Goal: Task Accomplishment & Management: Complete application form

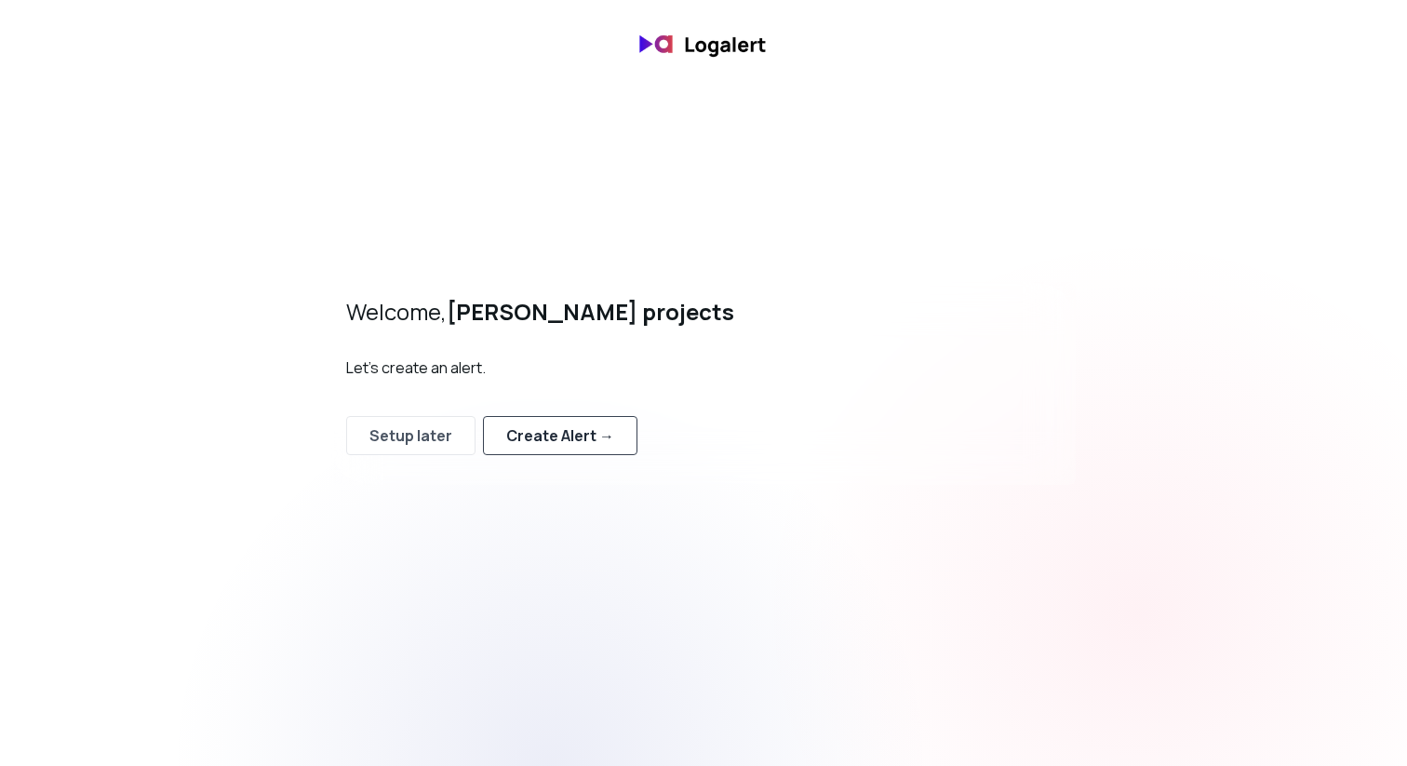
click at [558, 433] on div "Create Alert →" at bounding box center [560, 435] width 108 height 22
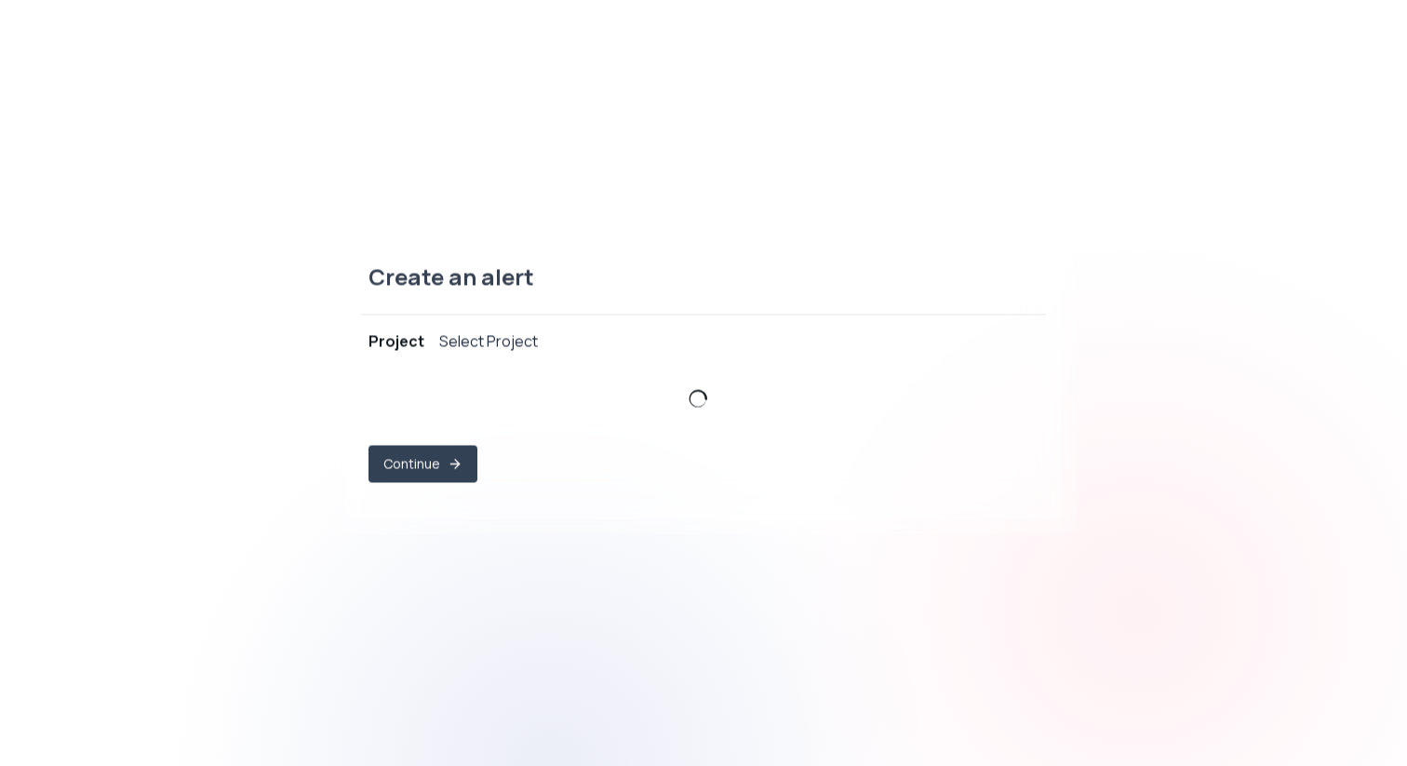
select select "prj_9Yu3i3WzhyrjV4WLFkHQlMzyqX5h"
click at [559, 405] on span "ribe-hk ," at bounding box center [693, 406] width 624 height 19
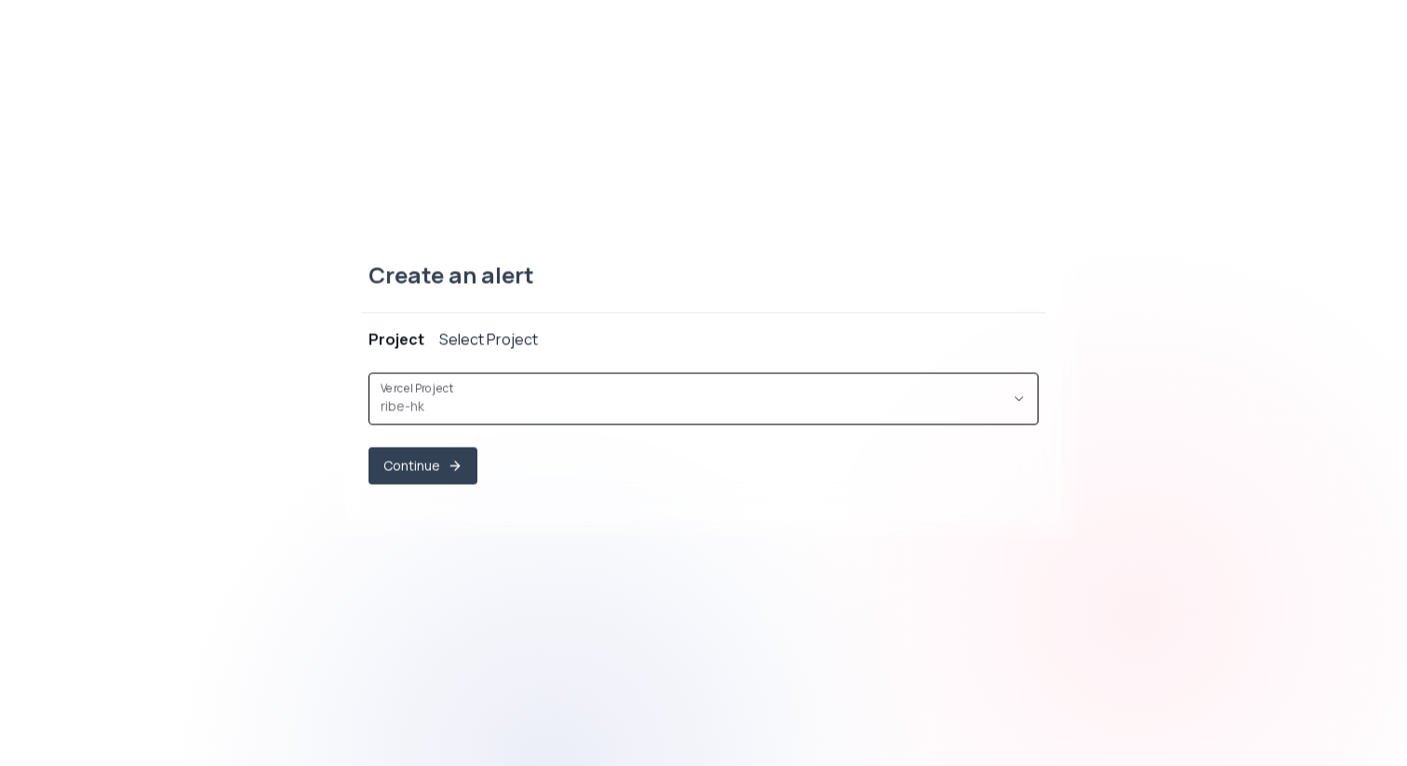
click at [568, 572] on div at bounding box center [551, 767] width 766 height 766
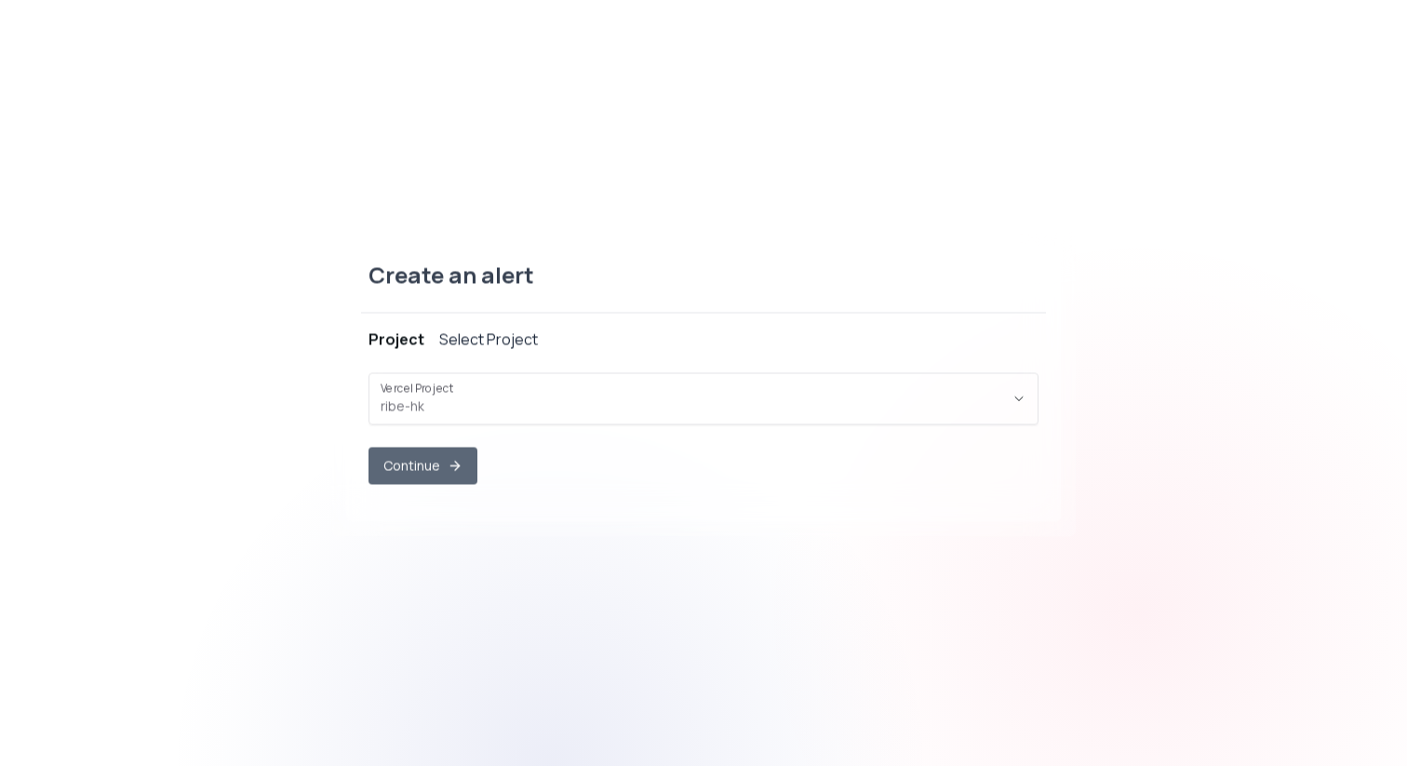
click at [444, 478] on button "Continue" at bounding box center [423, 465] width 109 height 37
select select "message"
select select "CONTAINS"
select select "OR"
select select "message"
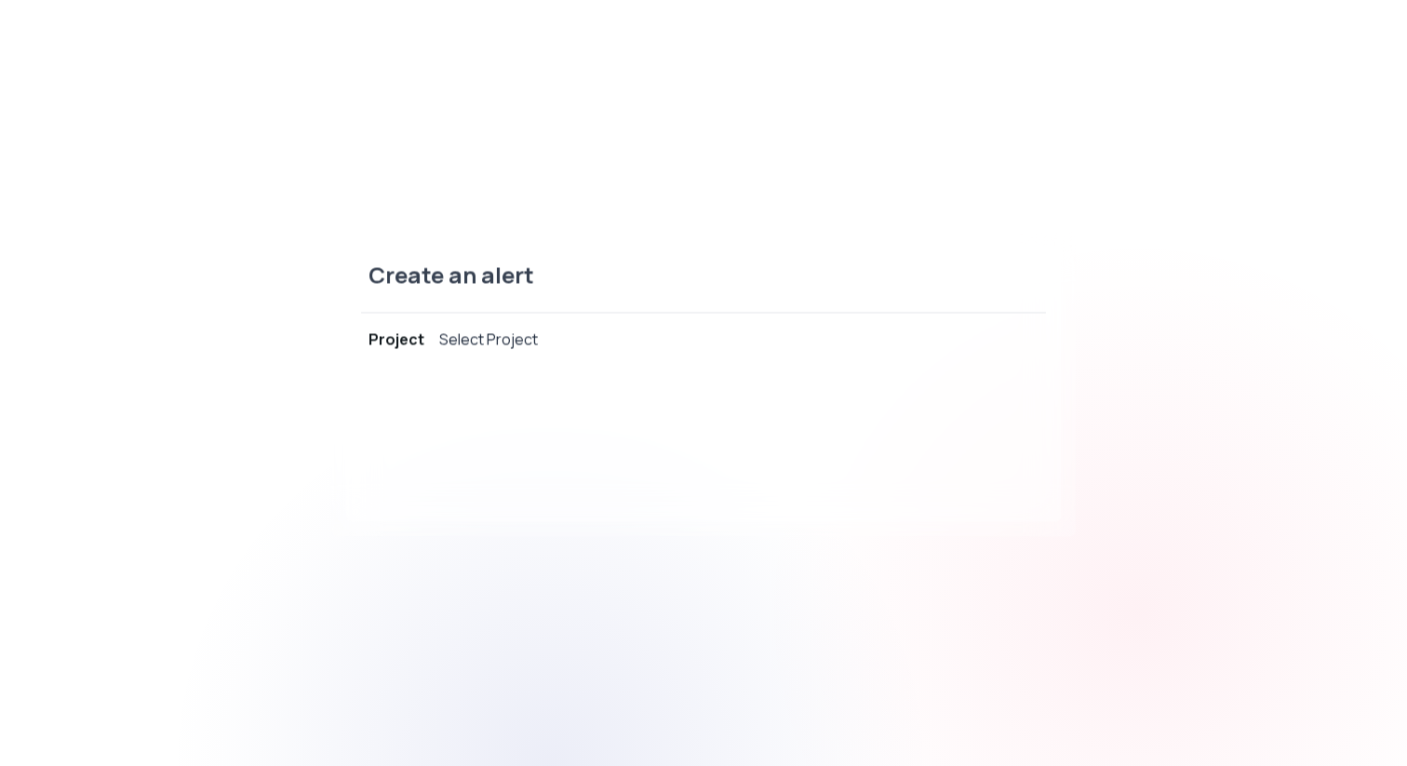
select select "CONTAINS"
select select "AND"
select select "source"
select select "NOT_EQUALS"
select select "build"
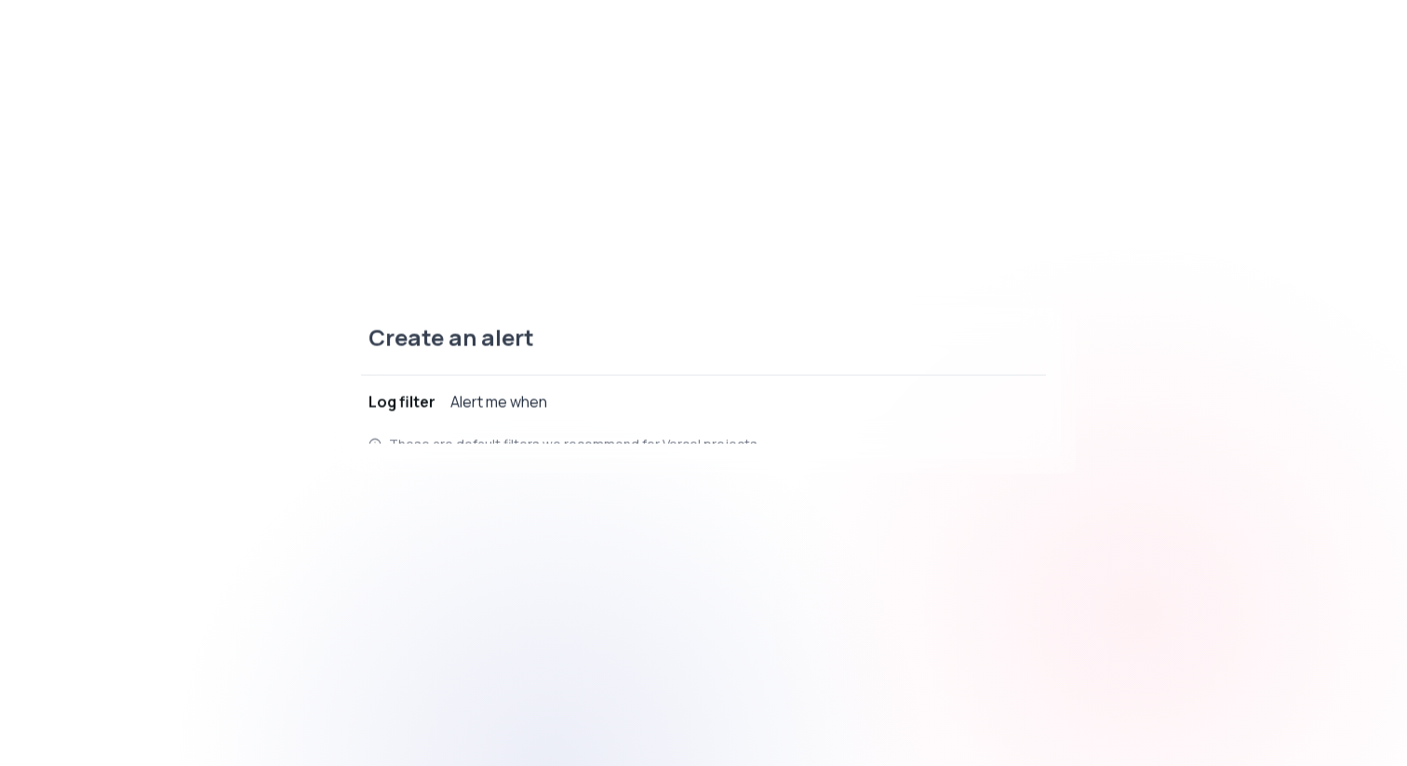
scroll to position [18, 0]
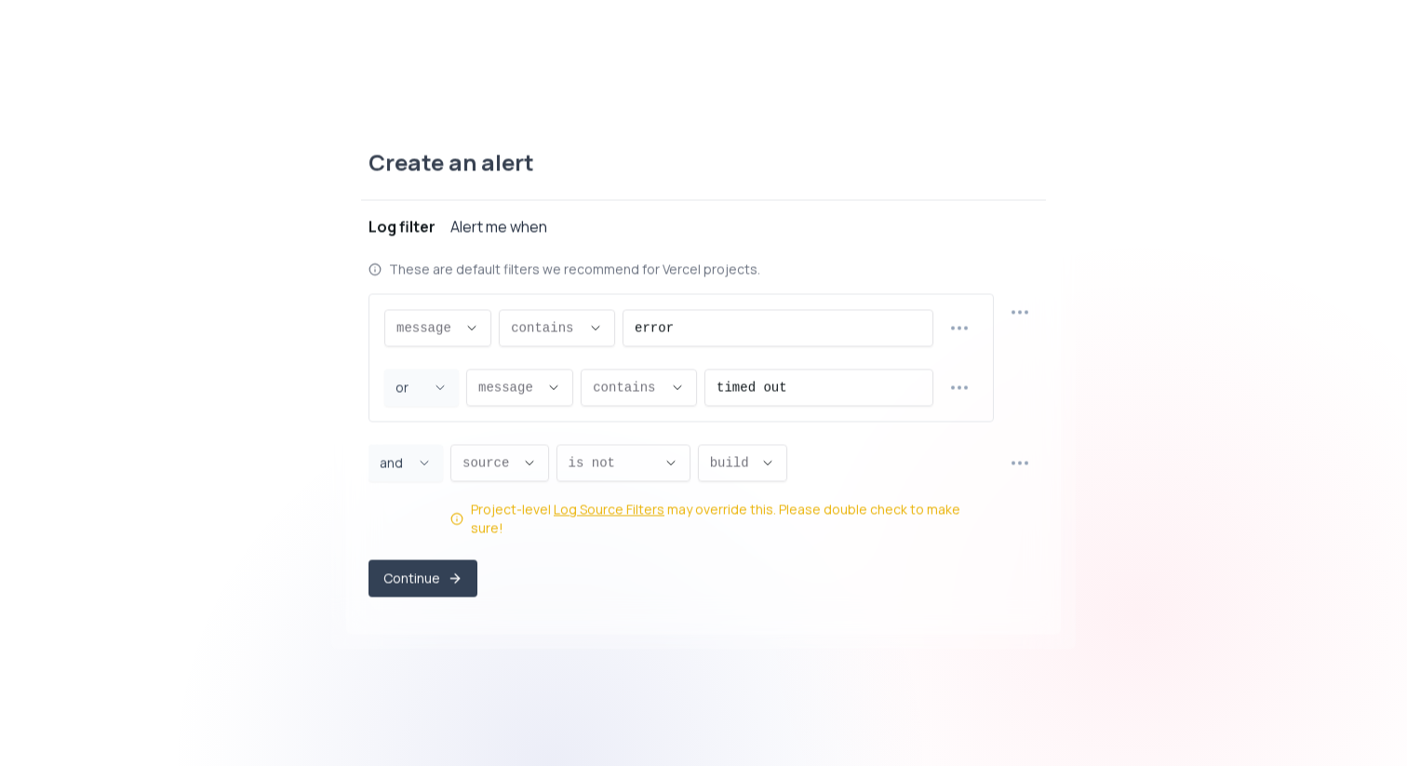
click at [845, 400] on input "timed out" at bounding box center [819, 387] width 205 height 35
paste input "❌"
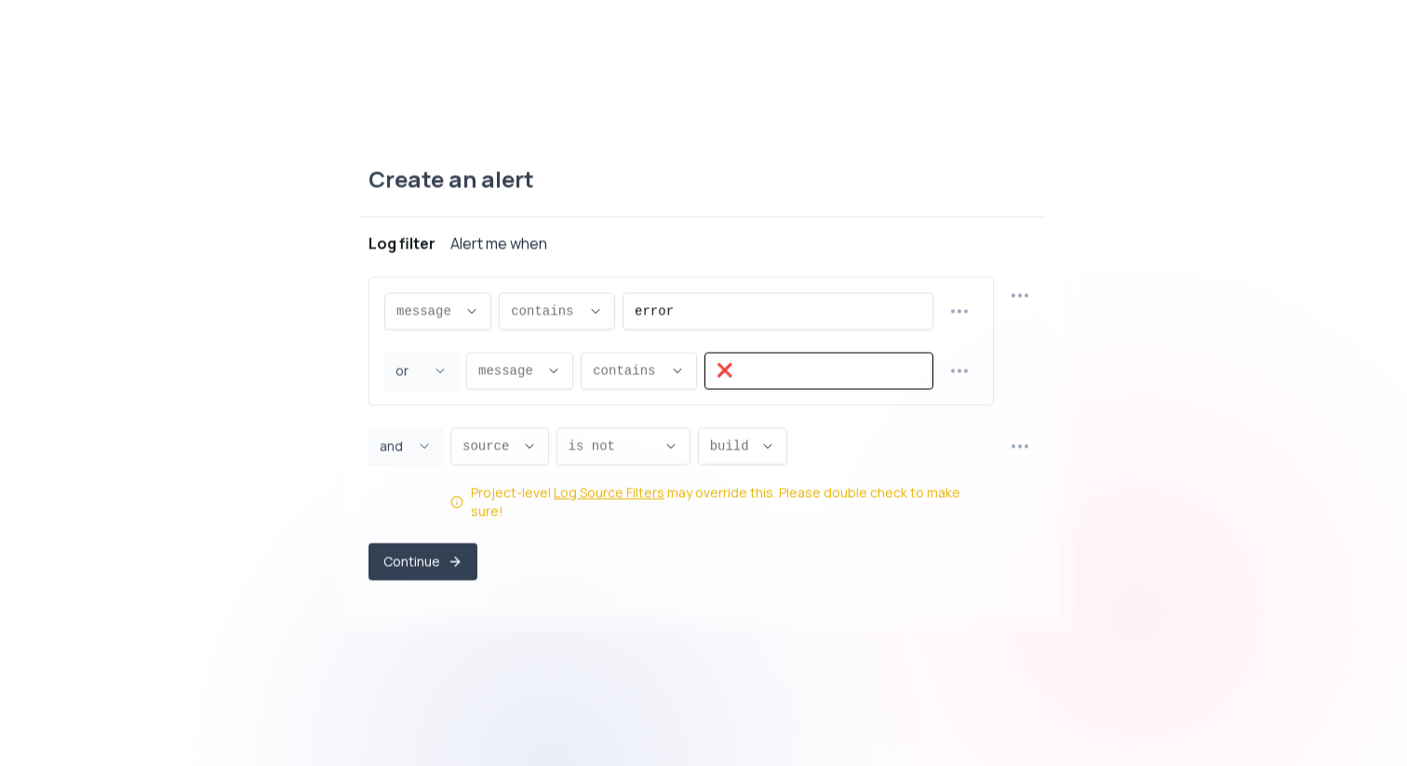
click at [814, 379] on input "❌" at bounding box center [819, 370] width 205 height 35
type input "❌"
click at [1126, 399] on div "Create an alert Project ribe-hk Log filter Alert me when message message messag…" at bounding box center [703, 383] width 1407 height 513
click at [1027, 294] on icon "button" at bounding box center [1020, 295] width 22 height 22
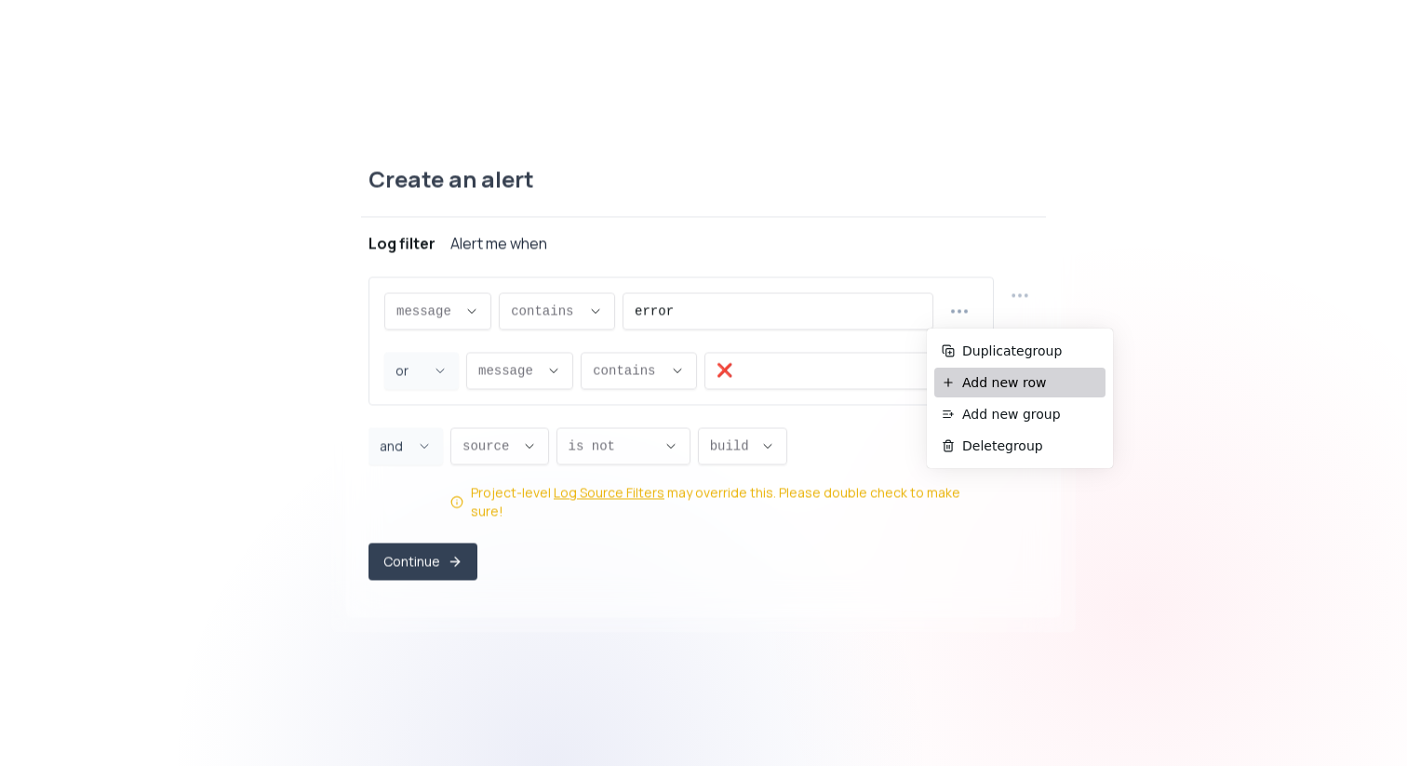
click at [1030, 383] on span "Add new row" at bounding box center [1031, 382] width 136 height 19
select select "AND"
select select "message"
select select "CONTAINS"
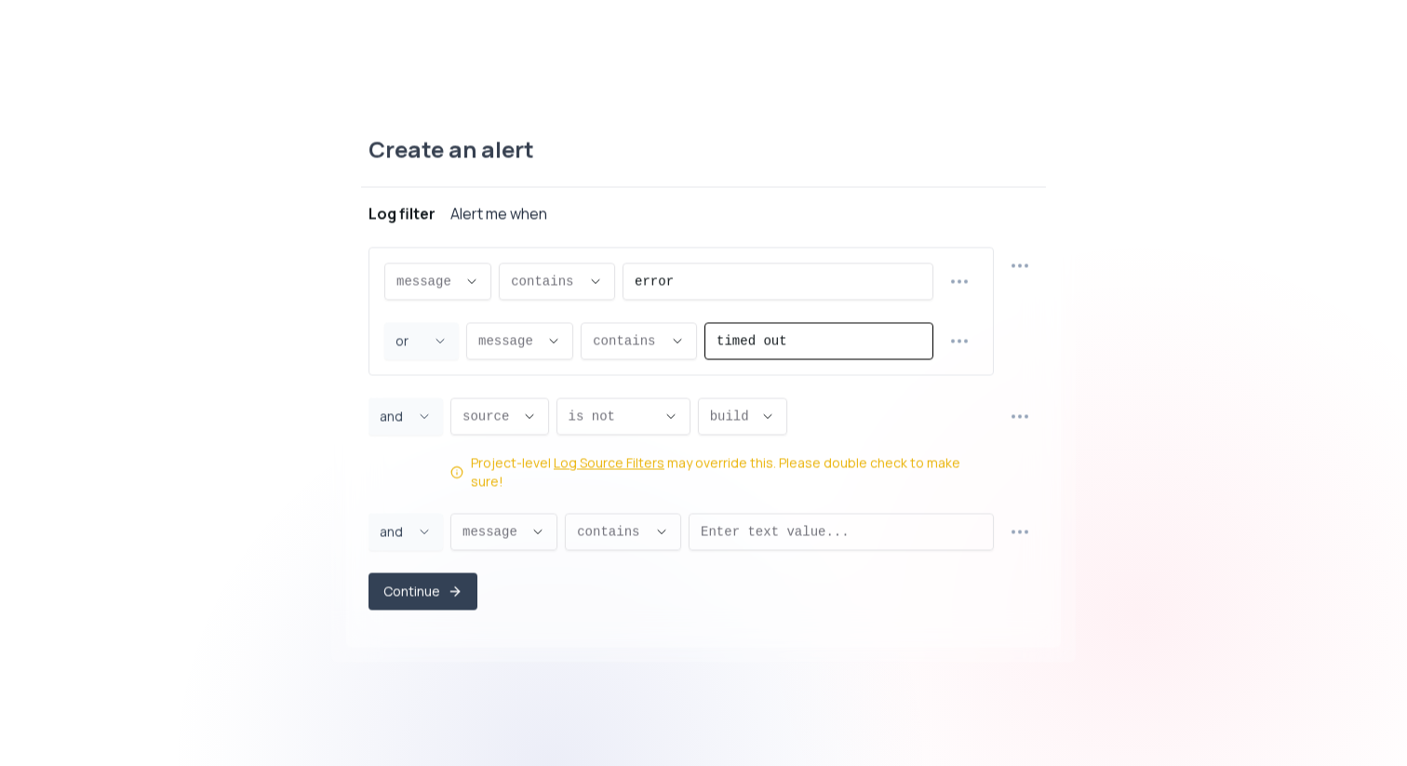
click at [1057, 366] on div "Create an alert Project ribe-hk Log filter Alert me when message message messag…" at bounding box center [703, 383] width 715 height 528
click at [818, 343] on input "timed out" at bounding box center [819, 340] width 205 height 35
paste input "fejl"
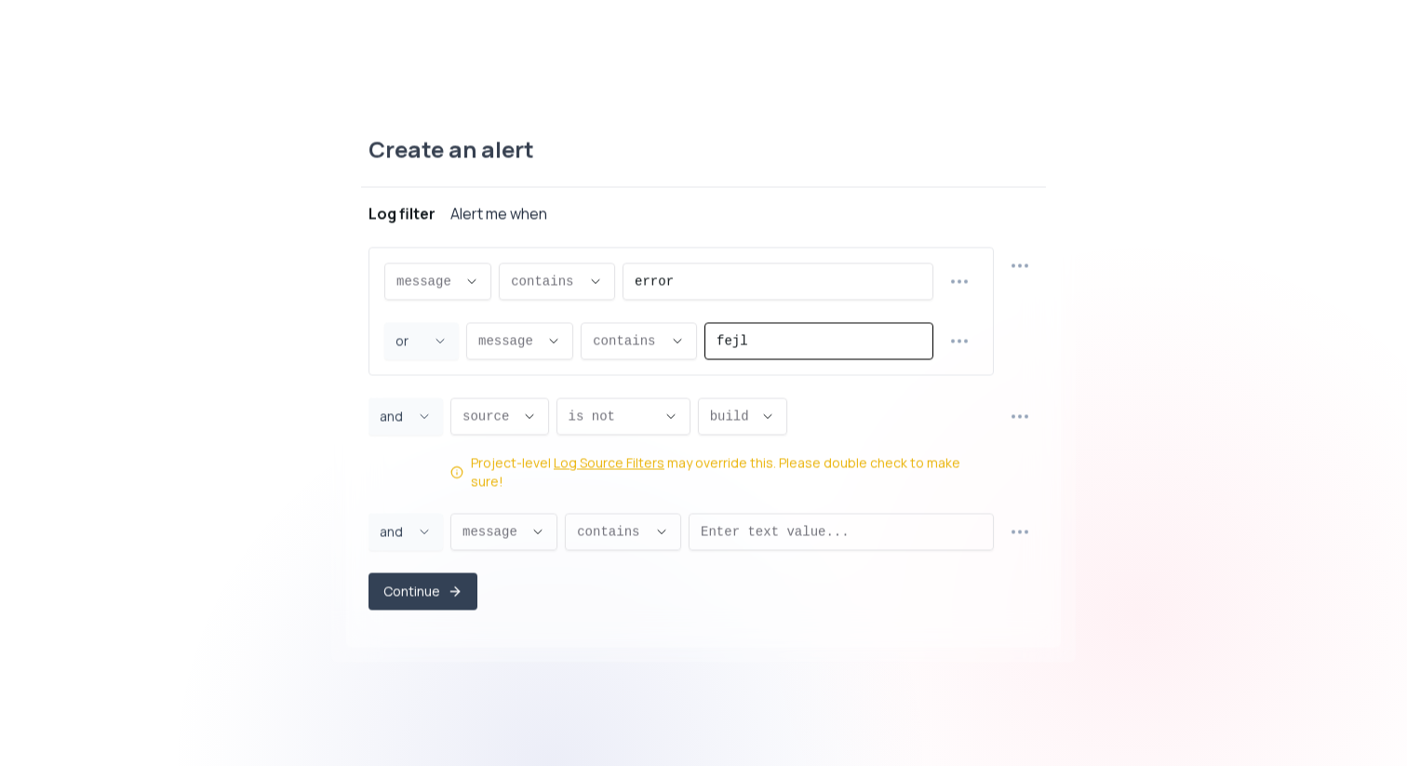
click at [817, 343] on input "fejl" at bounding box center [819, 340] width 205 height 35
type input "fejl"
click at [1025, 274] on icon "button" at bounding box center [1020, 265] width 22 height 22
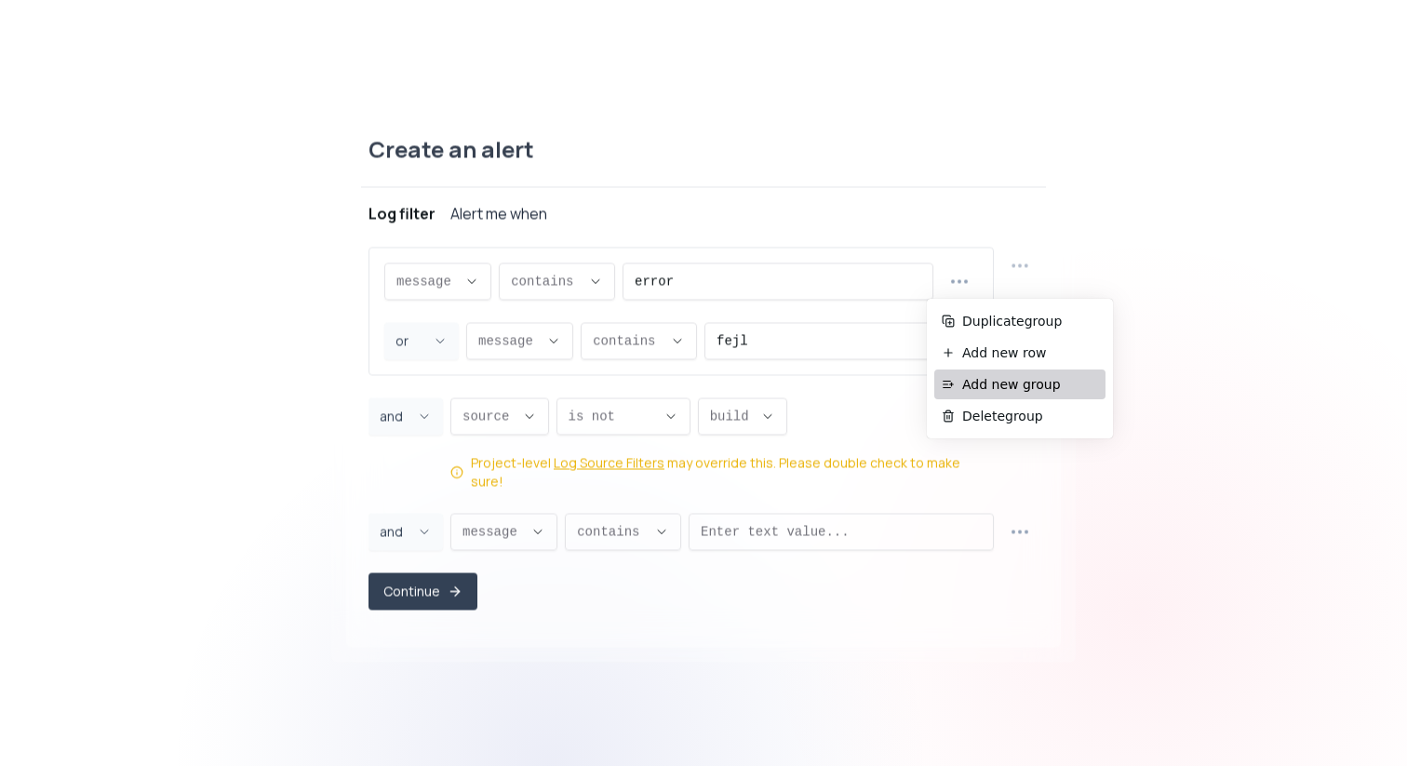
click at [1043, 384] on span "Add new group" at bounding box center [1031, 384] width 136 height 19
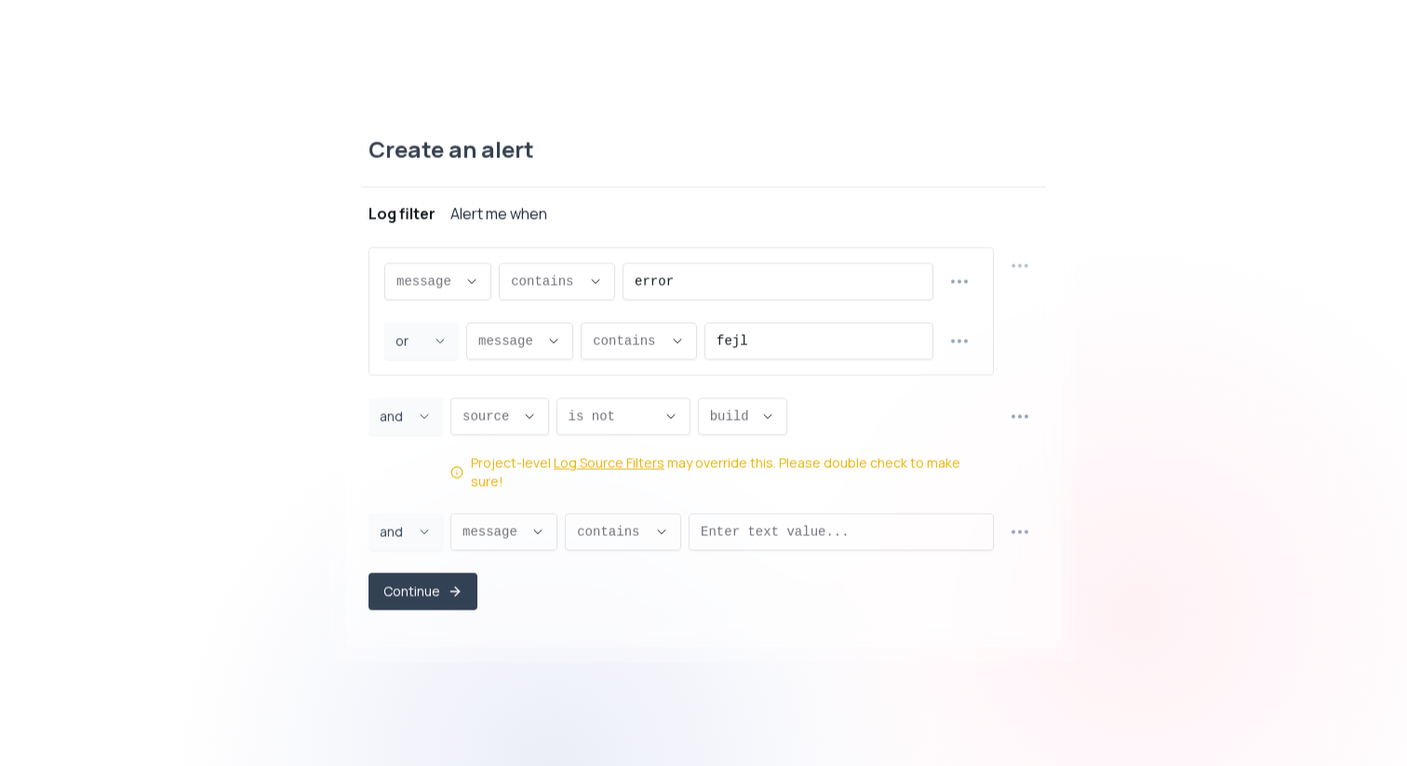
select select "AND"
select select "message"
select select "CONTAINS"
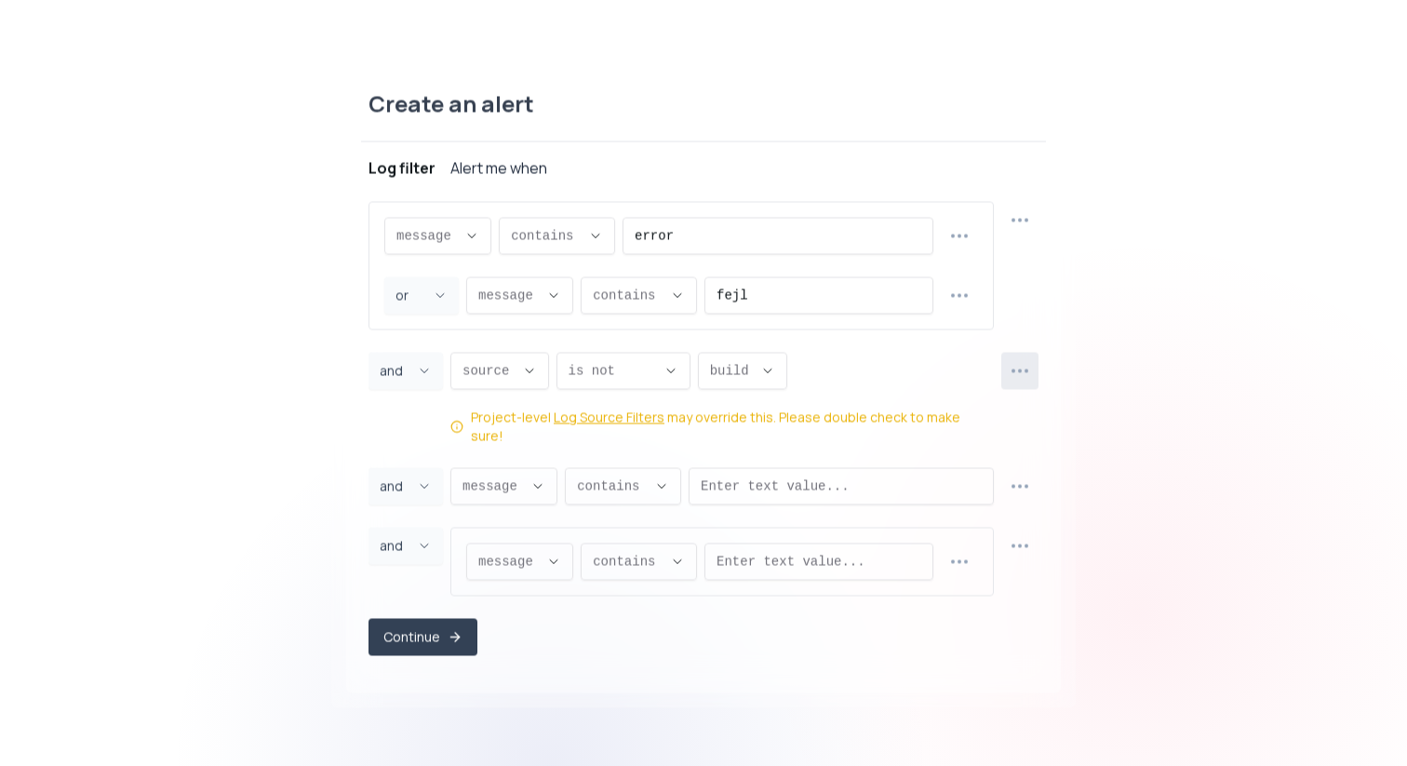
click at [1028, 382] on icon "button" at bounding box center [1020, 370] width 22 height 22
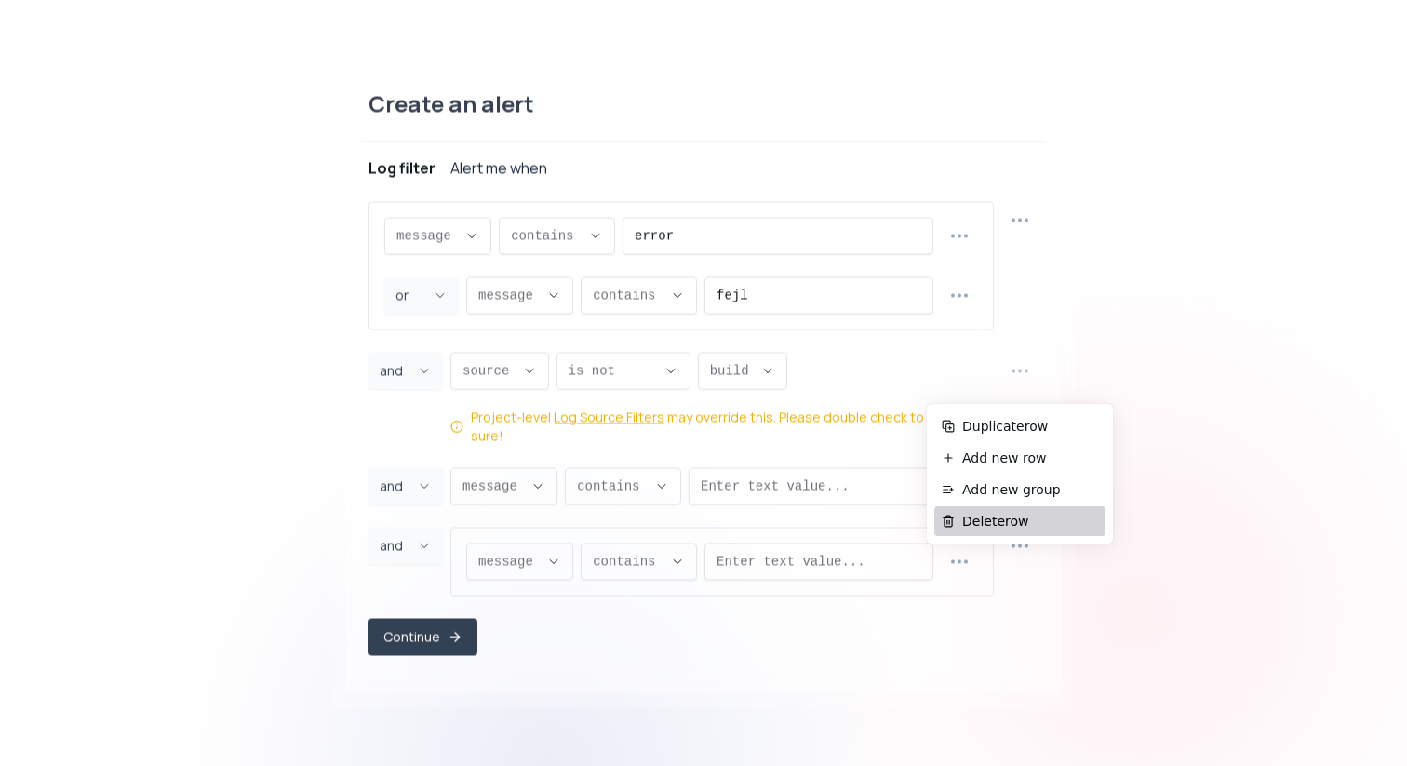
click at [1019, 520] on span "Delete row" at bounding box center [1031, 521] width 136 height 19
type input "message"
select select "message"
type input "CONTAINS"
select select "CONTAINS"
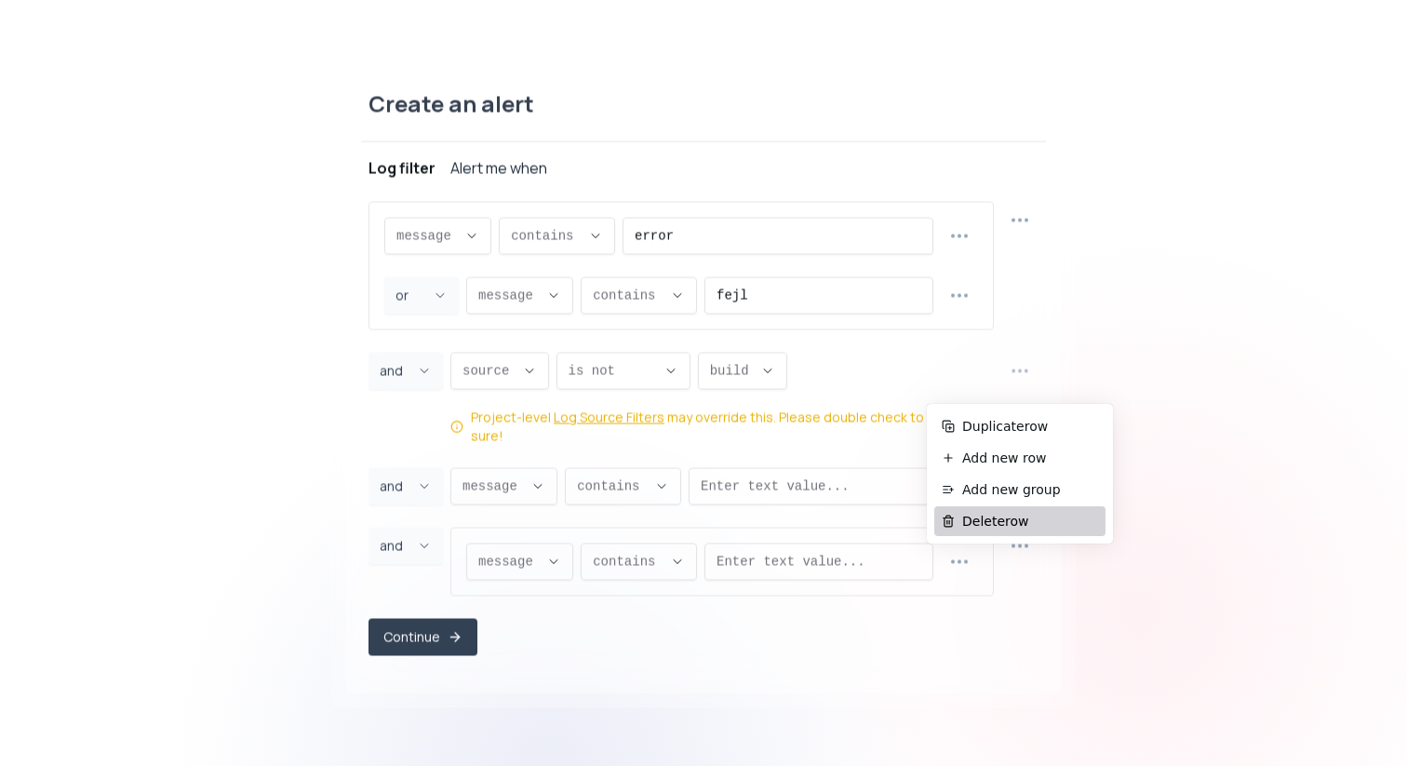
select select "message"
select select "CONTAINS"
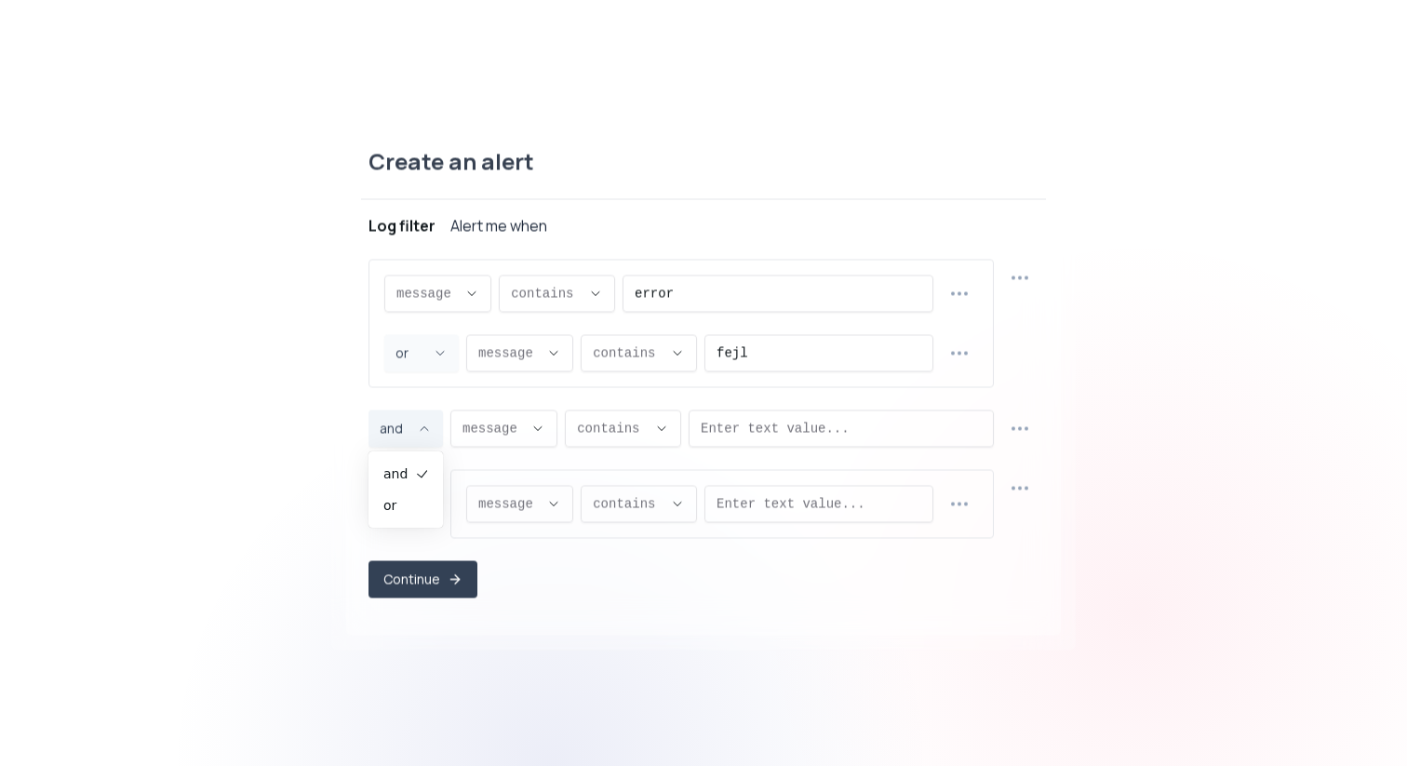
click at [422, 424] on icon "Joiner Select" at bounding box center [424, 428] width 15 height 15
click at [414, 508] on li "or" at bounding box center [406, 506] width 60 height 30
type input "OR"
select select "OR"
type input "OR"
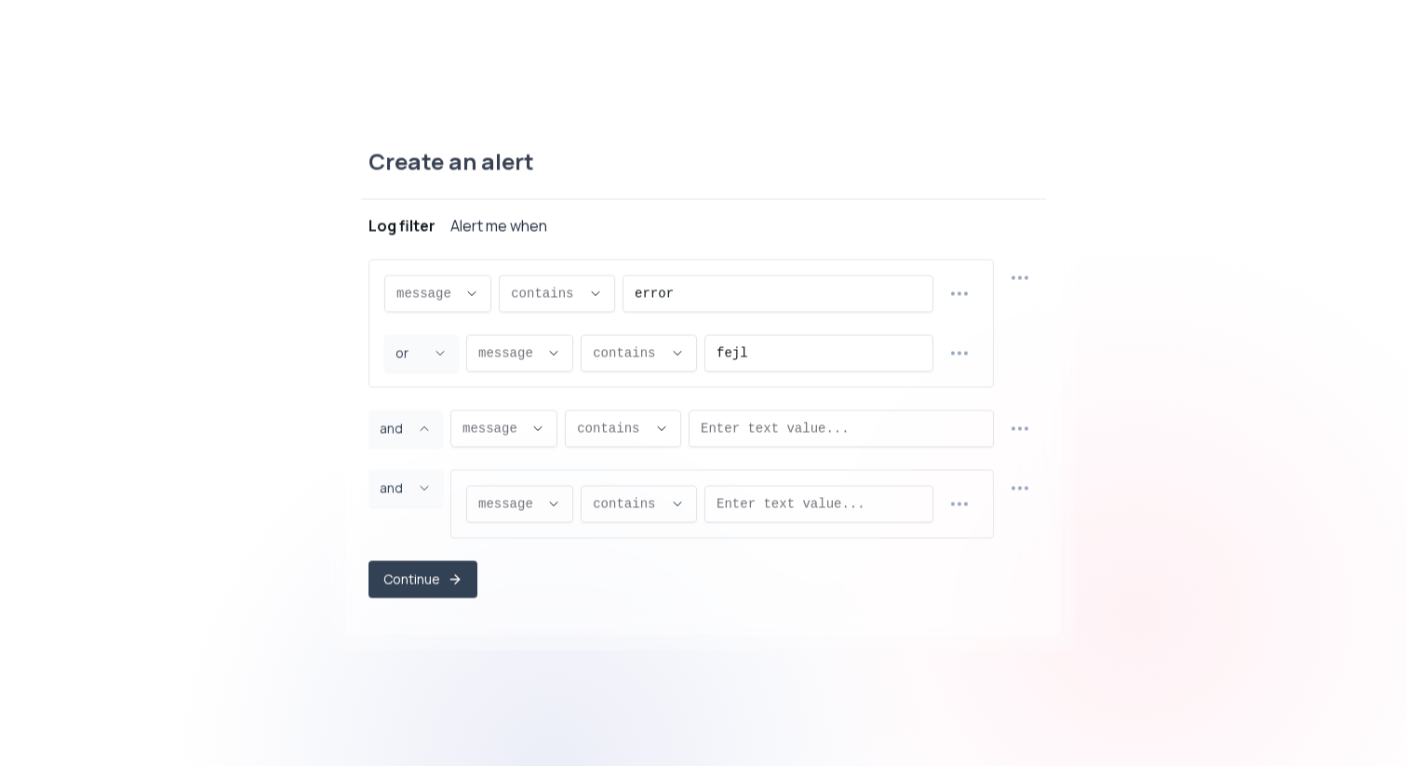
select select "OR"
click at [987, 361] on div "message message message proxy.statusCode proxy.path proxy.host proxy.method sou…" at bounding box center [682, 323] width 626 height 128
click at [965, 357] on icon "button" at bounding box center [959, 352] width 21 height 21
click at [960, 436] on span "Add new row" at bounding box center [970, 431] width 136 height 19
select select "OR"
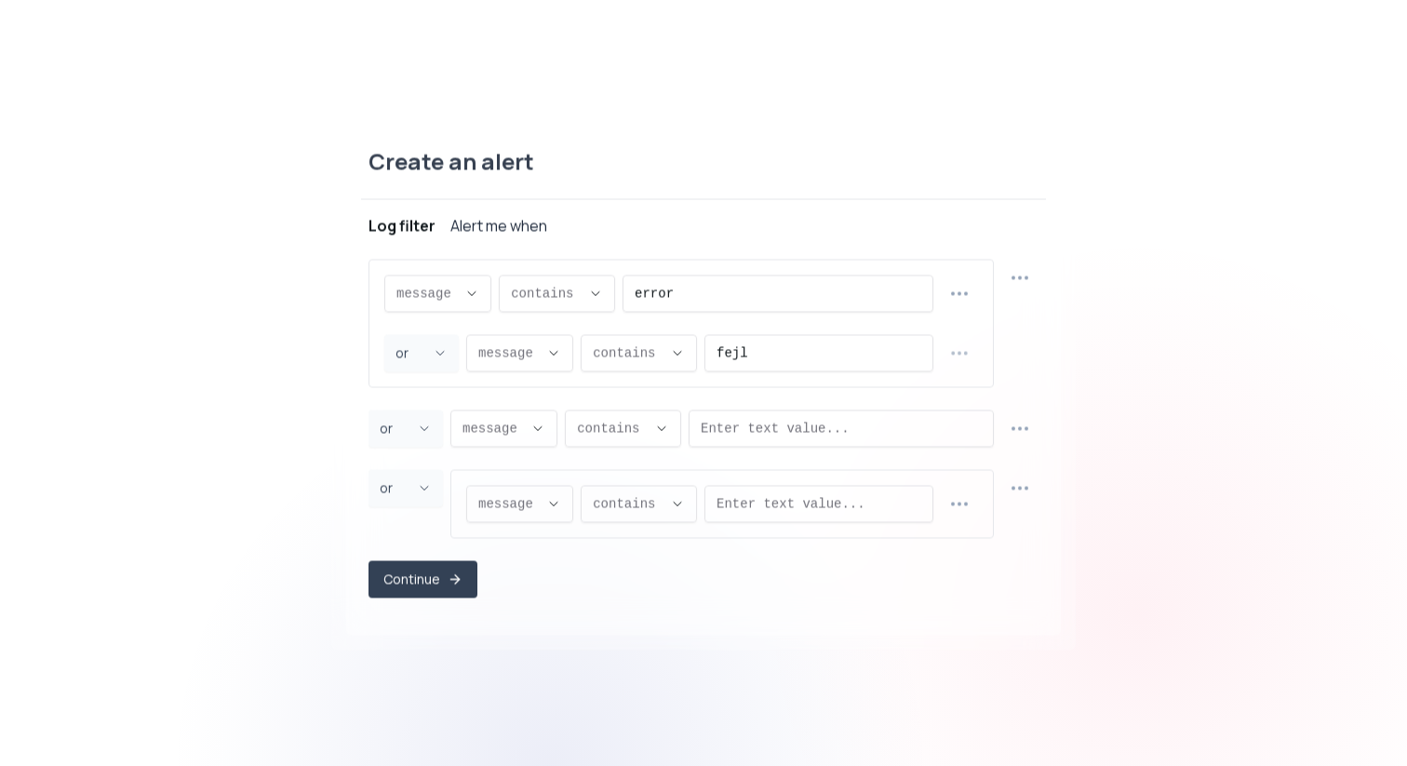
select select "message"
select select "CONTAINS"
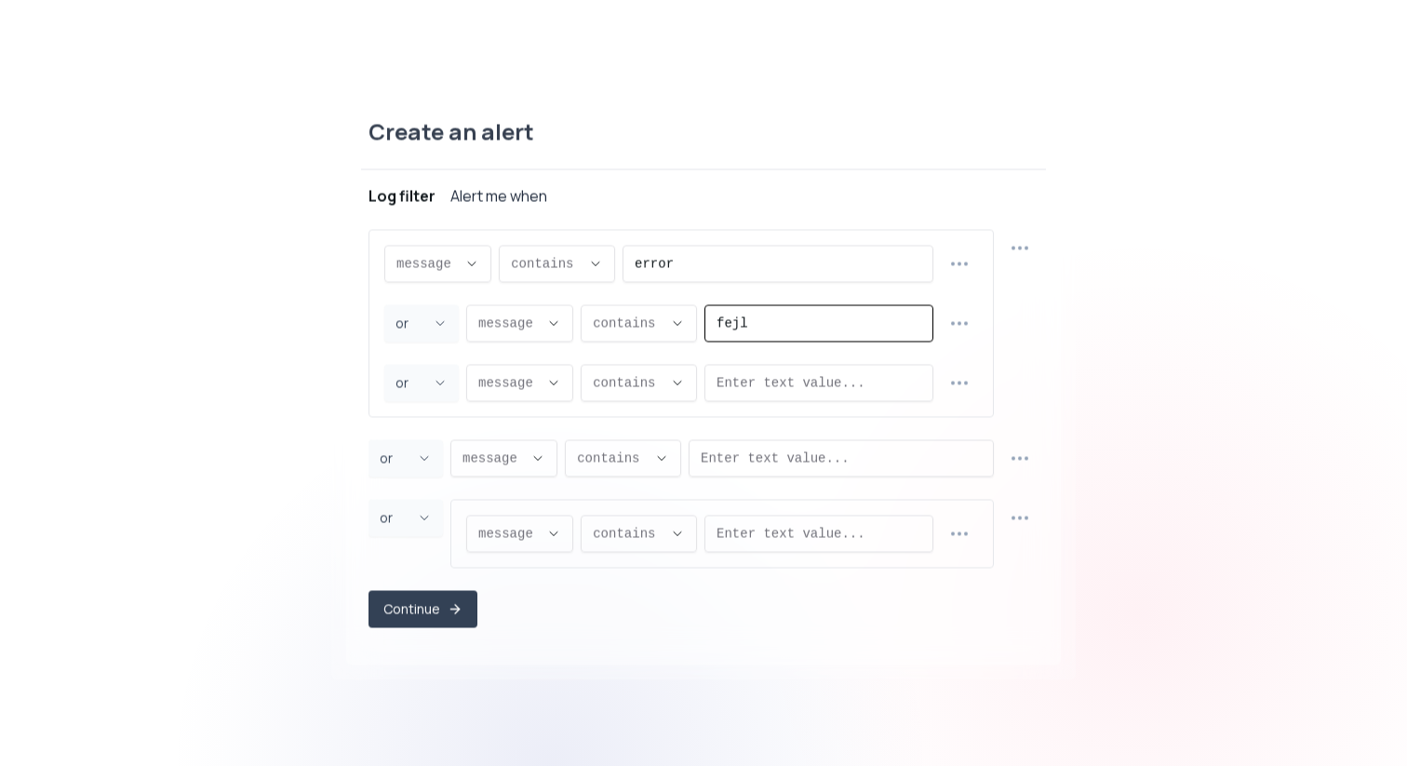
click at [769, 326] on input "fejl" at bounding box center [819, 322] width 205 height 35
paste input "❌"
type input "❌"
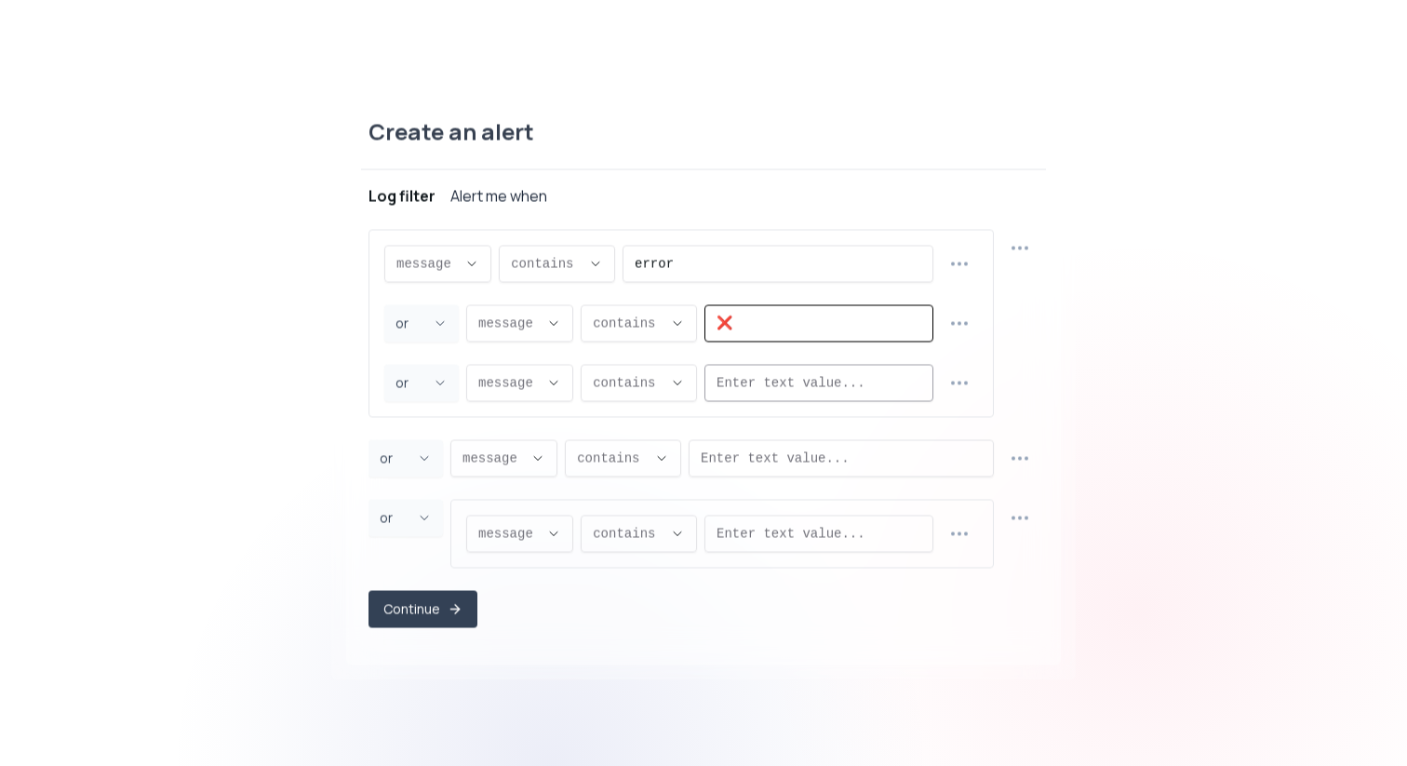
click at [769, 387] on input "Enter text value..." at bounding box center [819, 382] width 205 height 35
type input "fejl"
click at [976, 376] on button "button" at bounding box center [960, 383] width 36 height 36
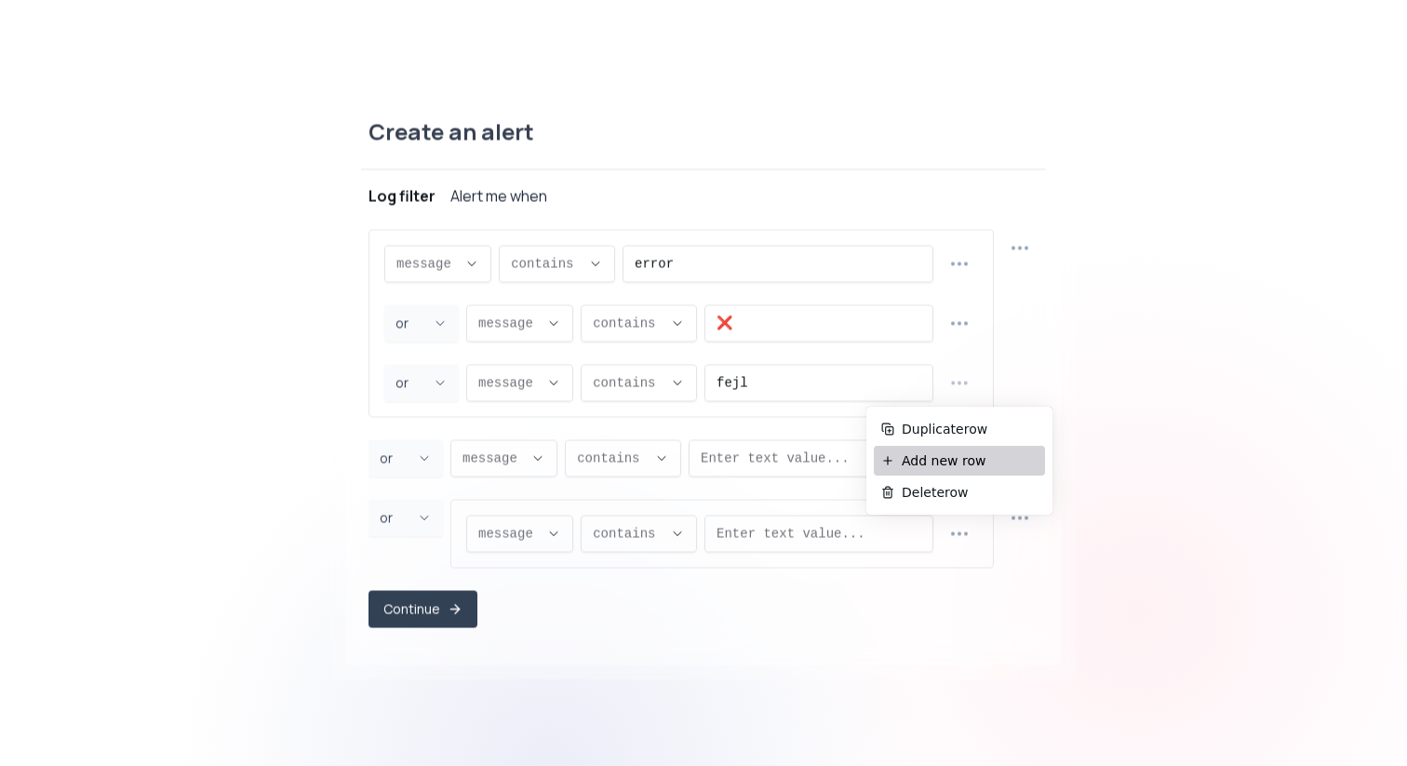
click at [959, 458] on span "Add new row" at bounding box center [970, 460] width 136 height 19
select select "OR"
select select "message"
select select "CONTAINS"
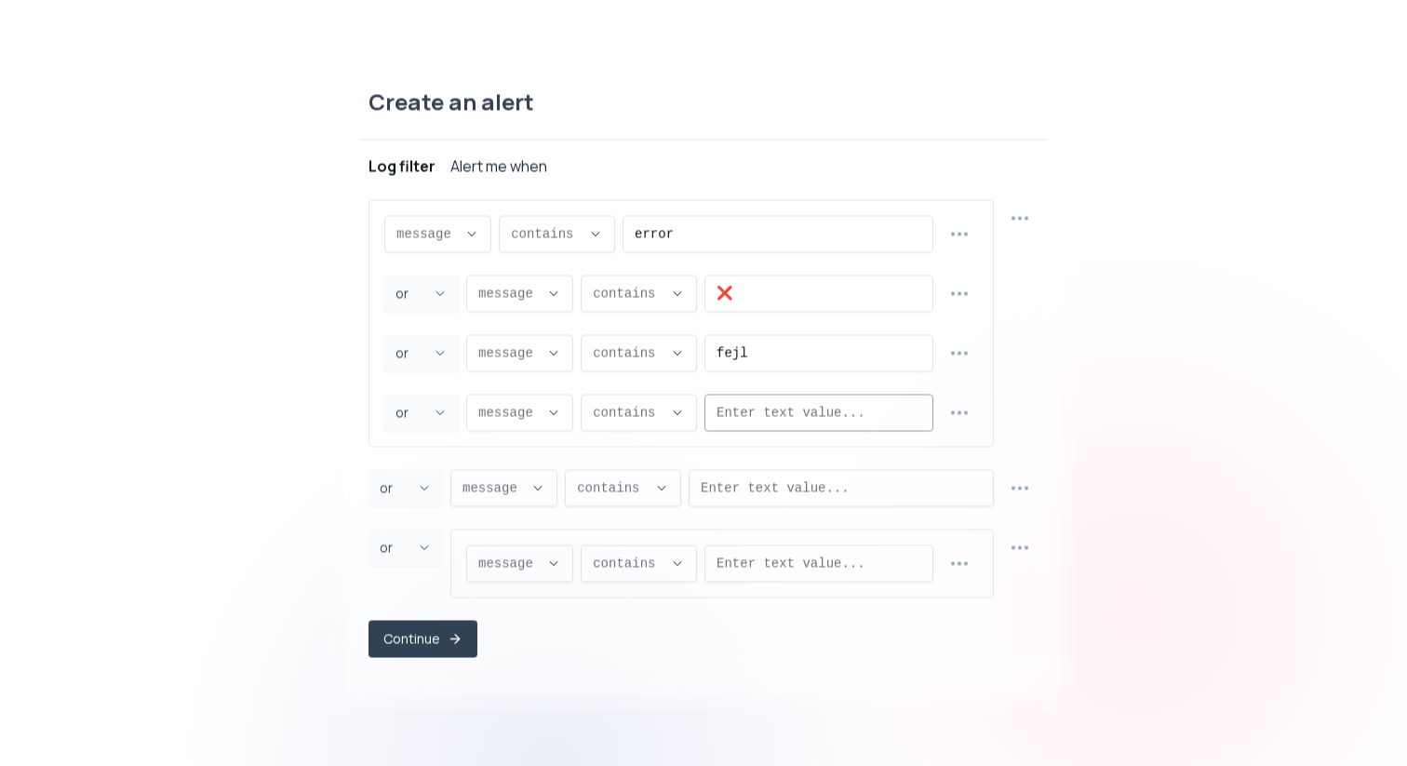
click at [826, 416] on input "Enter text value..." at bounding box center [819, 412] width 205 height 35
paste input "failed"
type input "failed"
click at [961, 411] on icon "button" at bounding box center [960, 412] width 22 height 22
click at [956, 490] on span "Add new row" at bounding box center [970, 490] width 136 height 19
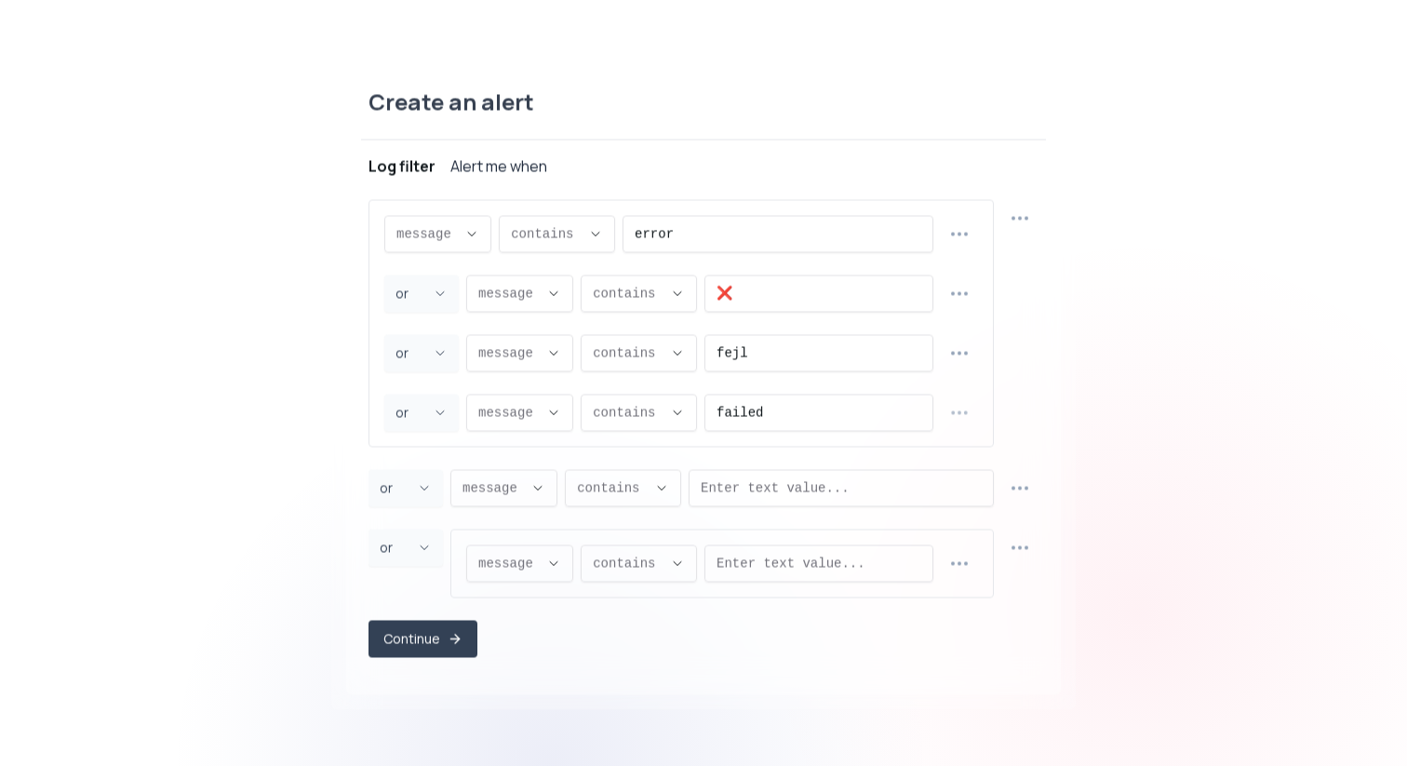
select select "OR"
select select "message"
select select "CONTAINS"
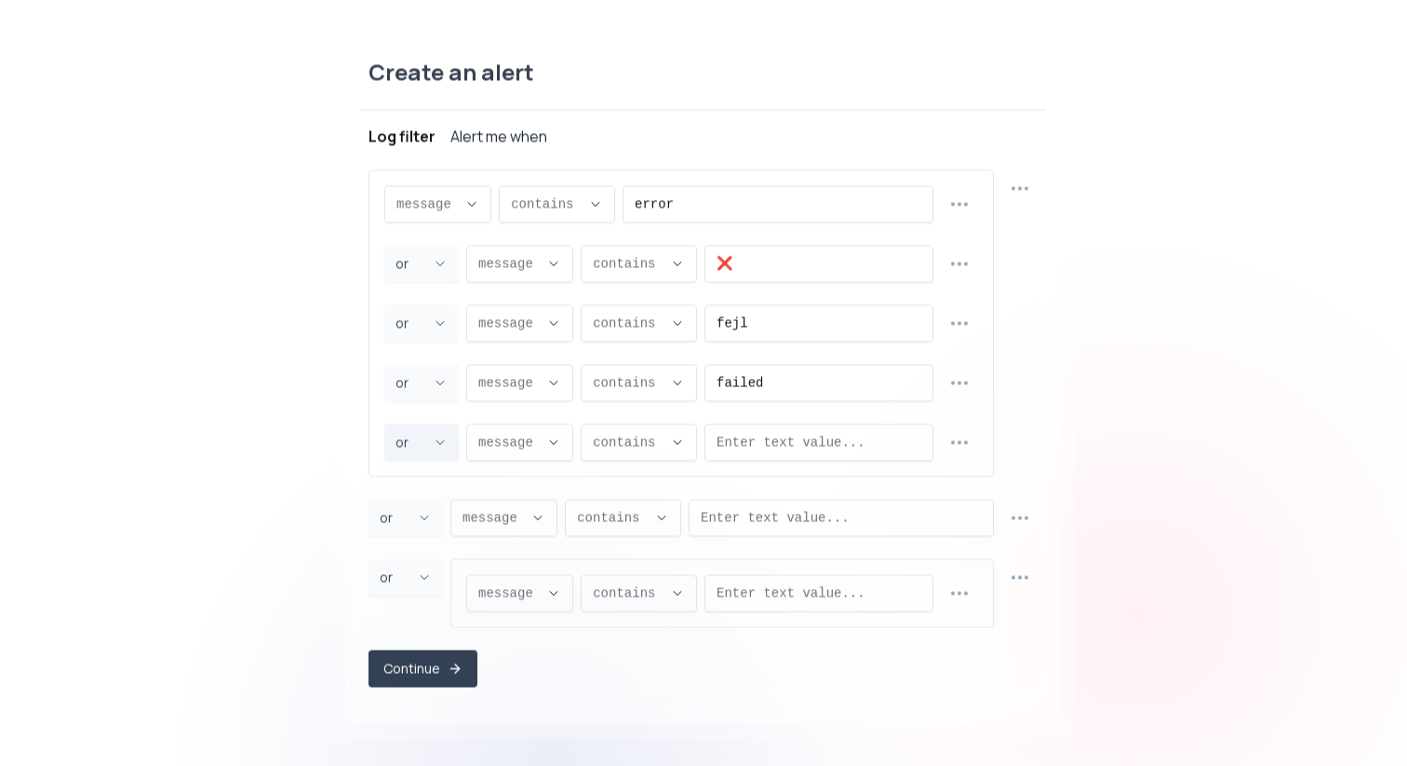
click at [436, 438] on icon "Joiner Select" at bounding box center [440, 442] width 15 height 15
click at [433, 486] on icon at bounding box center [438, 488] width 11 height 12
type input "AND"
select select "AND"
type input "AND"
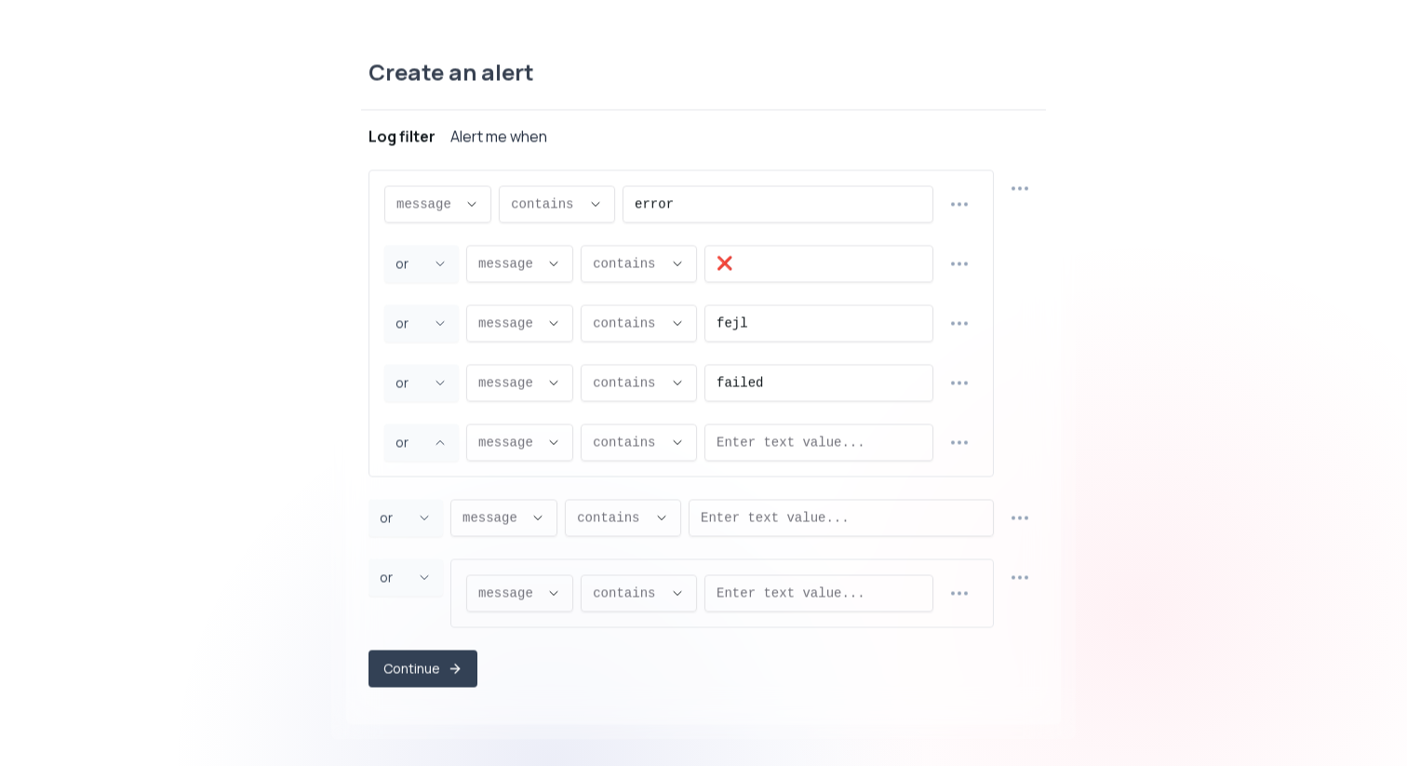
select select "AND"
type input "AND"
select select "AND"
type input "AND"
select select "AND"
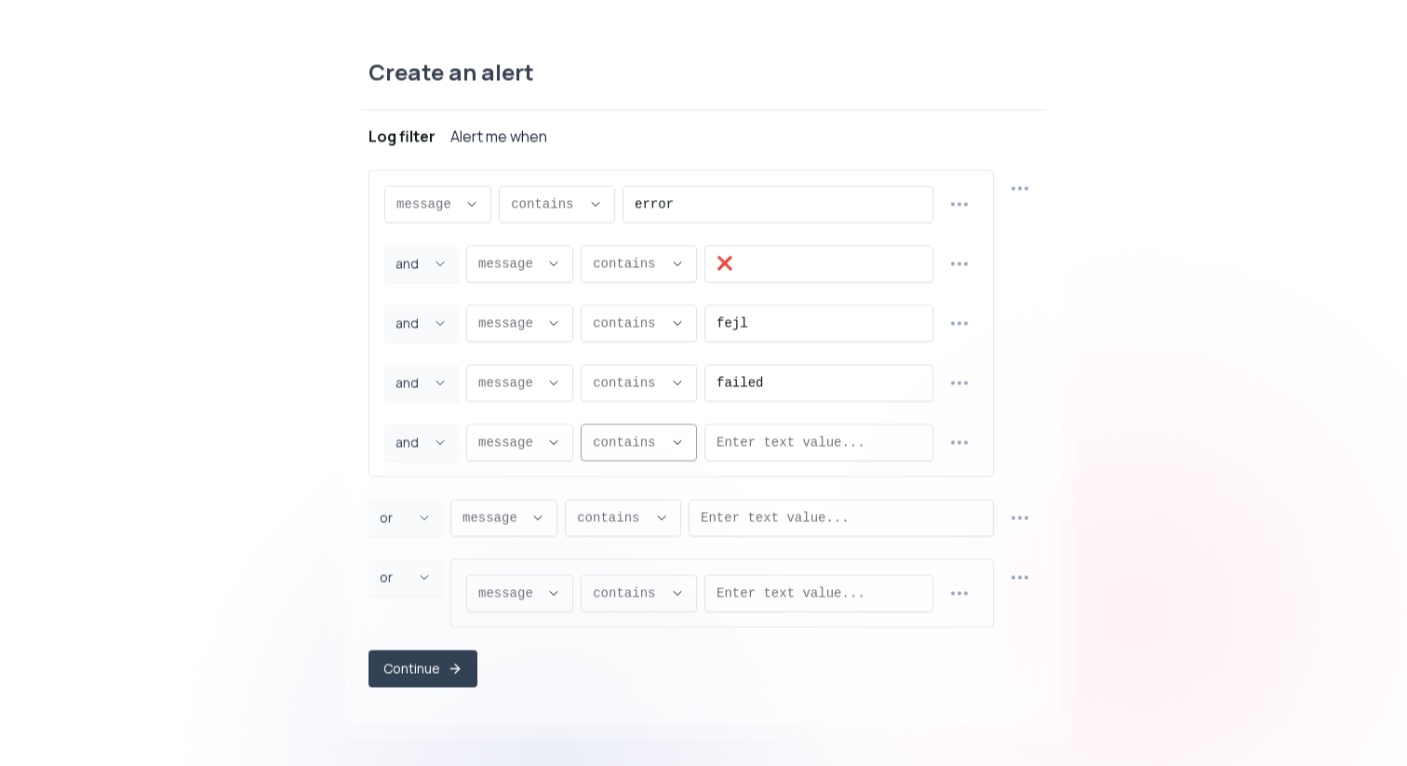
click at [545, 445] on button "message ," at bounding box center [519, 442] width 107 height 37
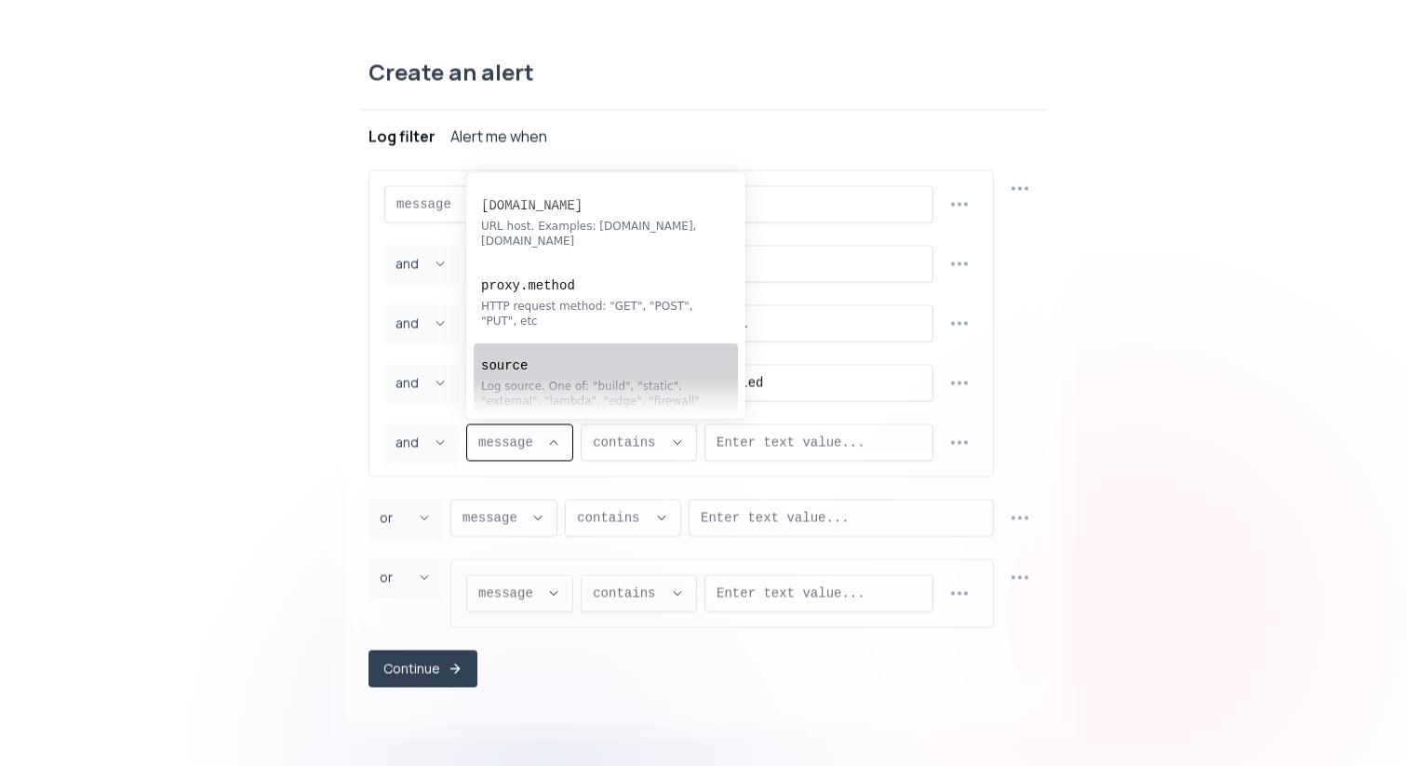
scroll to position [273, 0]
click at [563, 384] on div "Log source. One of: "build", "static", "external", "lambda", "edge", "firewall"" at bounding box center [596, 388] width 231 height 30
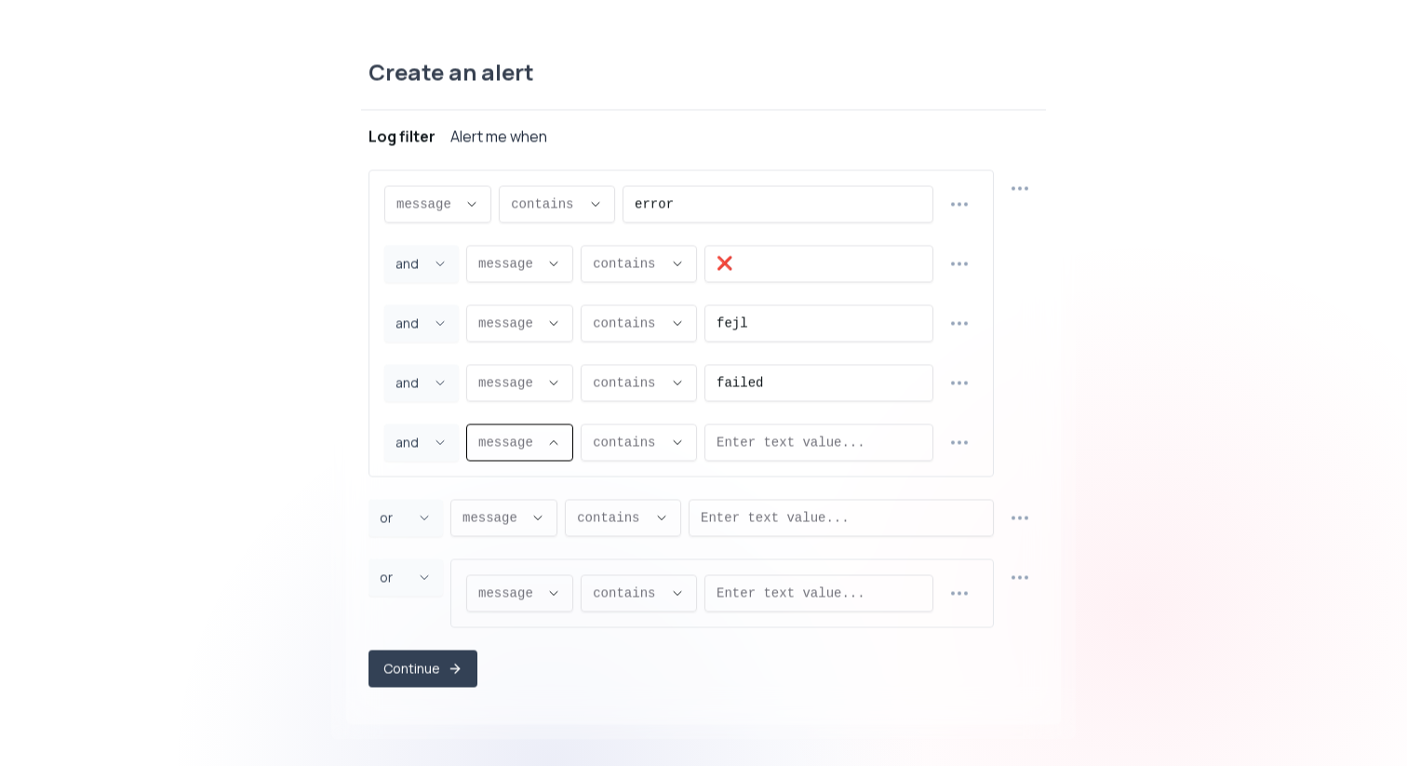
type input "source"
select select "source"
type input "EQUALS"
select select "EQUALS"
select select "lambda"
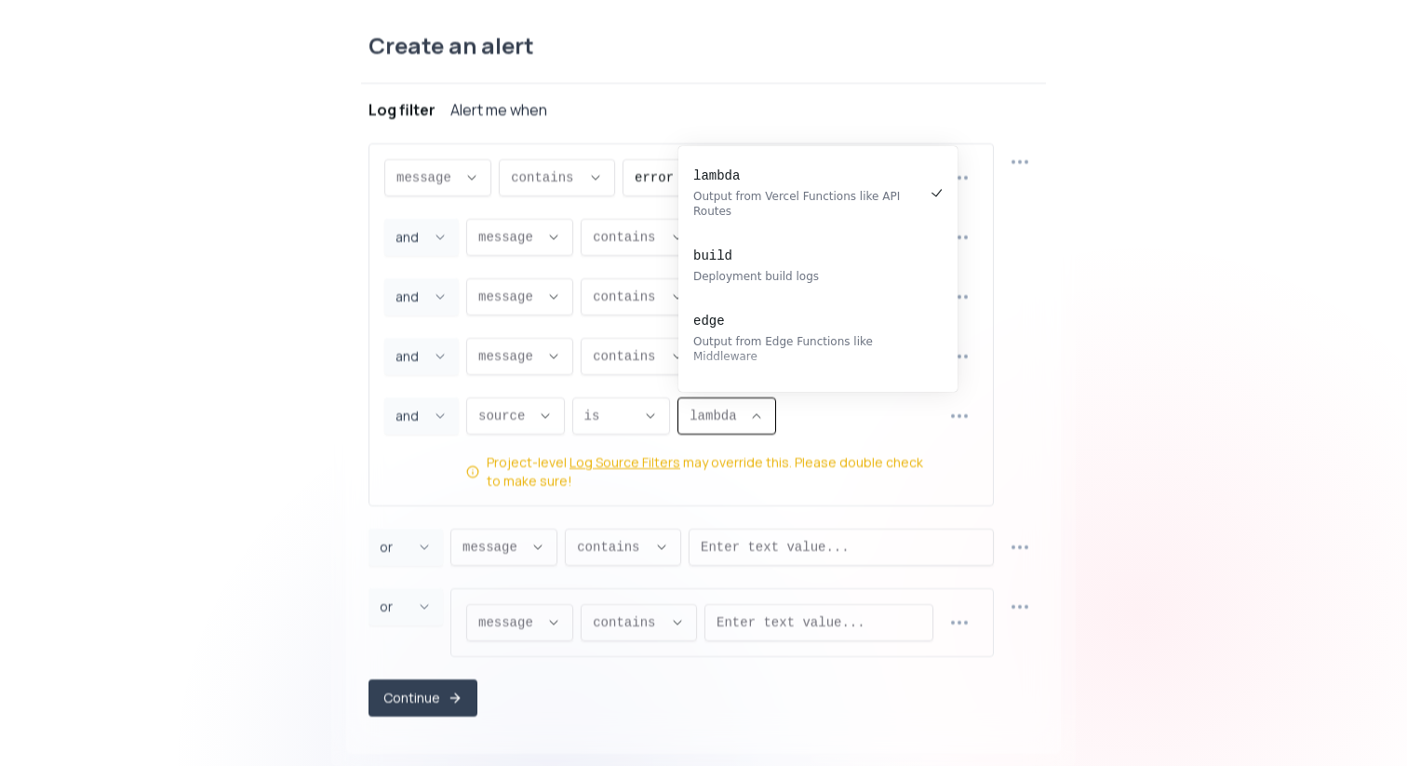
click at [747, 426] on button "lambda ," at bounding box center [727, 415] width 99 height 37
click at [876, 429] on div "source source message proxy.statusCode proxy.path proxy.host proxy.method sourc…" at bounding box center [699, 443] width 467 height 93
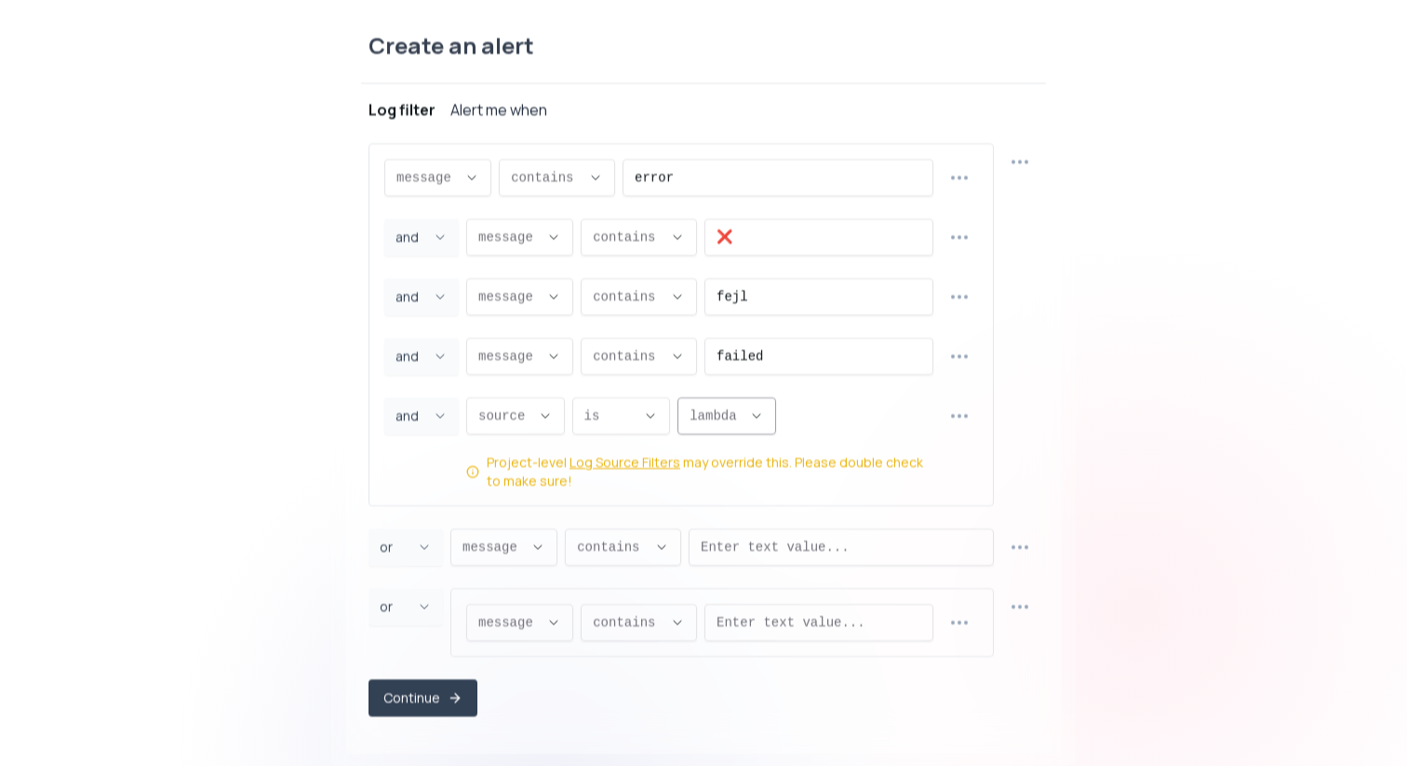
click at [744, 410] on button "lambda ," at bounding box center [727, 415] width 99 height 37
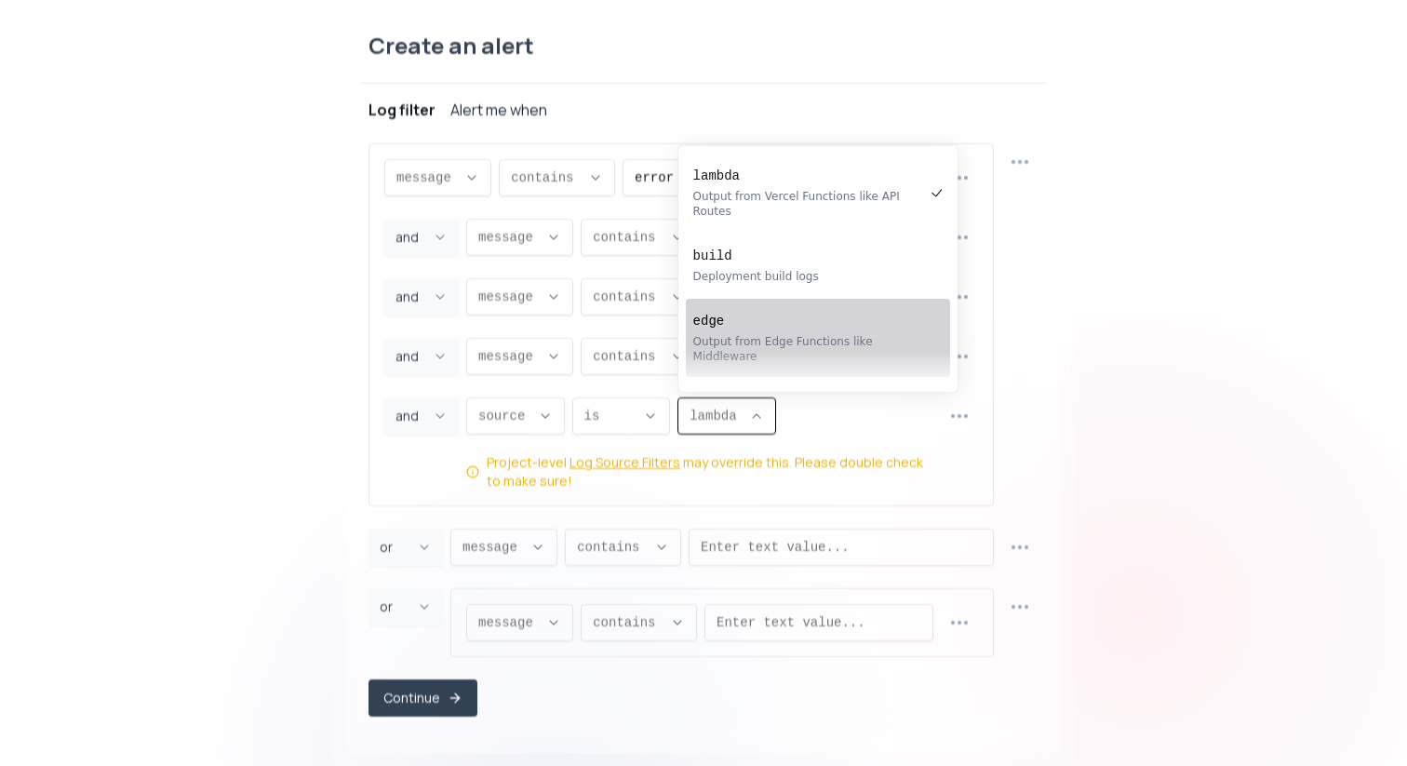
click at [854, 442] on div "source source message proxy.statusCode proxy.path proxy.host proxy.method sourc…" at bounding box center [699, 443] width 467 height 93
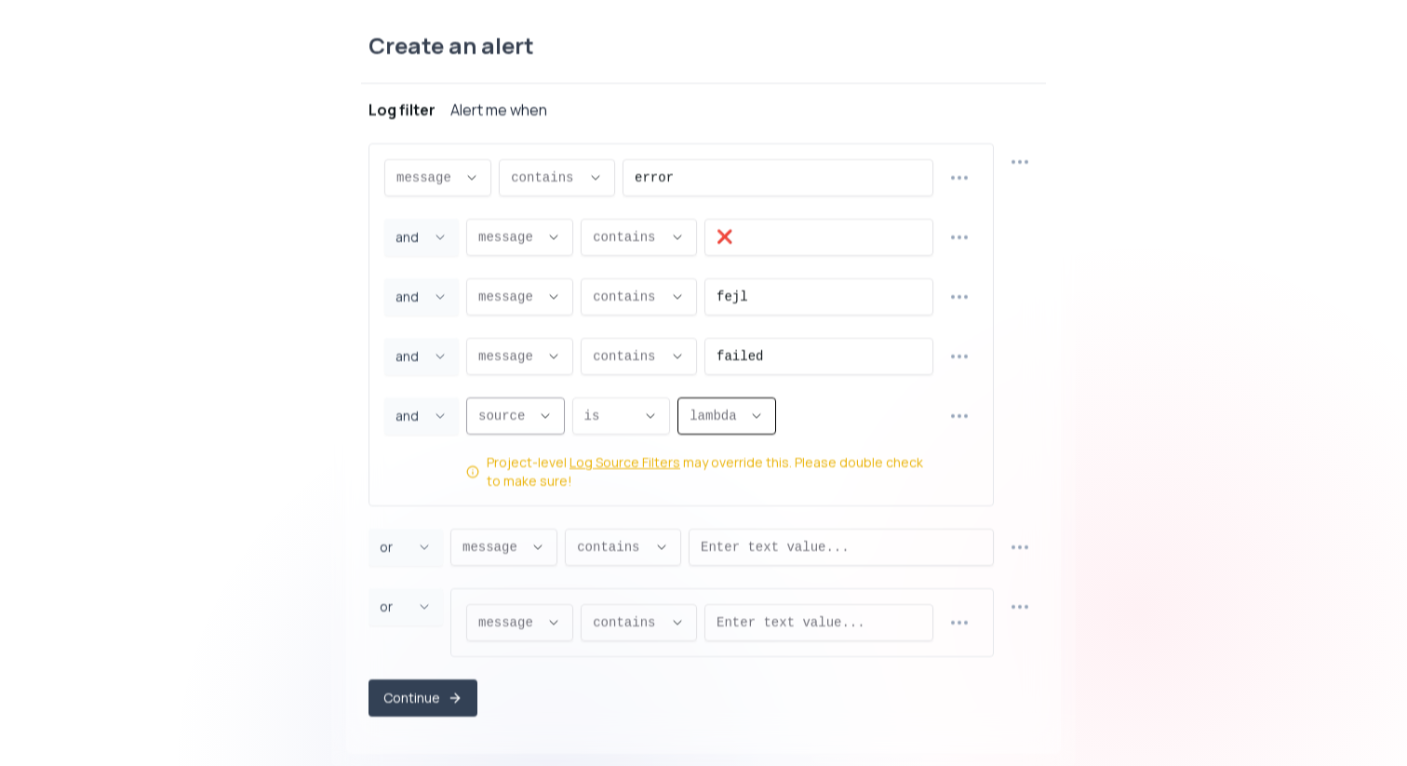
click at [515, 411] on span "source ," at bounding box center [504, 415] width 52 height 19
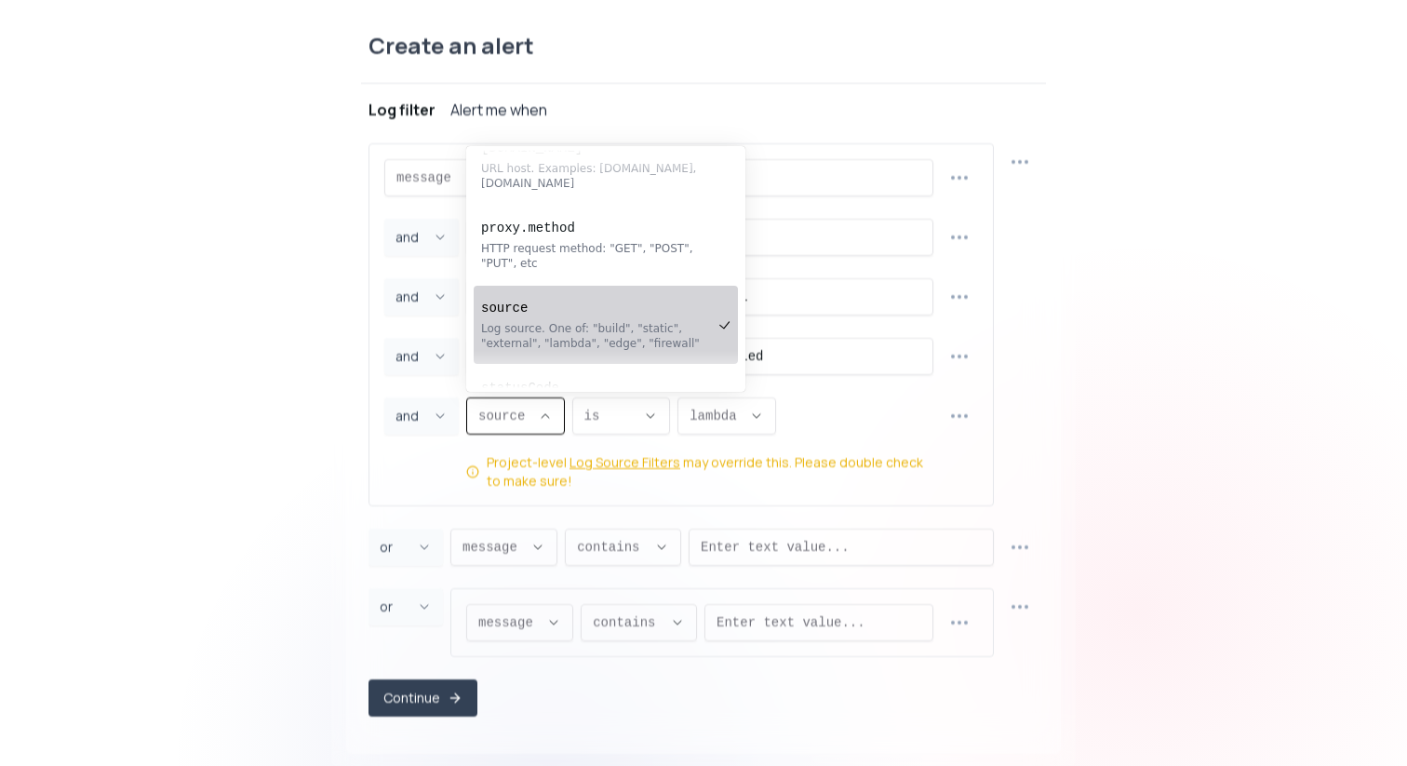
scroll to position [372, 0]
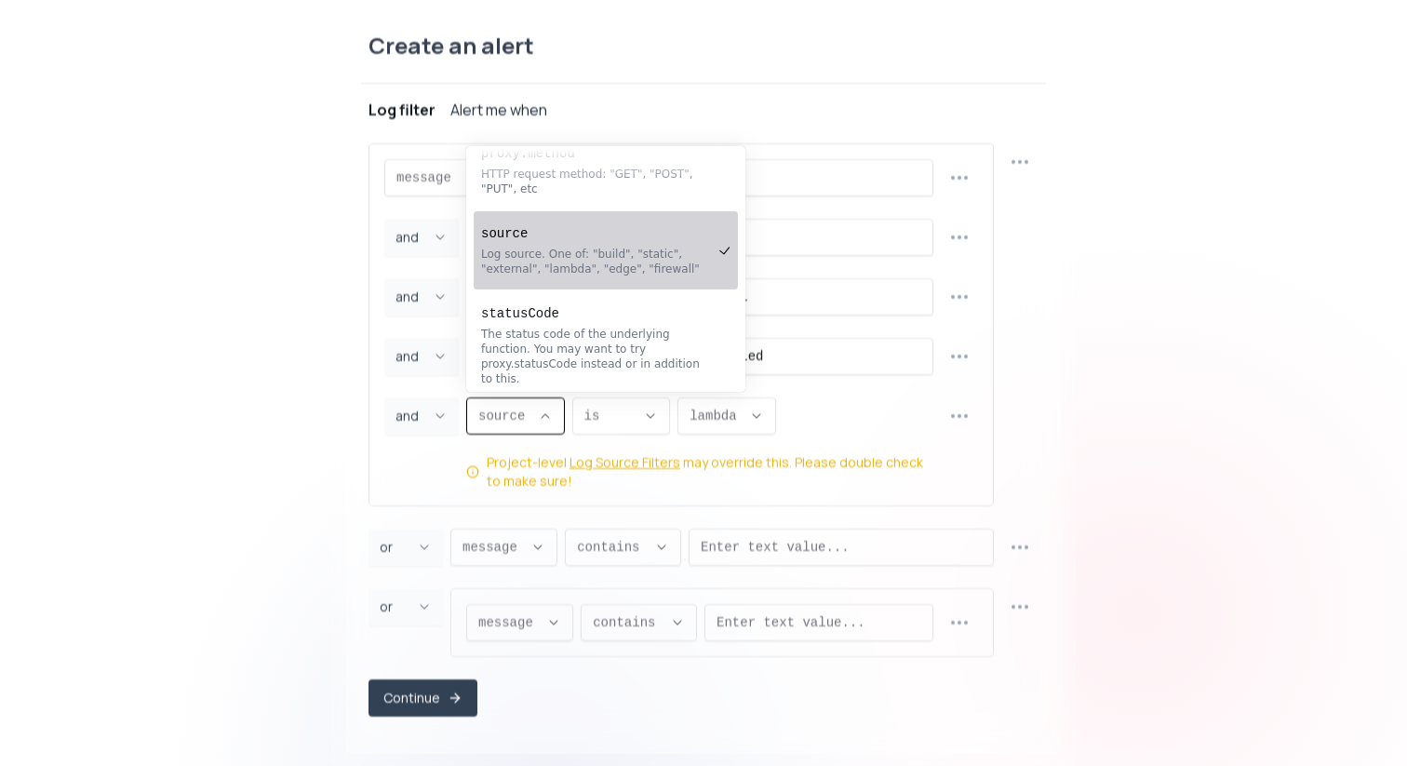
click at [586, 251] on div "Log source. One of: "build", "static", "external", "lambda", "edge", "firewall"" at bounding box center [596, 262] width 231 height 30
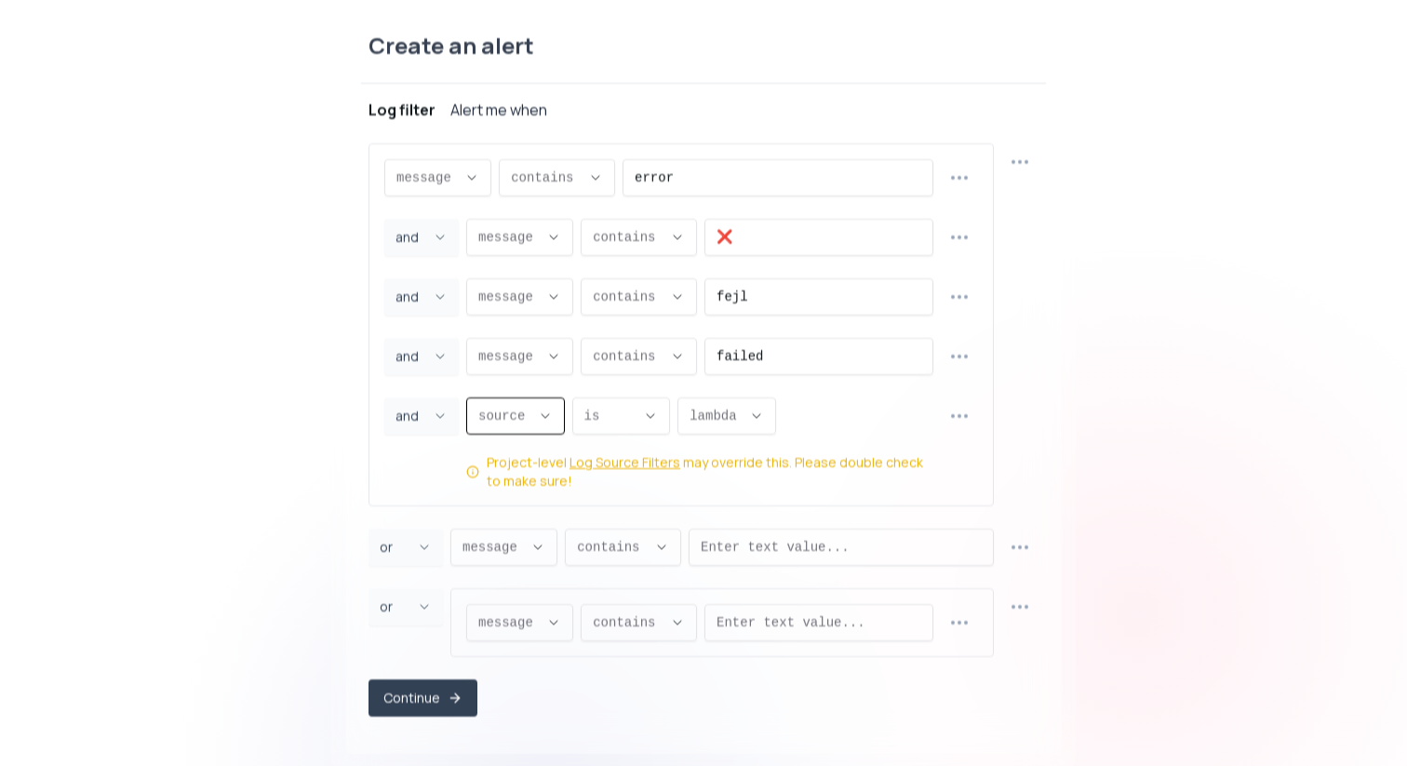
click at [330, 470] on div "Create an alert Project ribe-hk Log filter Alert me when message message messag…" at bounding box center [703, 383] width 1407 height 781
click at [1017, 560] on button "button" at bounding box center [1020, 546] width 37 height 37
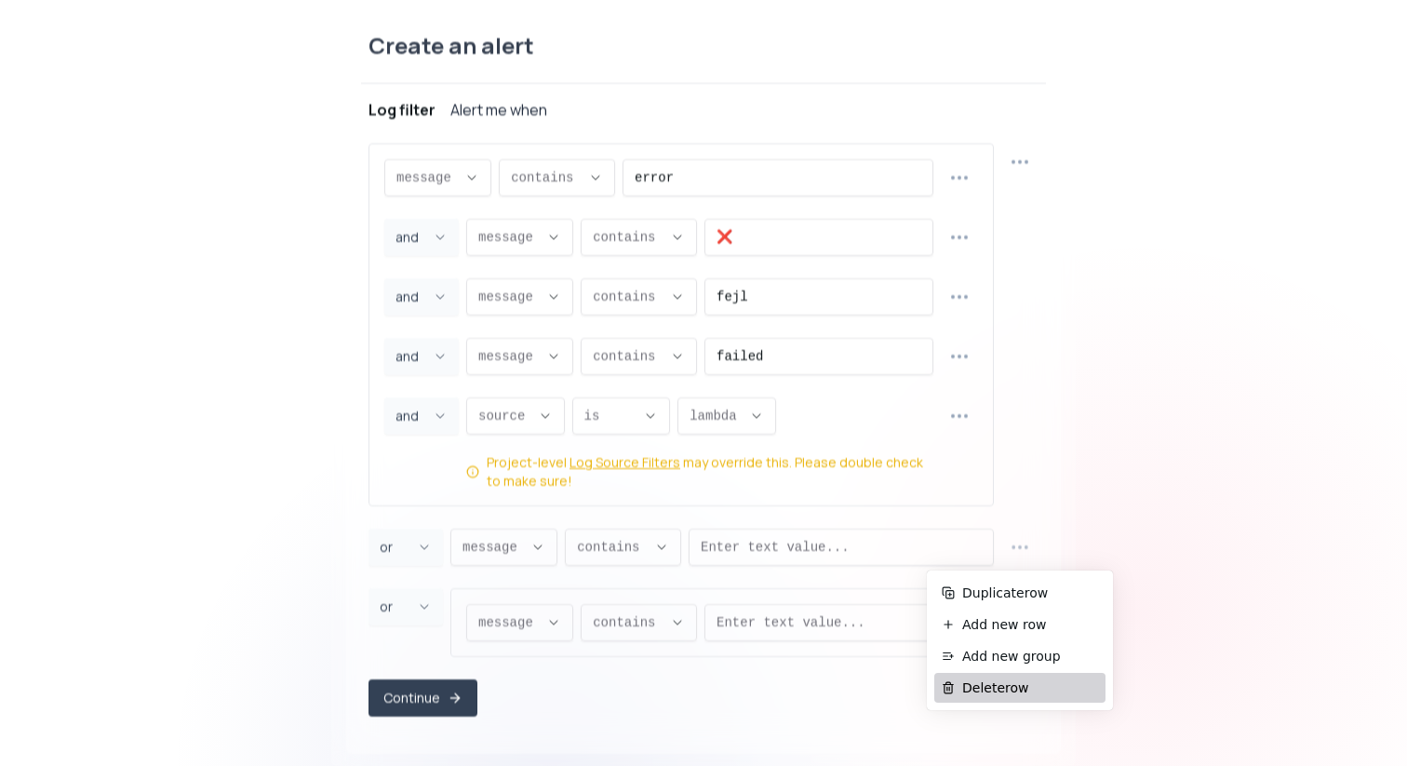
click at [997, 686] on span "Delete row" at bounding box center [1031, 688] width 136 height 19
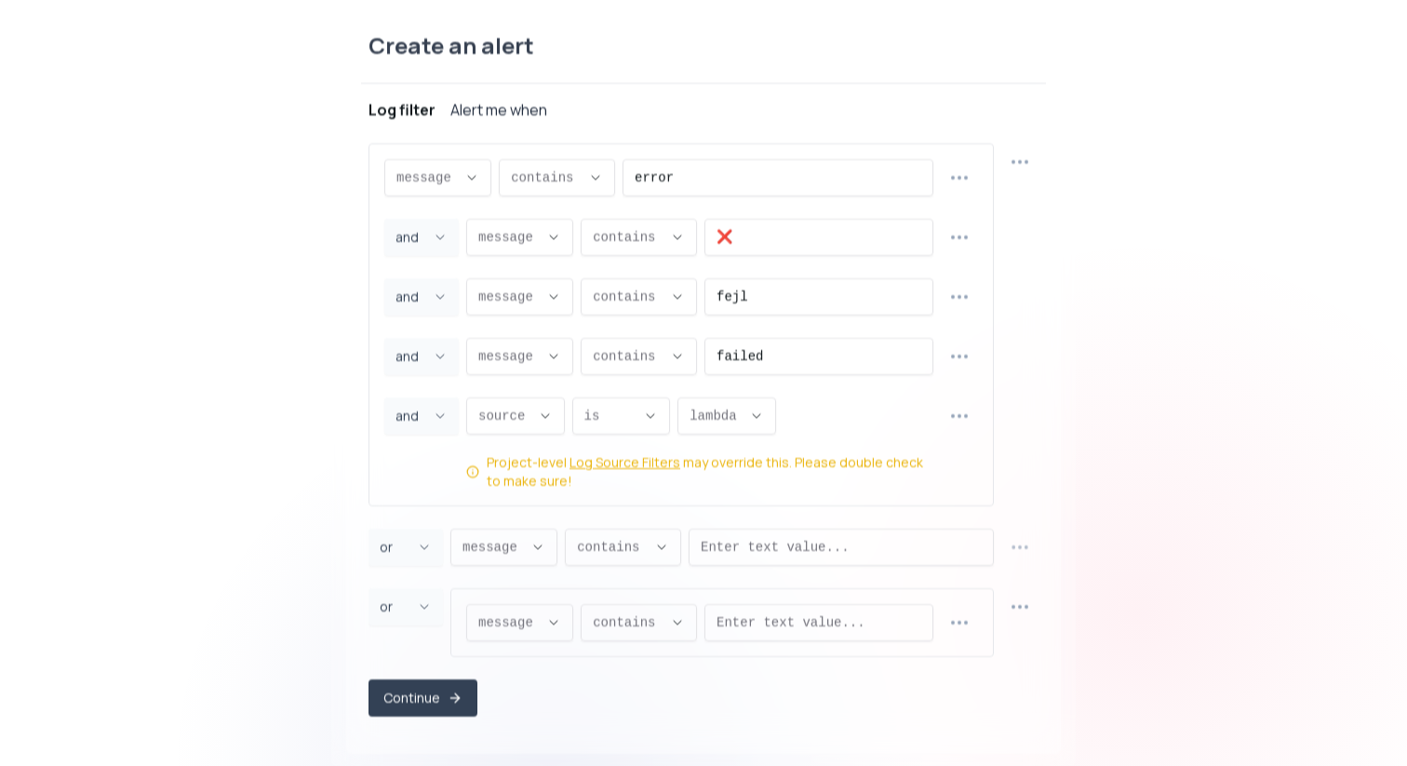
select select "message"
select select "CONTAINS"
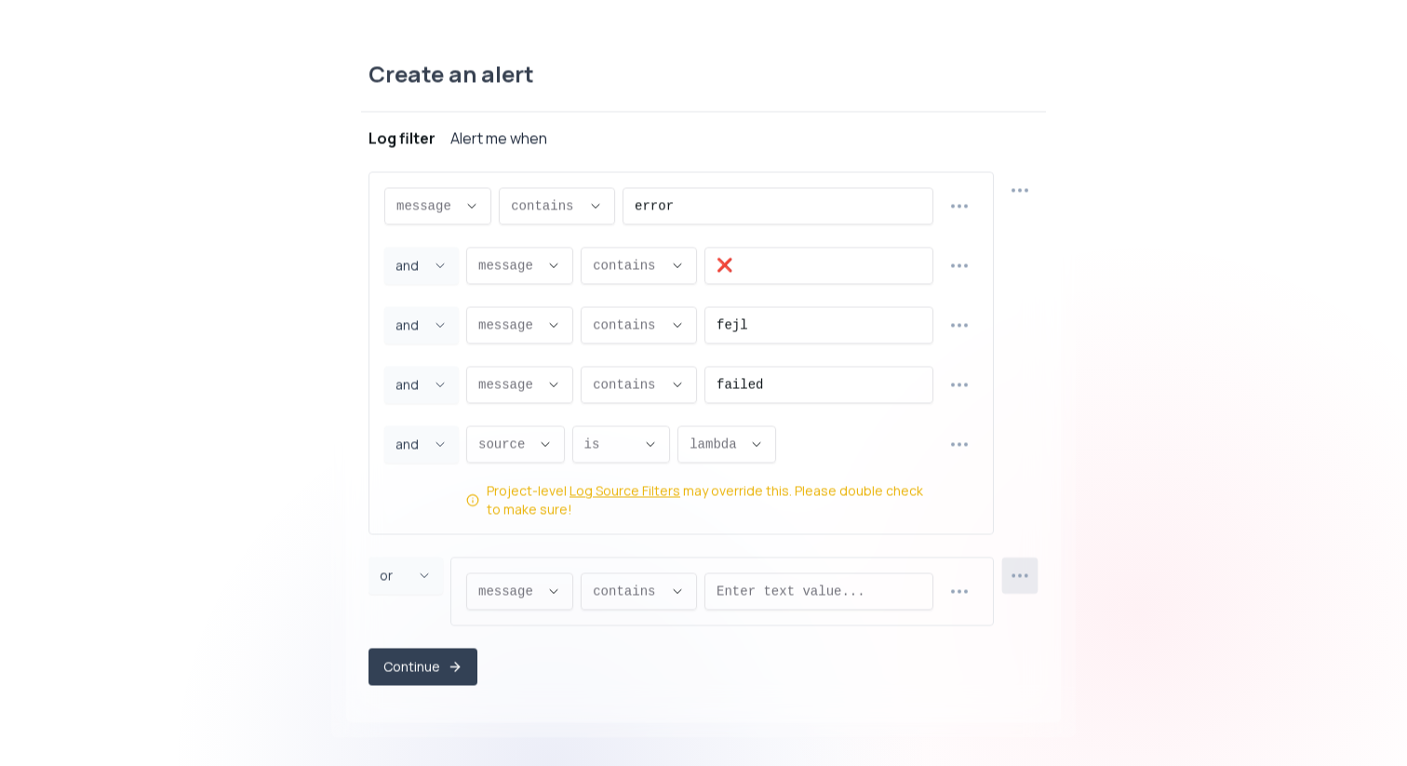
click at [1020, 583] on icon "button" at bounding box center [1019, 574] width 21 height 21
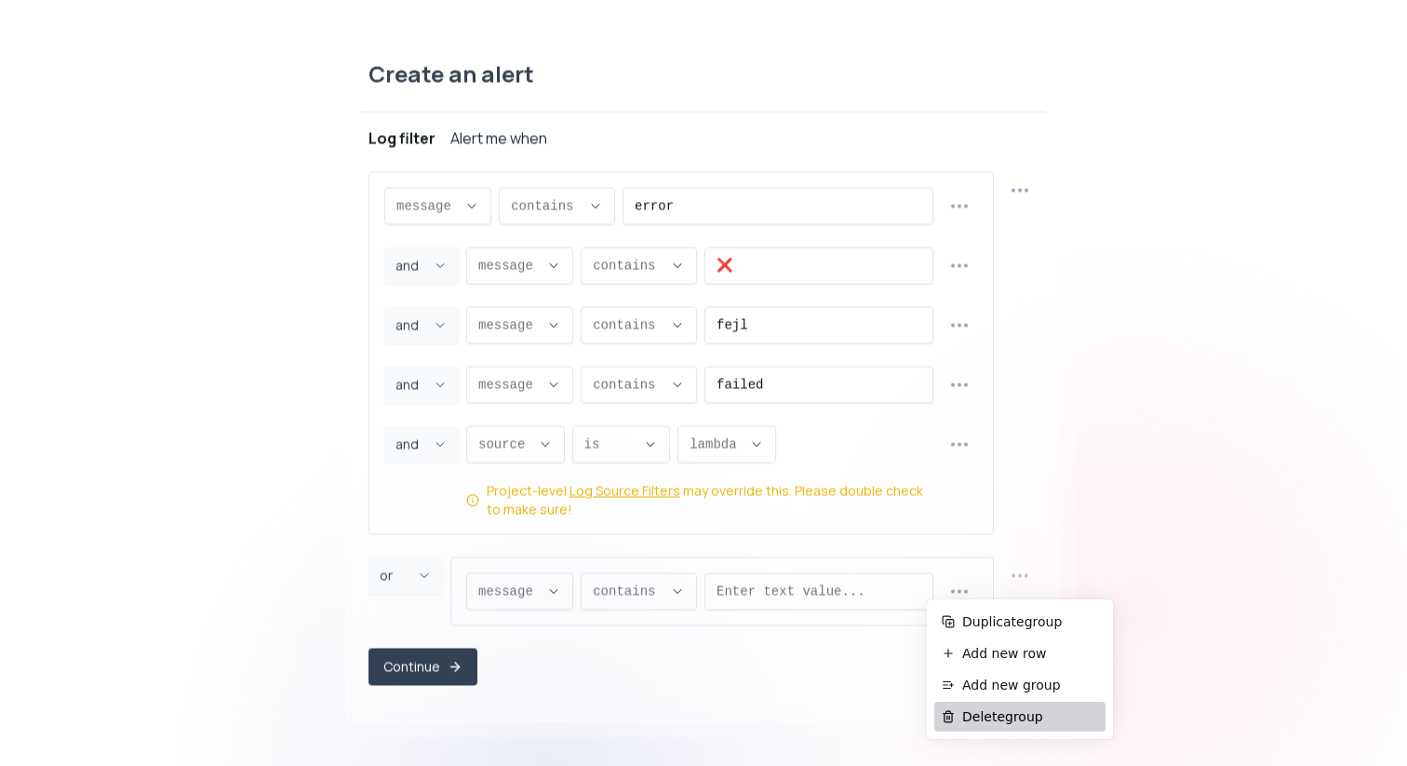
click at [1004, 715] on span "Delete group" at bounding box center [1031, 716] width 136 height 19
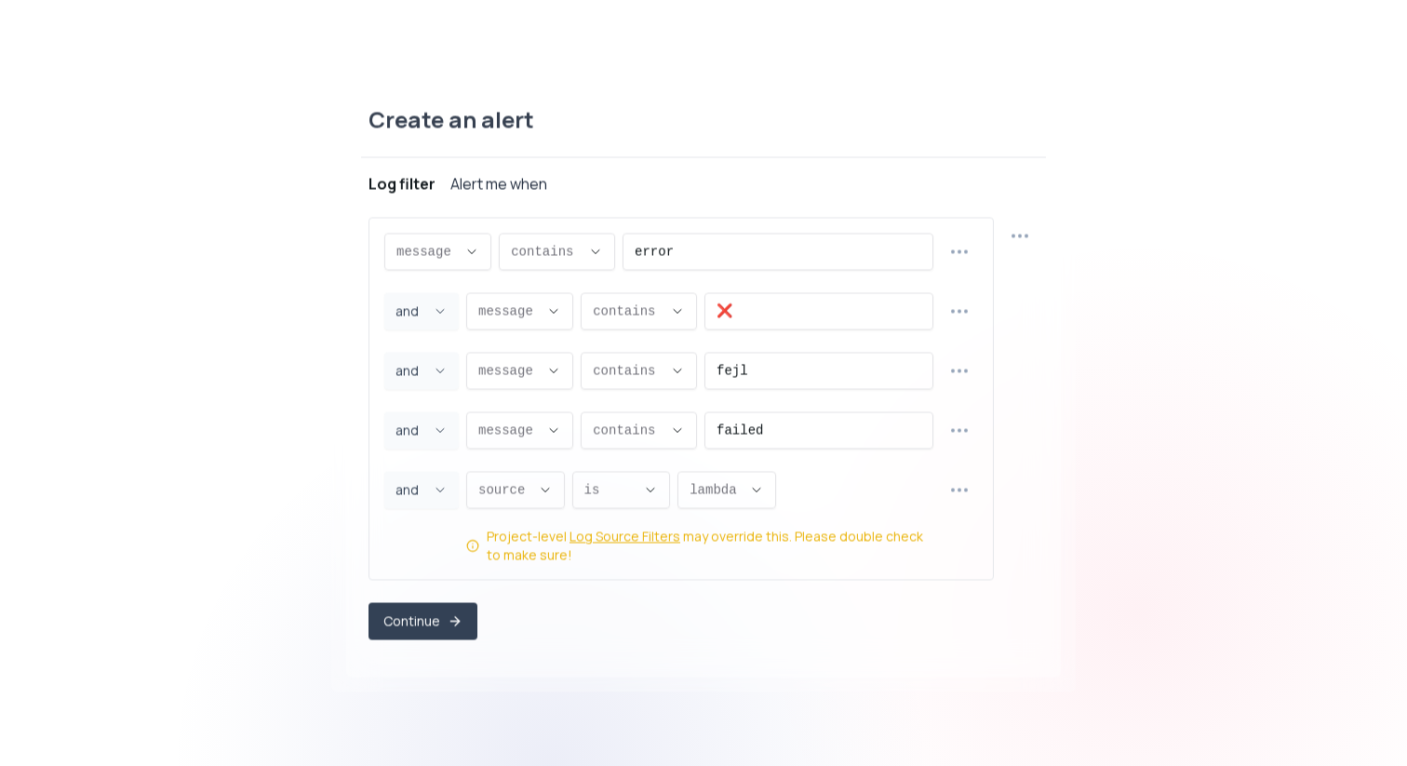
click at [1087, 478] on div "Create an alert Project ribe-hk Log filter Alert me when message message messag…" at bounding box center [703, 383] width 1407 height 632
click at [653, 490] on icon "Descriptive Select" at bounding box center [650, 489] width 15 height 15
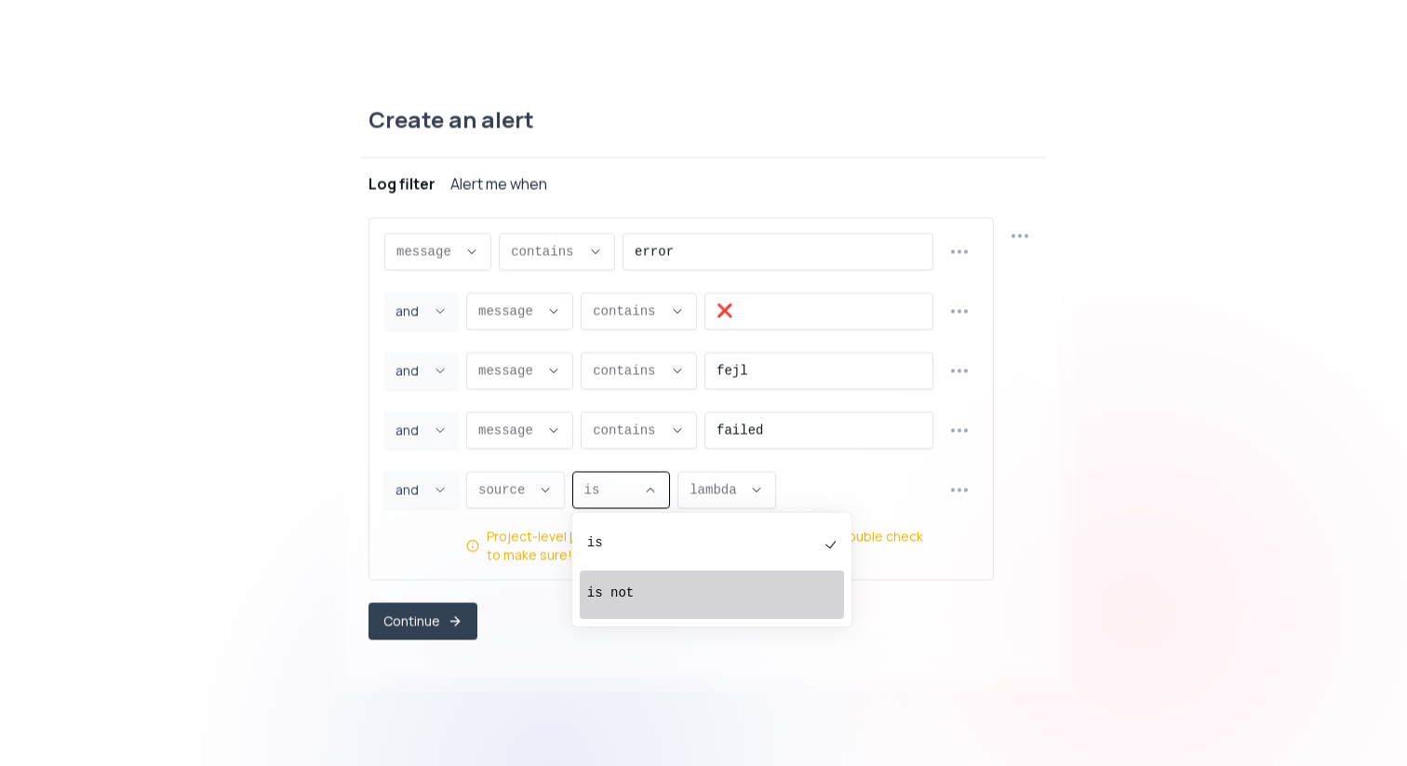
click at [666, 610] on div "is not" at bounding box center [702, 594] width 231 height 37
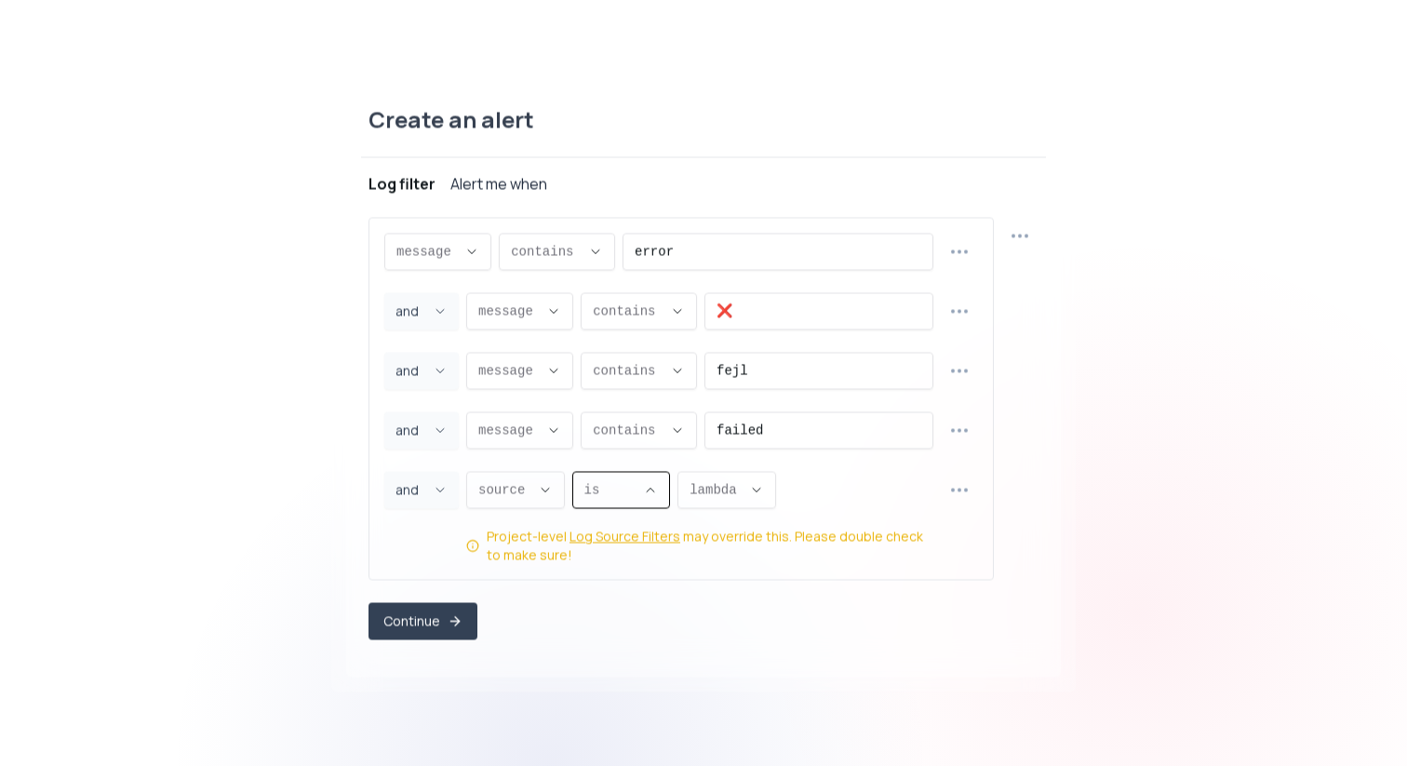
type input "NOT_EQUALS"
select select "NOT_EQUALS"
click at [777, 486] on span "lambda ," at bounding box center [752, 489] width 52 height 19
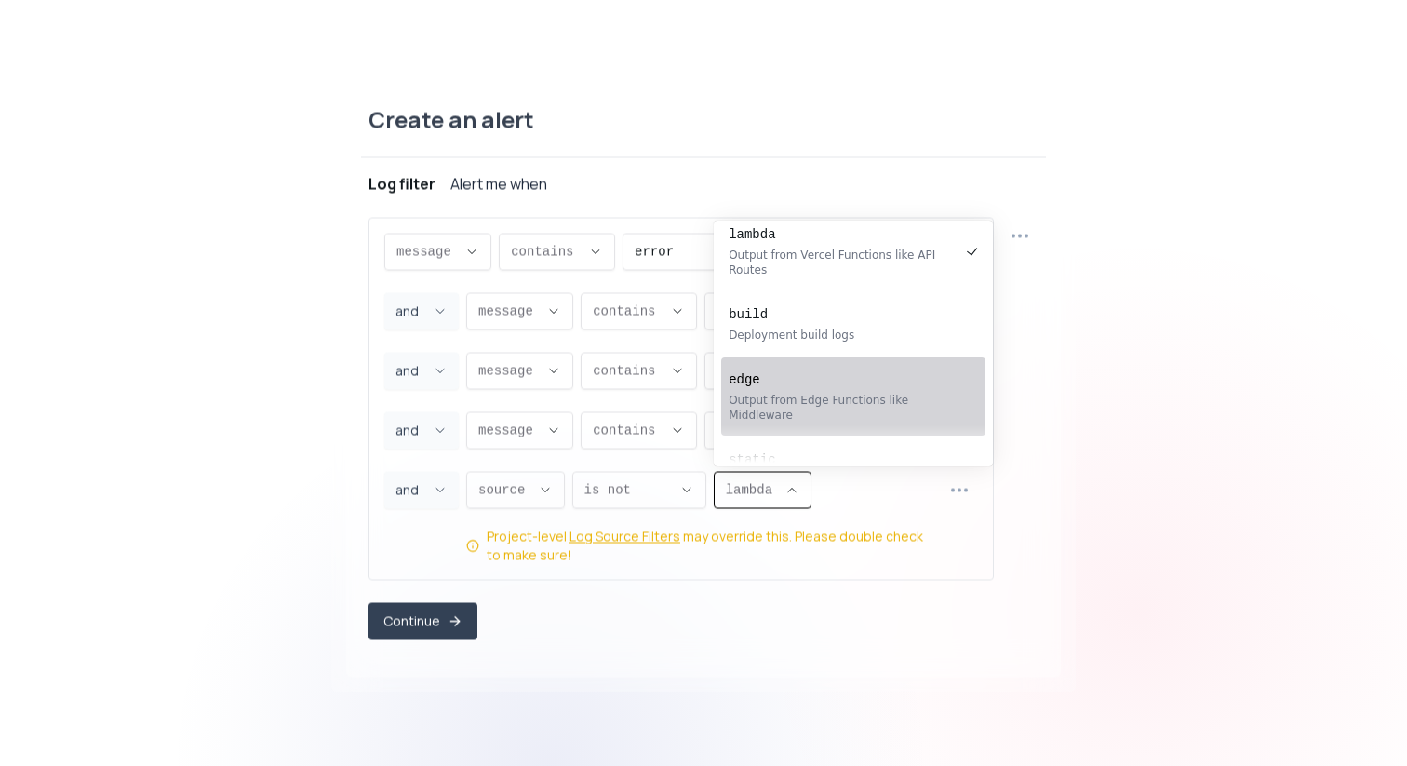
scroll to position [24, 0]
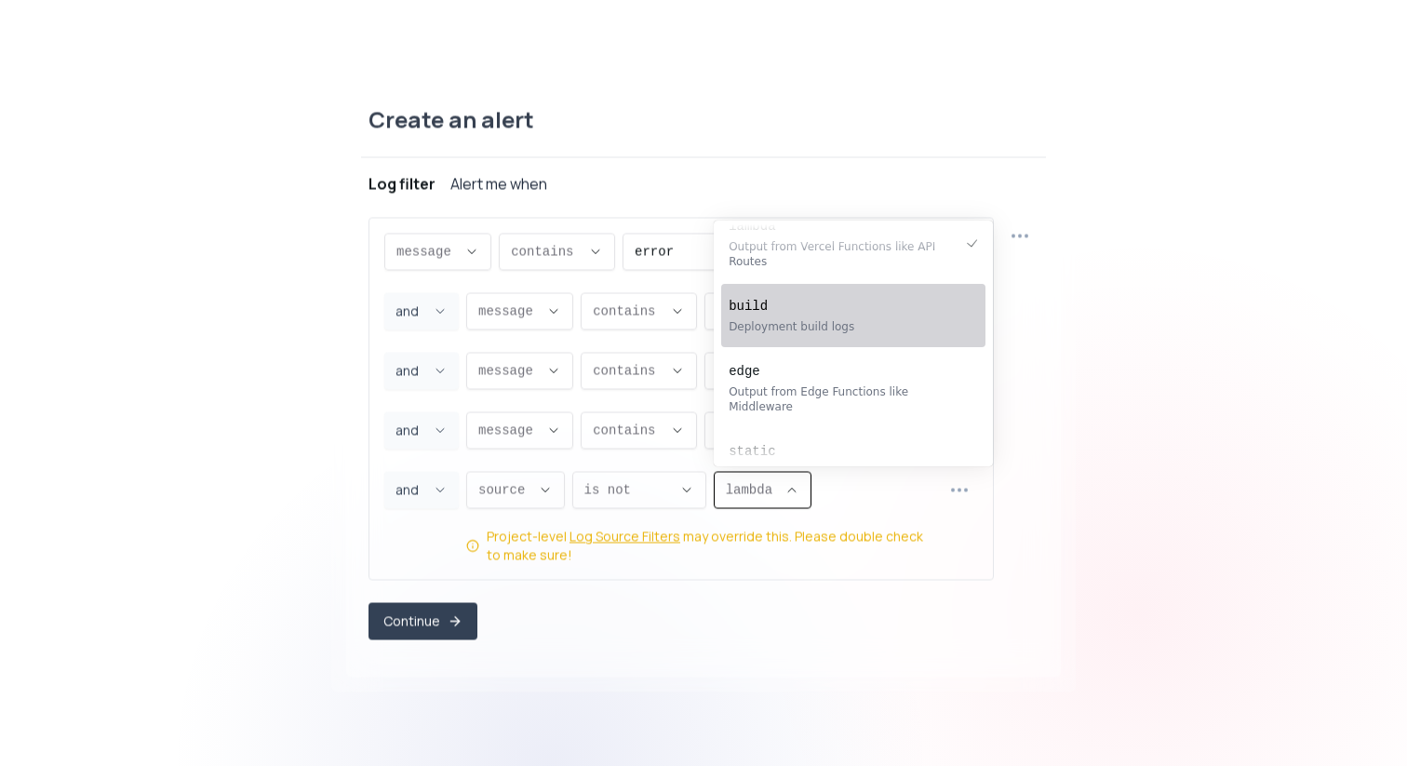
click at [815, 330] on div "Deployment build logs" at bounding box center [844, 326] width 231 height 15
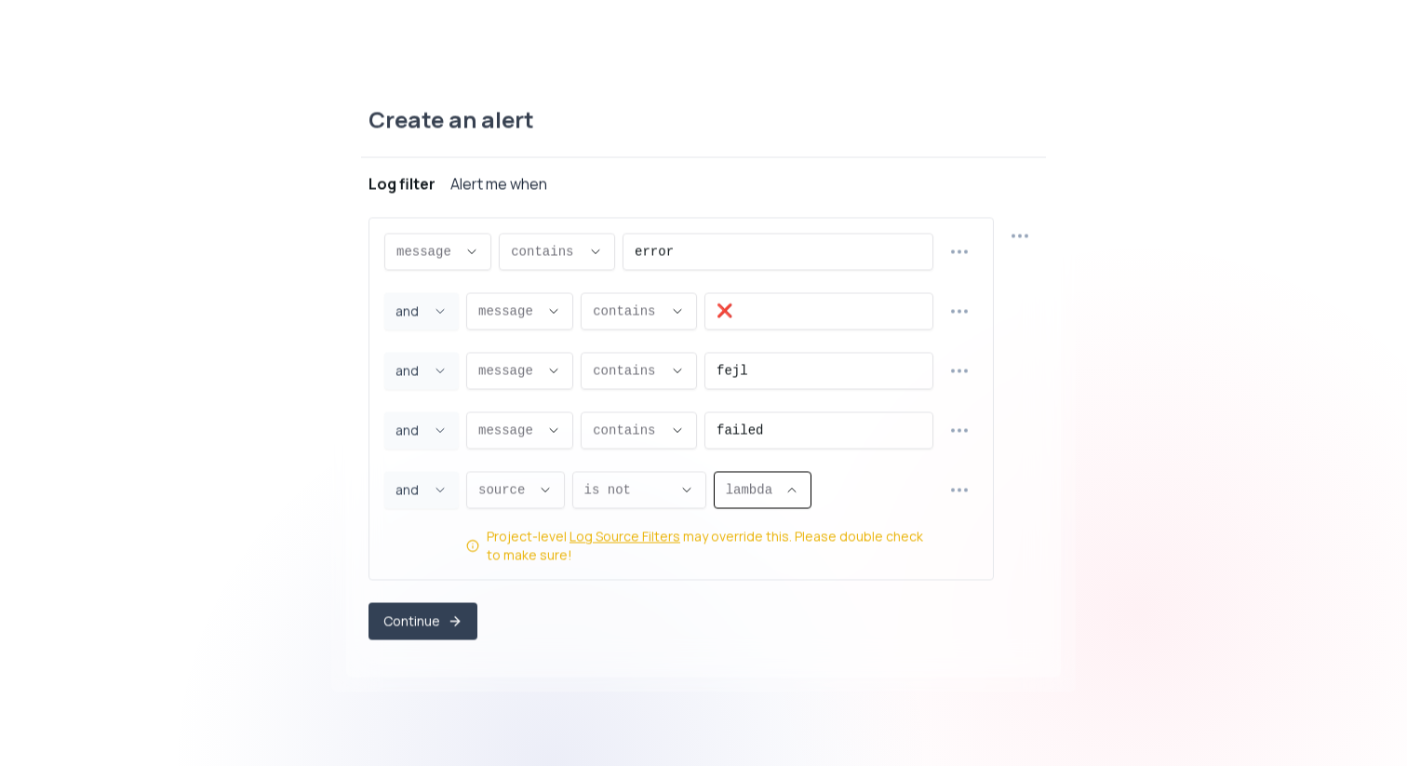
type input "build"
select select "build"
click at [852, 488] on div "source source message proxy.statusCode proxy.path proxy.host proxy.method sourc…" at bounding box center [699, 517] width 467 height 93
click at [802, 309] on input "❌" at bounding box center [819, 310] width 205 height 35
click at [780, 309] on input "❌" at bounding box center [819, 310] width 205 height 35
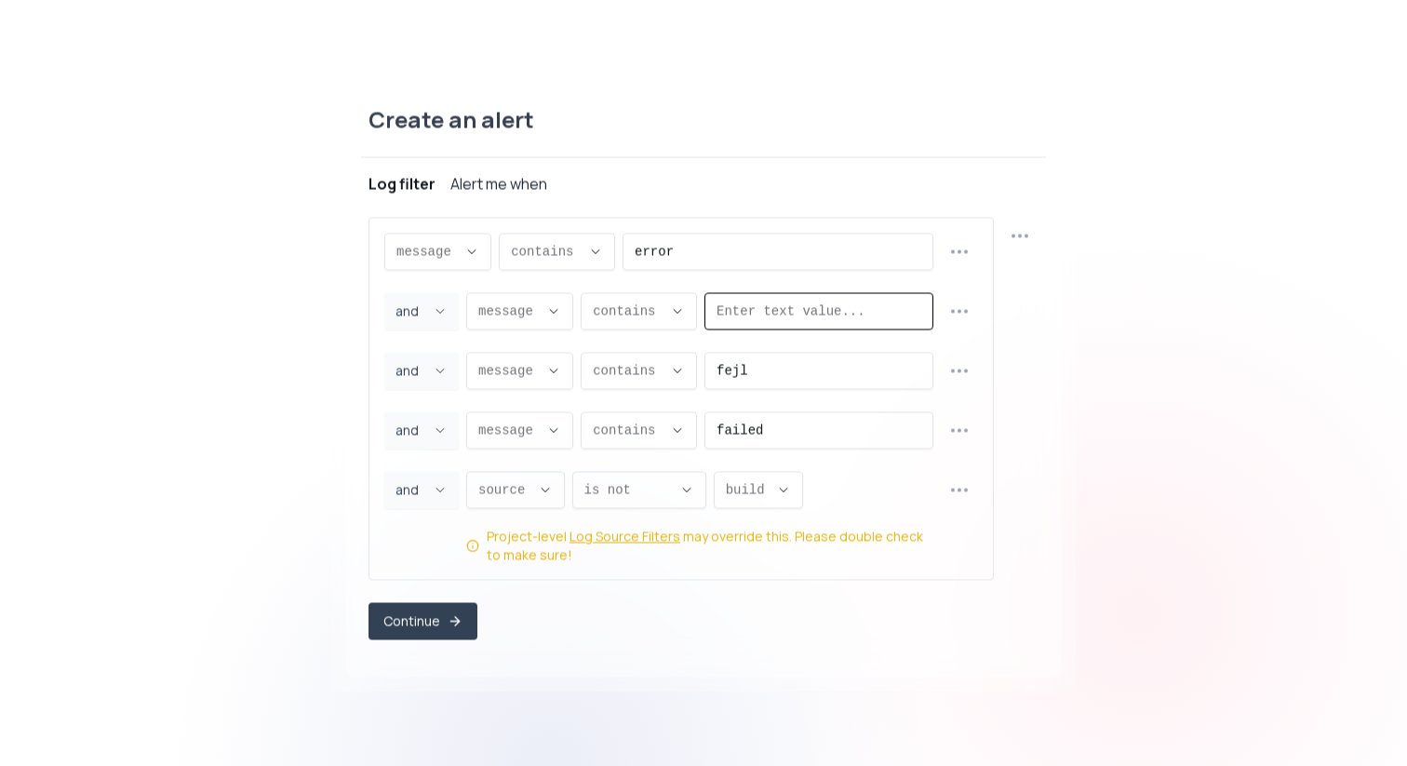
click at [891, 318] on input "Enter text value..." at bounding box center [819, 310] width 205 height 35
click at [960, 307] on icon "button" at bounding box center [959, 310] width 21 height 21
click at [806, 305] on input "Enter text value..." at bounding box center [819, 310] width 205 height 35
paste input "❌"
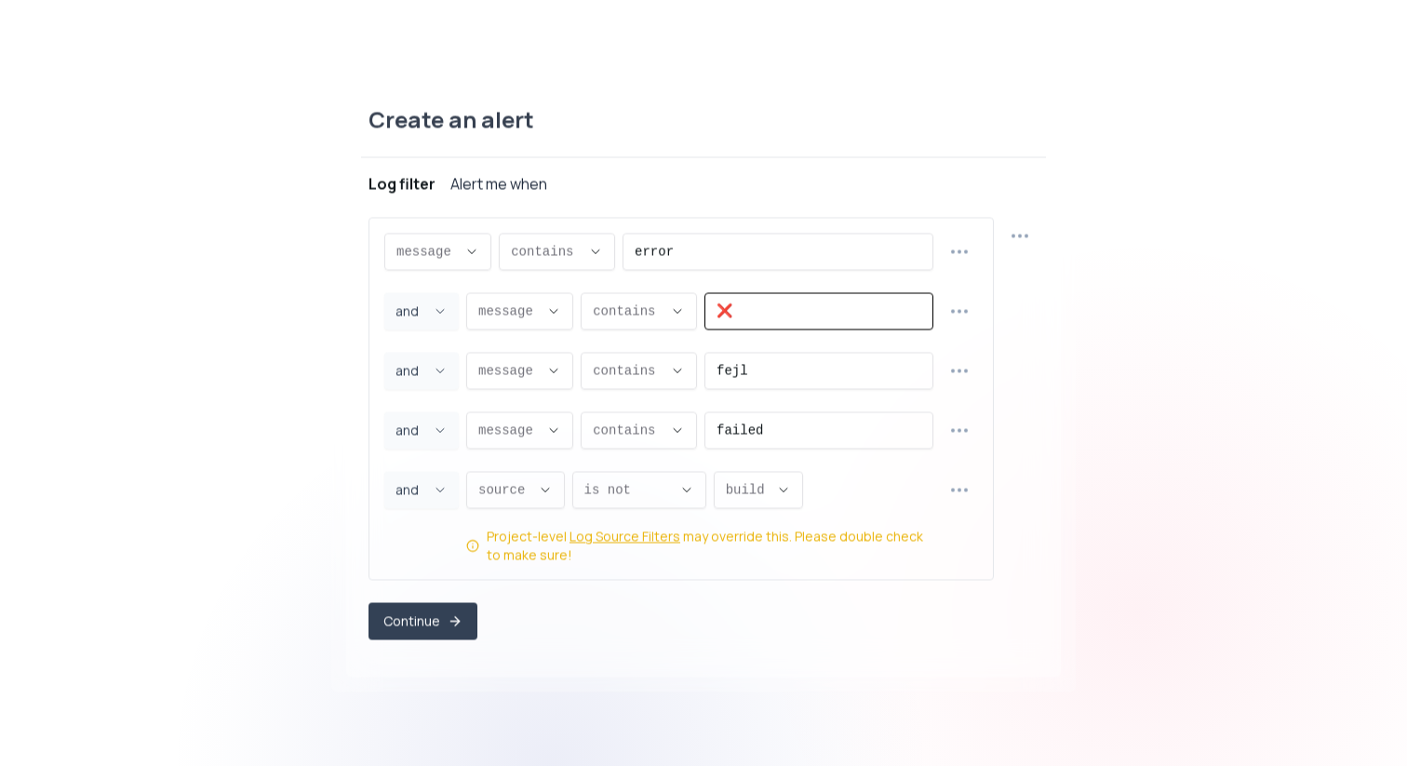
type input "❌"
click at [1106, 323] on div "Create an alert Project ribe-hk Log filter Alert me when message message messag…" at bounding box center [703, 383] width 1407 height 632
click at [435, 310] on icon "Joiner Select" at bounding box center [440, 310] width 15 height 15
click at [433, 385] on icon at bounding box center [438, 389] width 11 height 12
type input "OR"
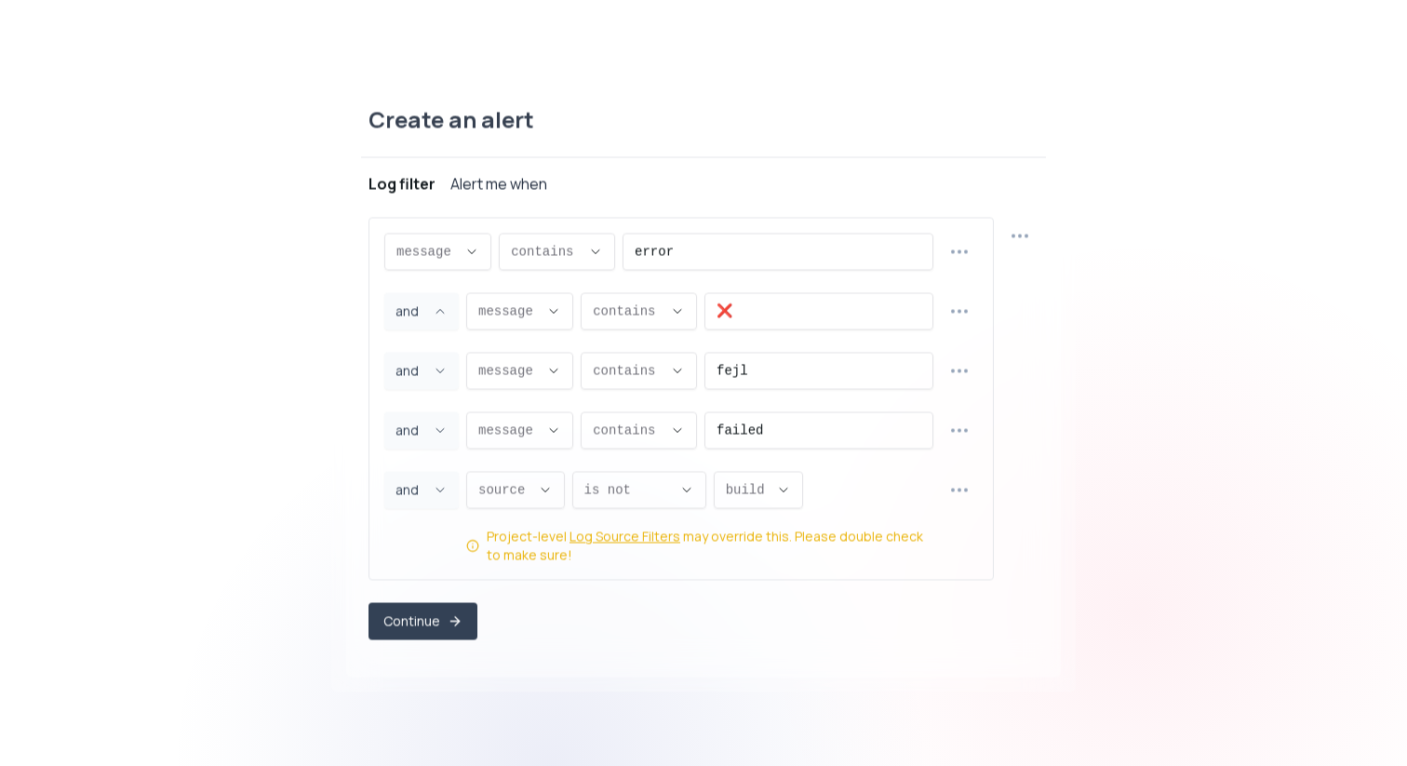
select select "OR"
type input "OR"
select select "OR"
type input "OR"
select select "OR"
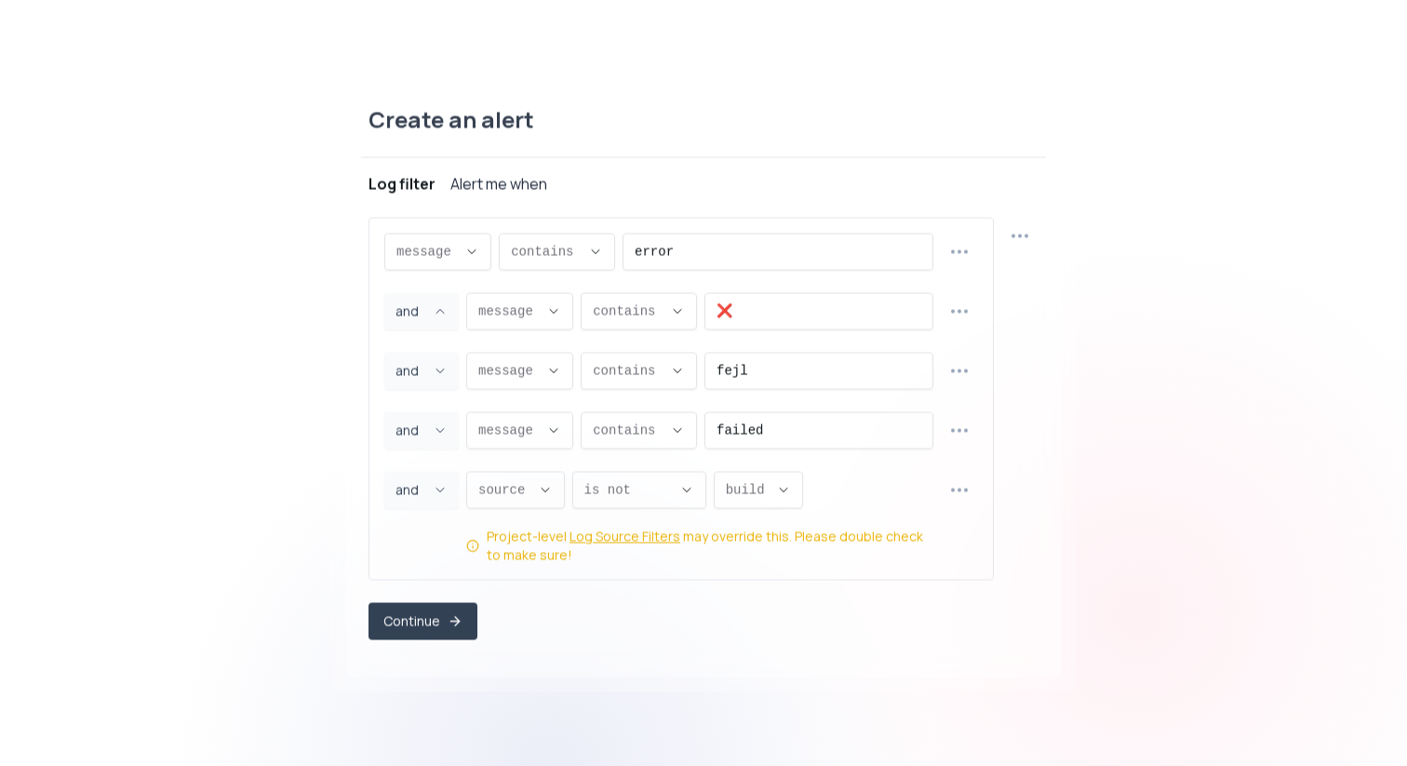
type input "OR"
select select "OR"
click at [343, 469] on div "Create an alert Project ribe-hk Log filter Alert me when message message messag…" at bounding box center [703, 382] width 745 height 617
click at [434, 502] on button "or ," at bounding box center [421, 489] width 74 height 37
click at [433, 538] on icon at bounding box center [438, 536] width 11 height 12
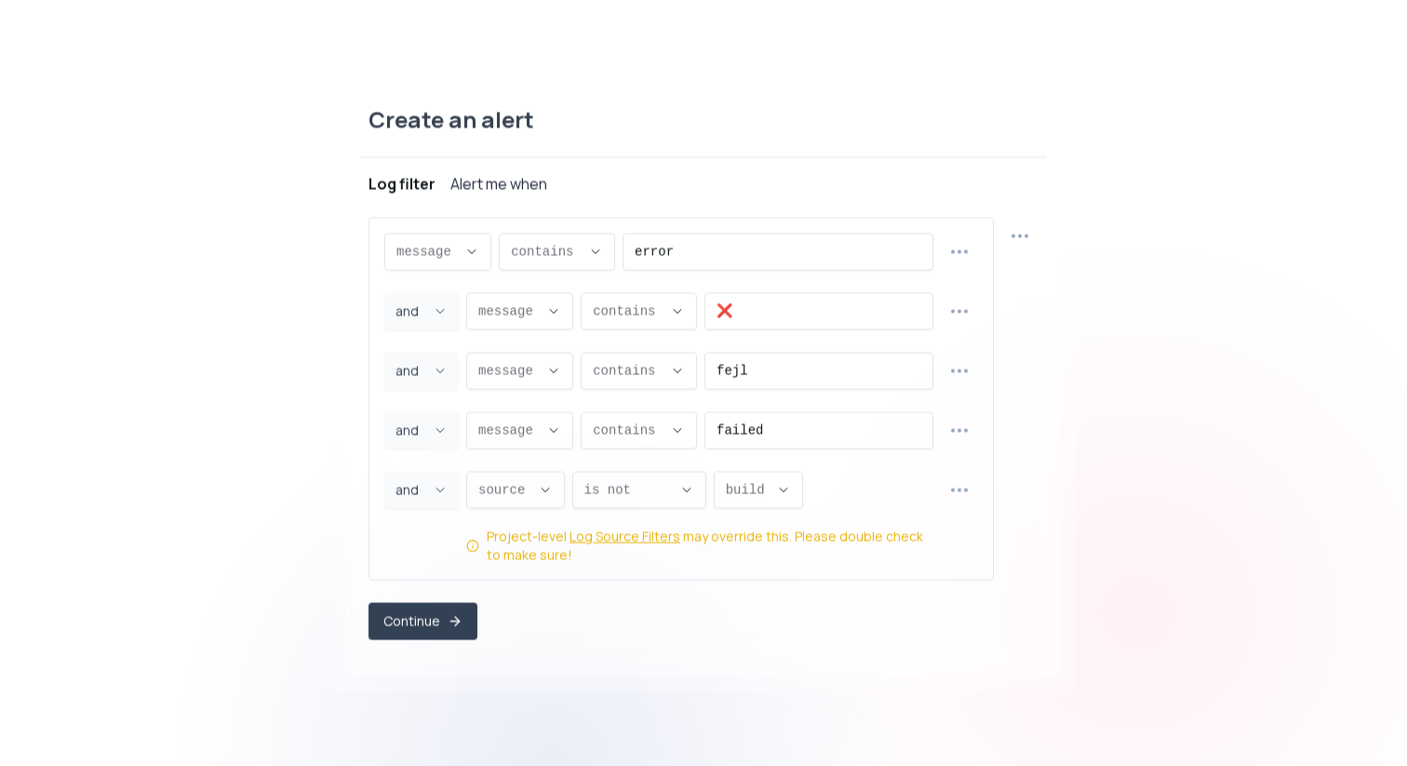
type input "AND"
select select "AND"
type input "AND"
select select "AND"
type input "AND"
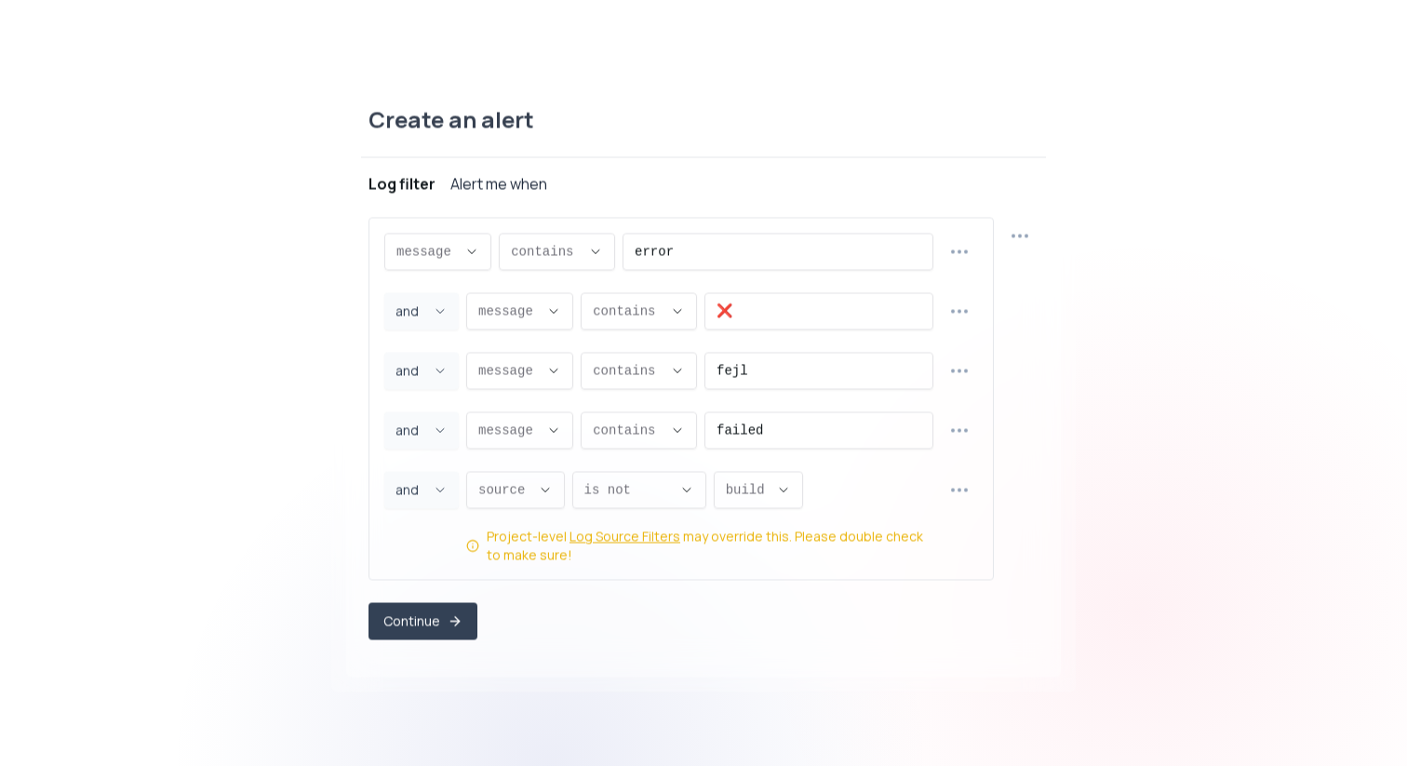
select select "AND"
type input "AND"
select select "AND"
click at [425, 478] on button "and ," at bounding box center [421, 489] width 74 height 37
click at [414, 563] on span "or" at bounding box center [412, 567] width 26 height 19
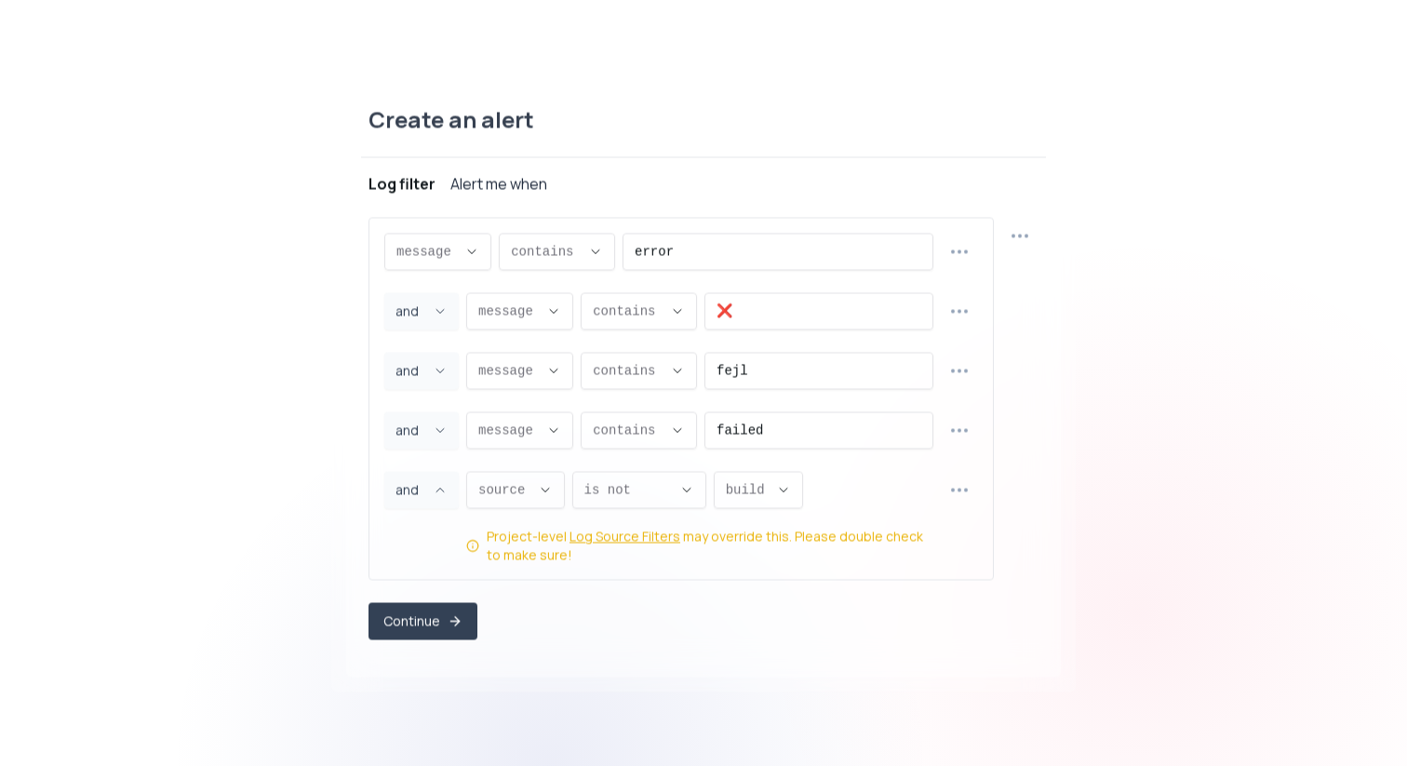
type input "OR"
select select "OR"
type input "OR"
select select "OR"
type input "OR"
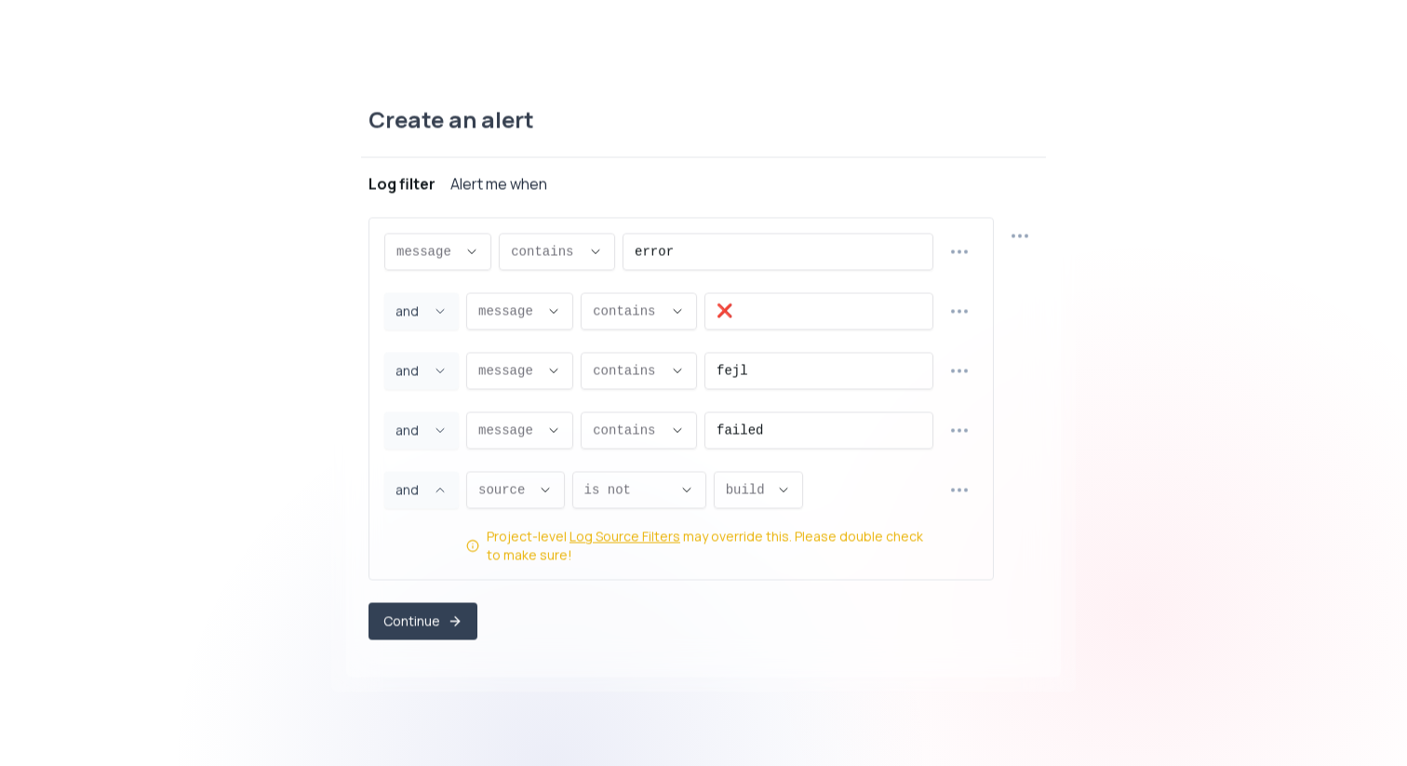
select select "OR"
type input "OR"
select select "OR"
click at [1057, 505] on div "Create an alert Project ribe-hk Log filter Alert me when message message messag…" at bounding box center [703, 382] width 715 height 587
click at [967, 491] on icon "button" at bounding box center [960, 489] width 22 height 22
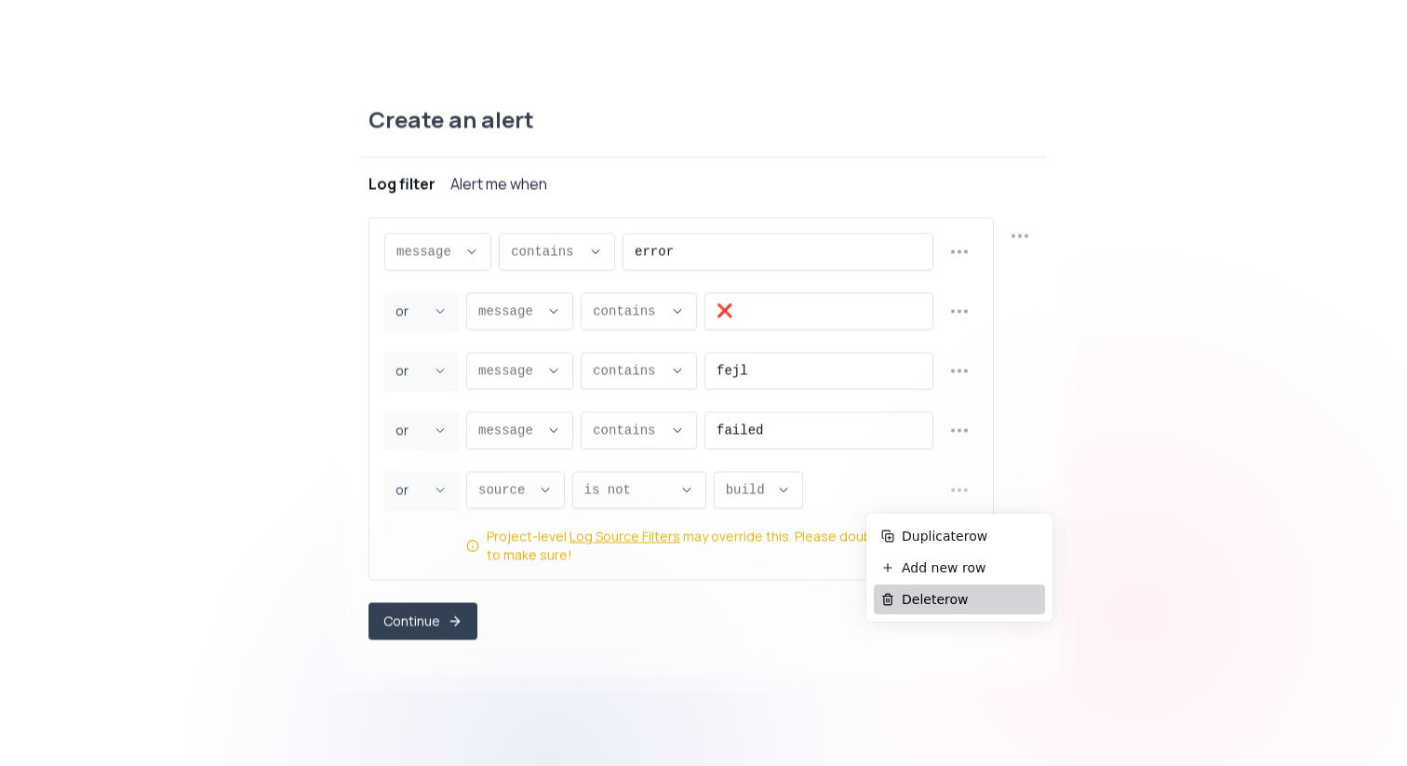
click at [938, 598] on span "Delete row" at bounding box center [970, 599] width 136 height 19
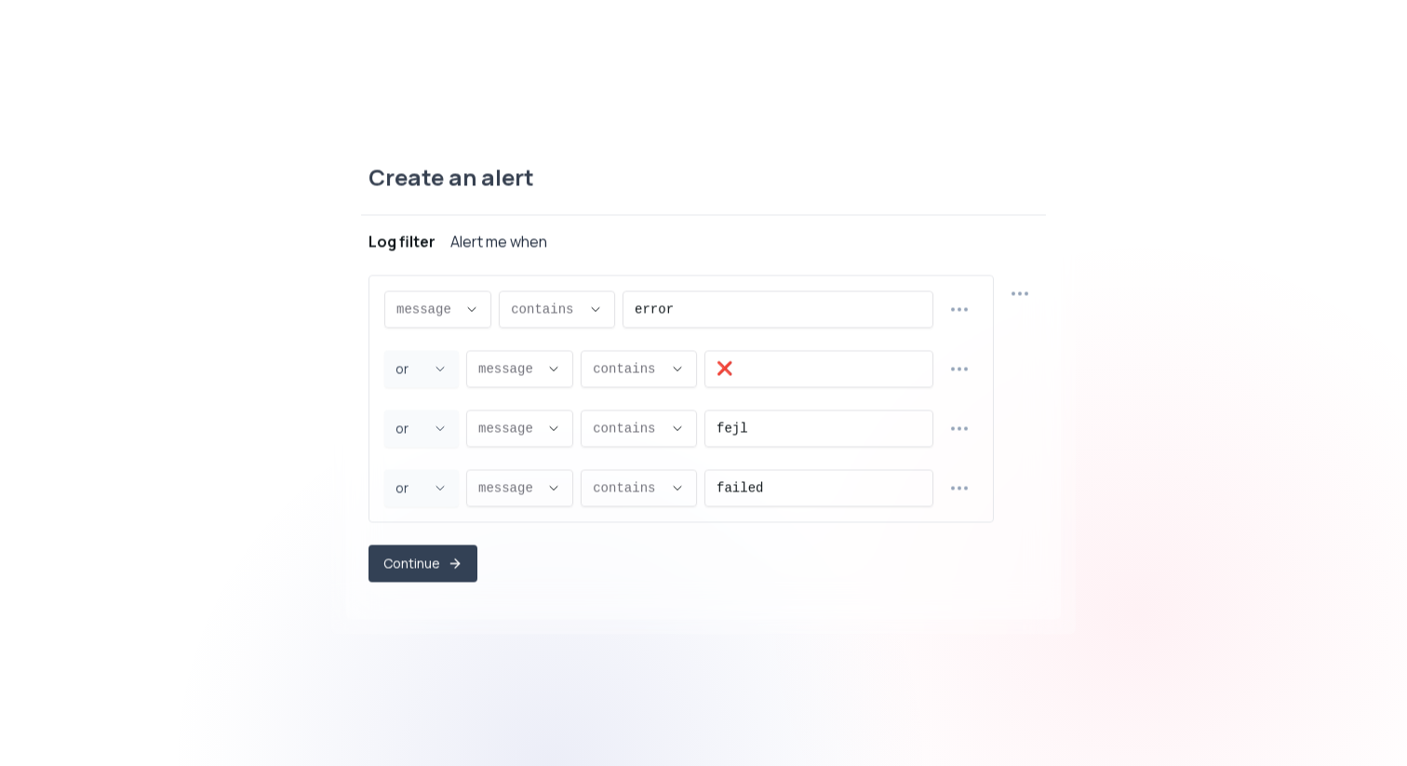
click at [1028, 291] on icon "button" at bounding box center [1020, 293] width 22 height 22
click at [1045, 404] on span "Add new group" at bounding box center [1031, 403] width 136 height 19
select select "OR"
select select "message"
select select "CONTAINS"
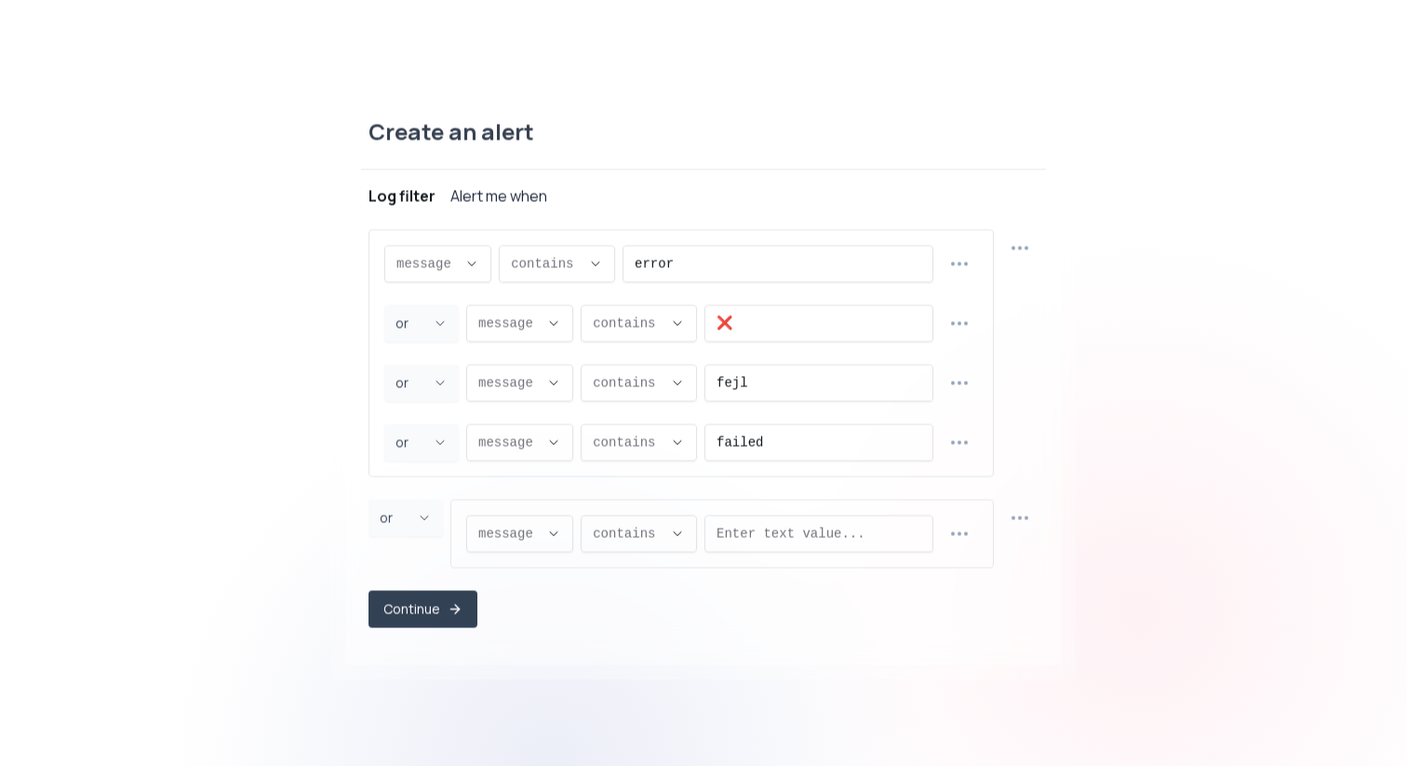
scroll to position [18, 0]
click at [384, 518] on span "or ," at bounding box center [395, 517] width 30 height 19
click at [420, 560] on icon at bounding box center [422, 564] width 11 height 12
type input "AND"
select select "AND"
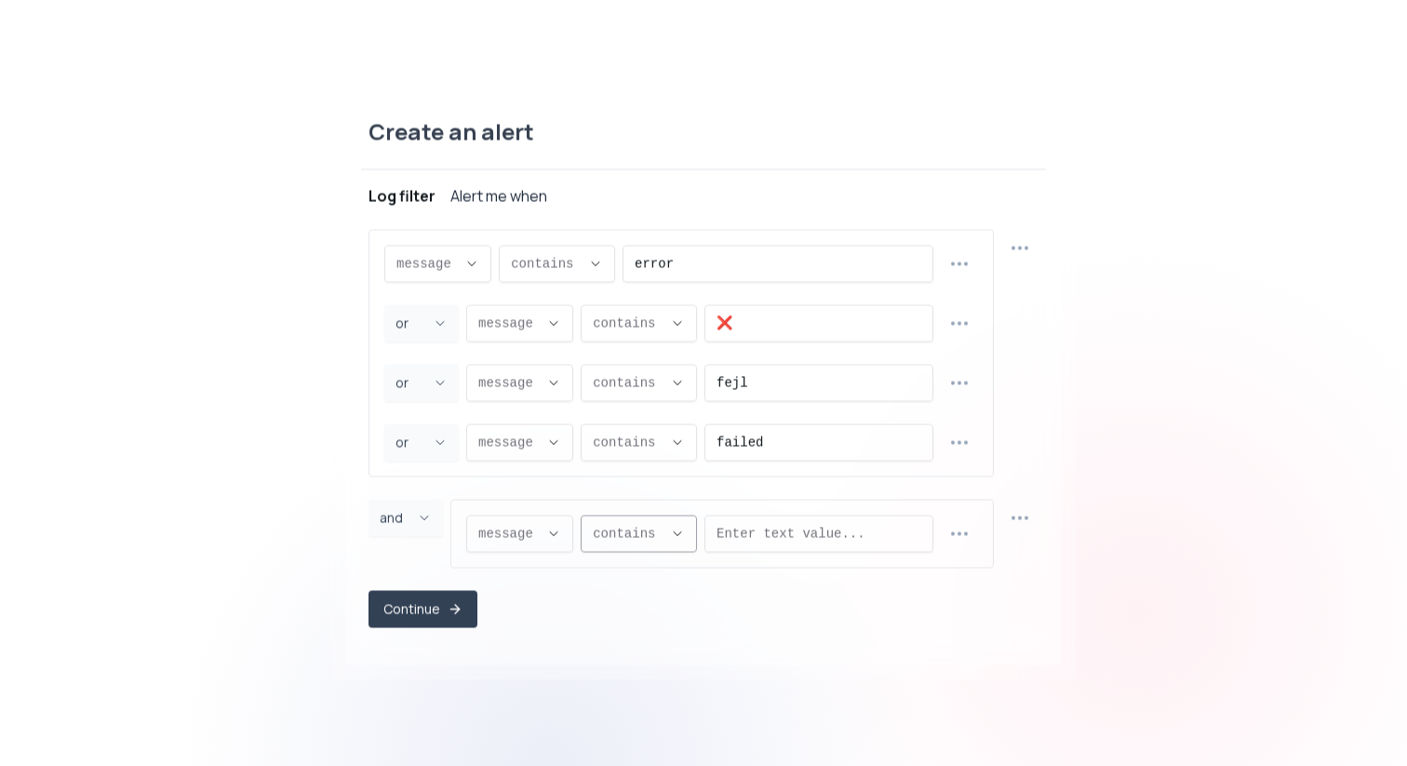
click at [662, 531] on span "contains ," at bounding box center [628, 533] width 70 height 19
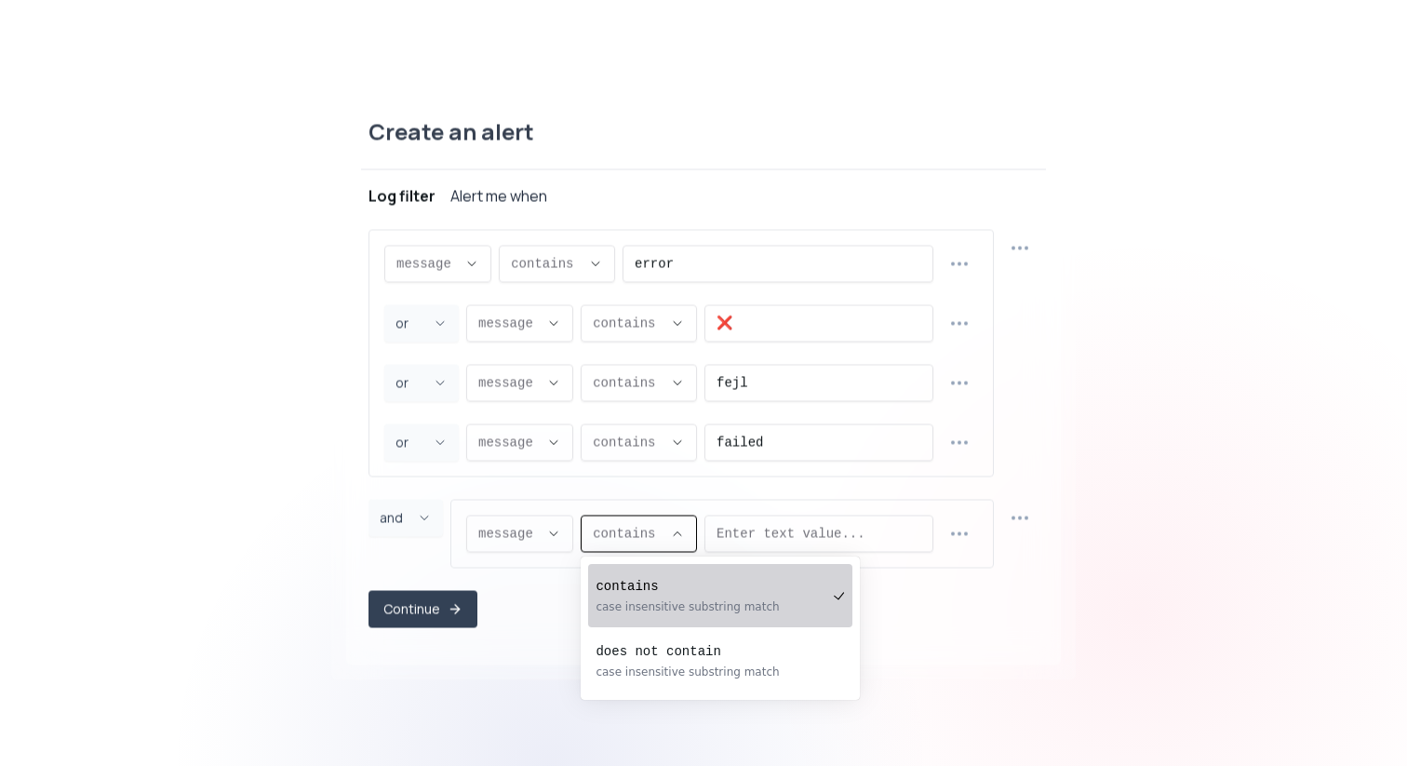
click at [532, 510] on div "message message message proxy.statusCode proxy.path proxy.host proxy.method sou…" at bounding box center [723, 533] width 544 height 69
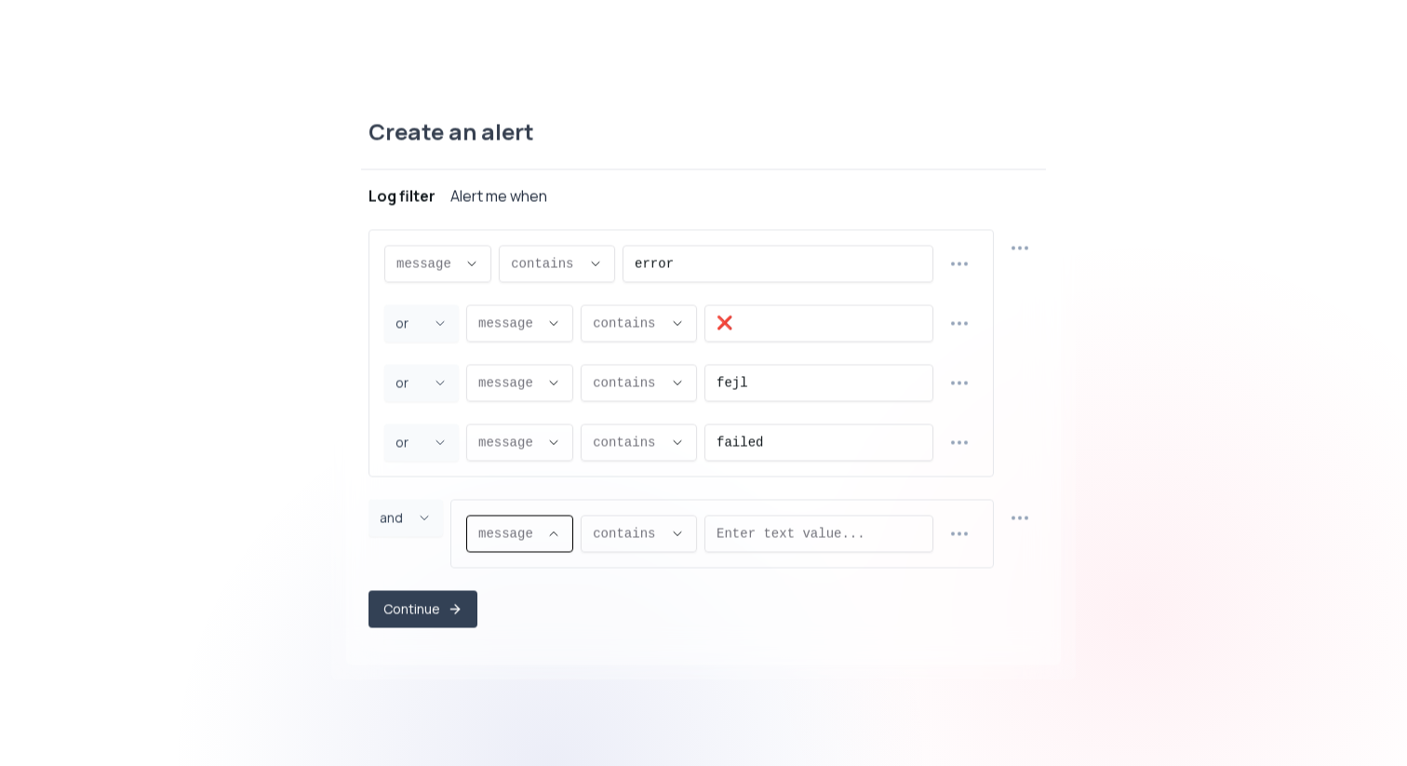
click at [532, 532] on span "message ," at bounding box center [508, 533] width 61 height 19
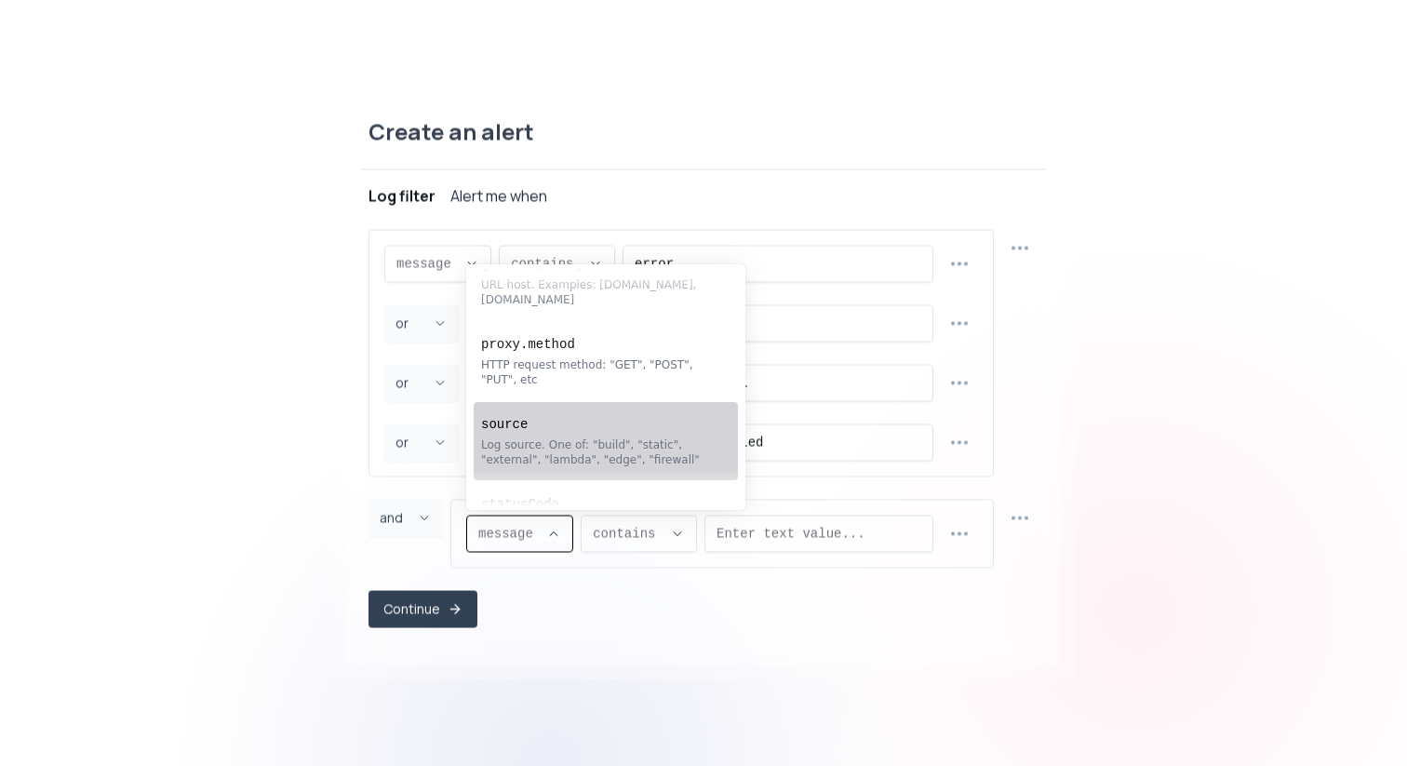
scroll to position [303, 0]
click at [570, 464] on div "source Log source. One of: "build", "static", "external", "lambda", "edge", "fi…" at bounding box center [596, 438] width 231 height 67
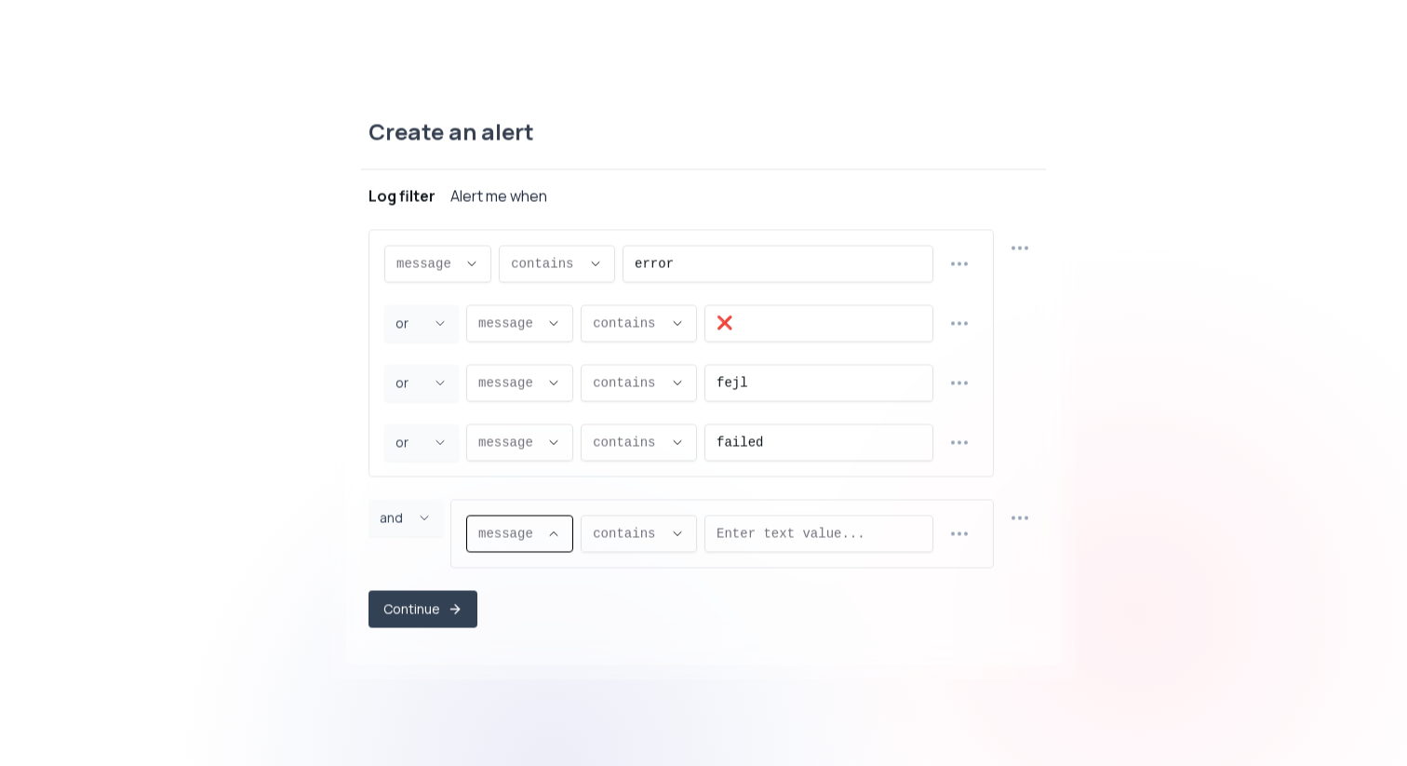
type input "source"
select select "source"
type input "EQUALS"
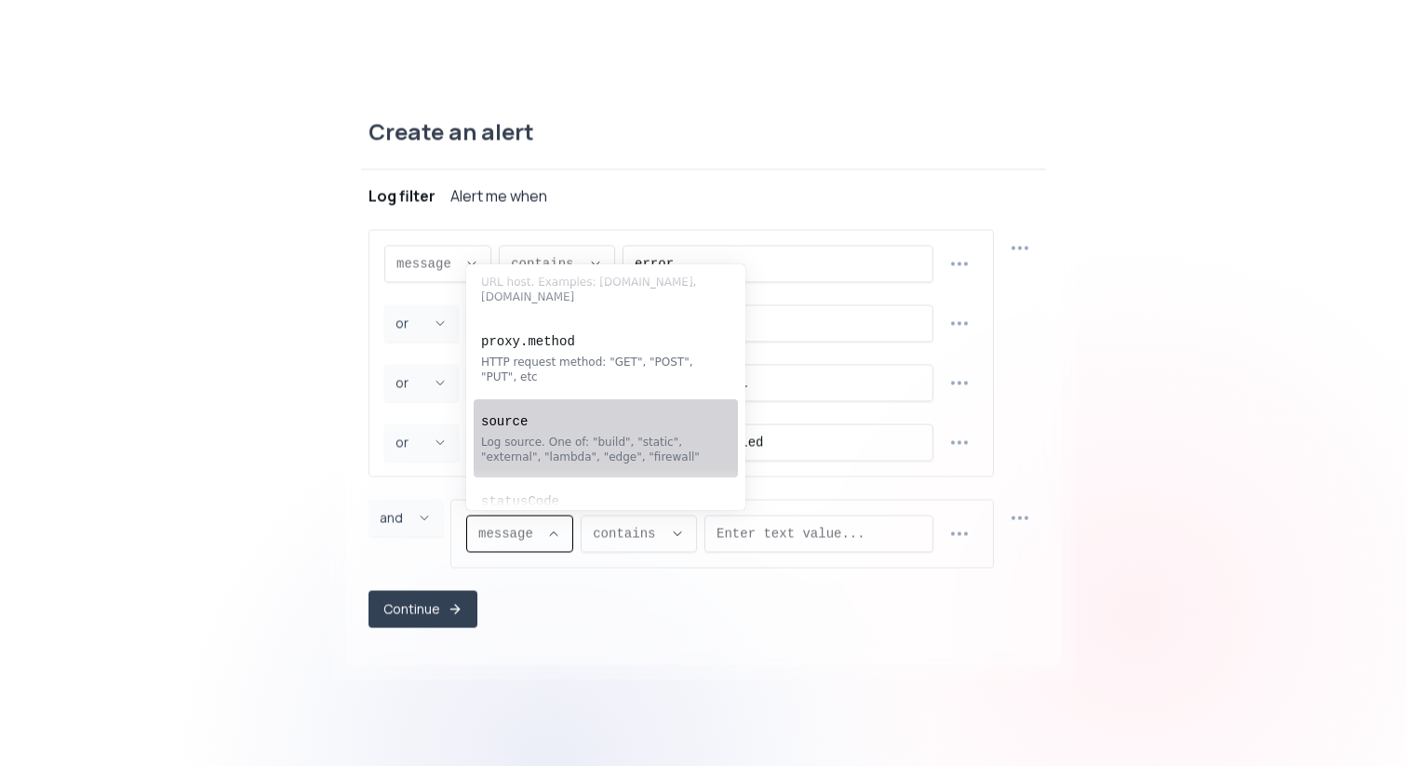
select select "EQUALS"
select select "lambda"
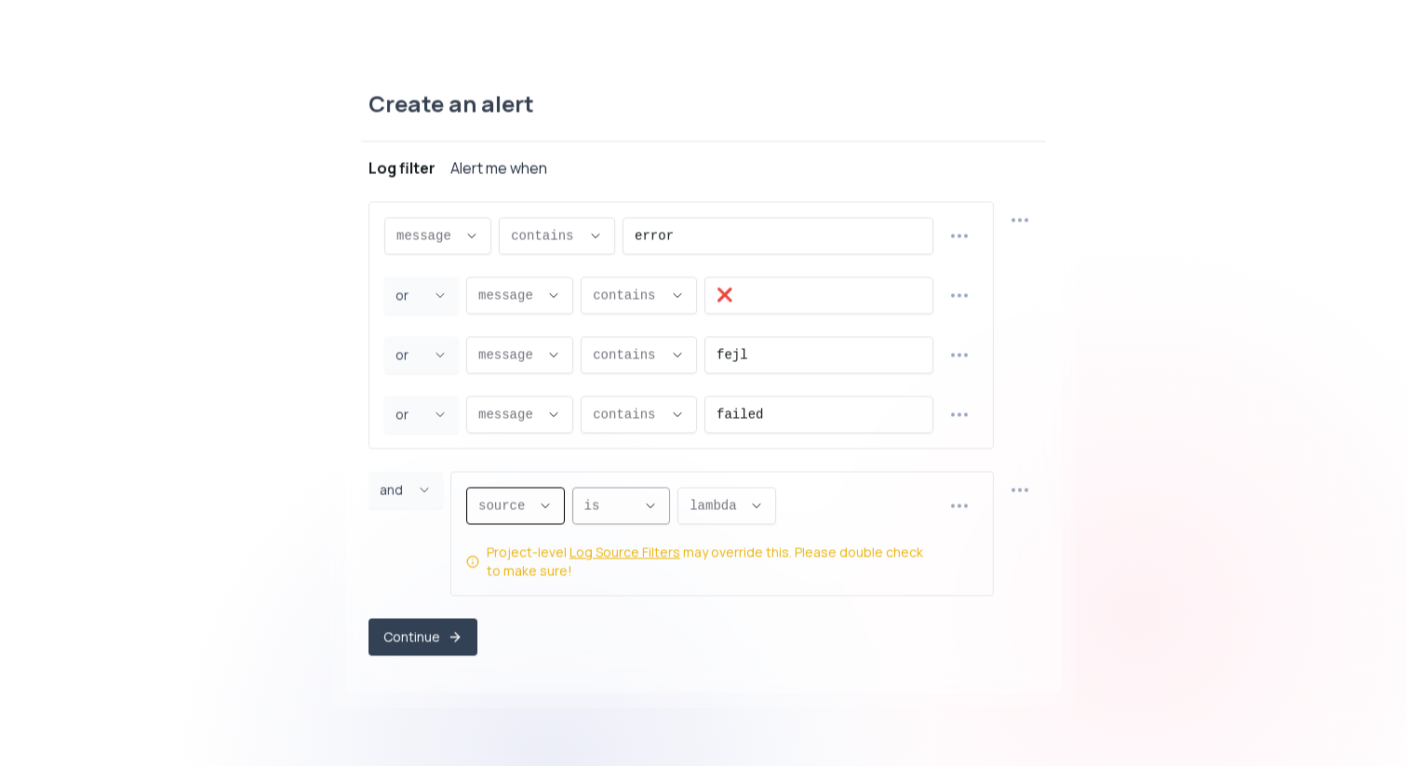
click at [650, 499] on icon "Descriptive Select" at bounding box center [650, 505] width 15 height 15
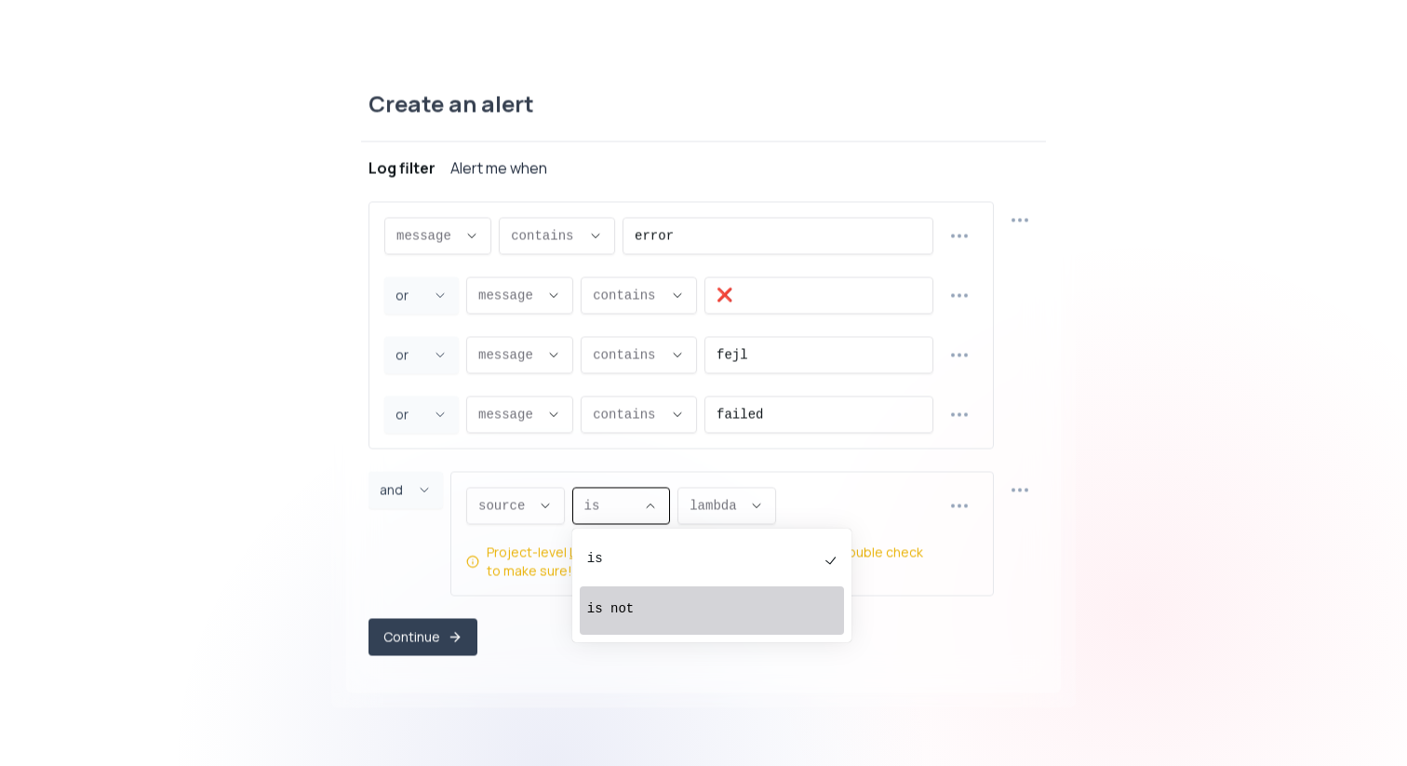
click at [654, 619] on div "is not" at bounding box center [702, 610] width 231 height 37
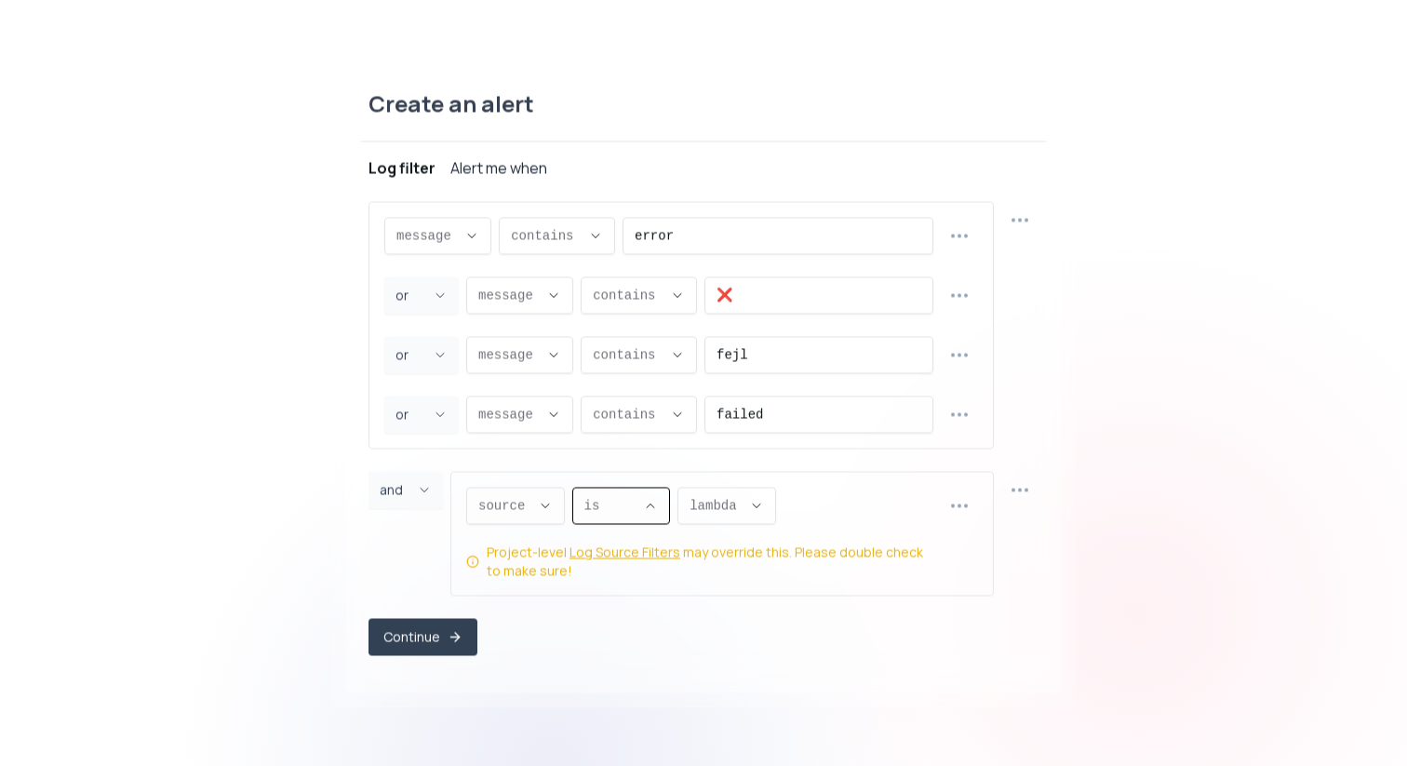
type input "NOT_EQUALS"
select select "NOT_EQUALS"
click at [761, 507] on span "lambda ," at bounding box center [752, 505] width 52 height 19
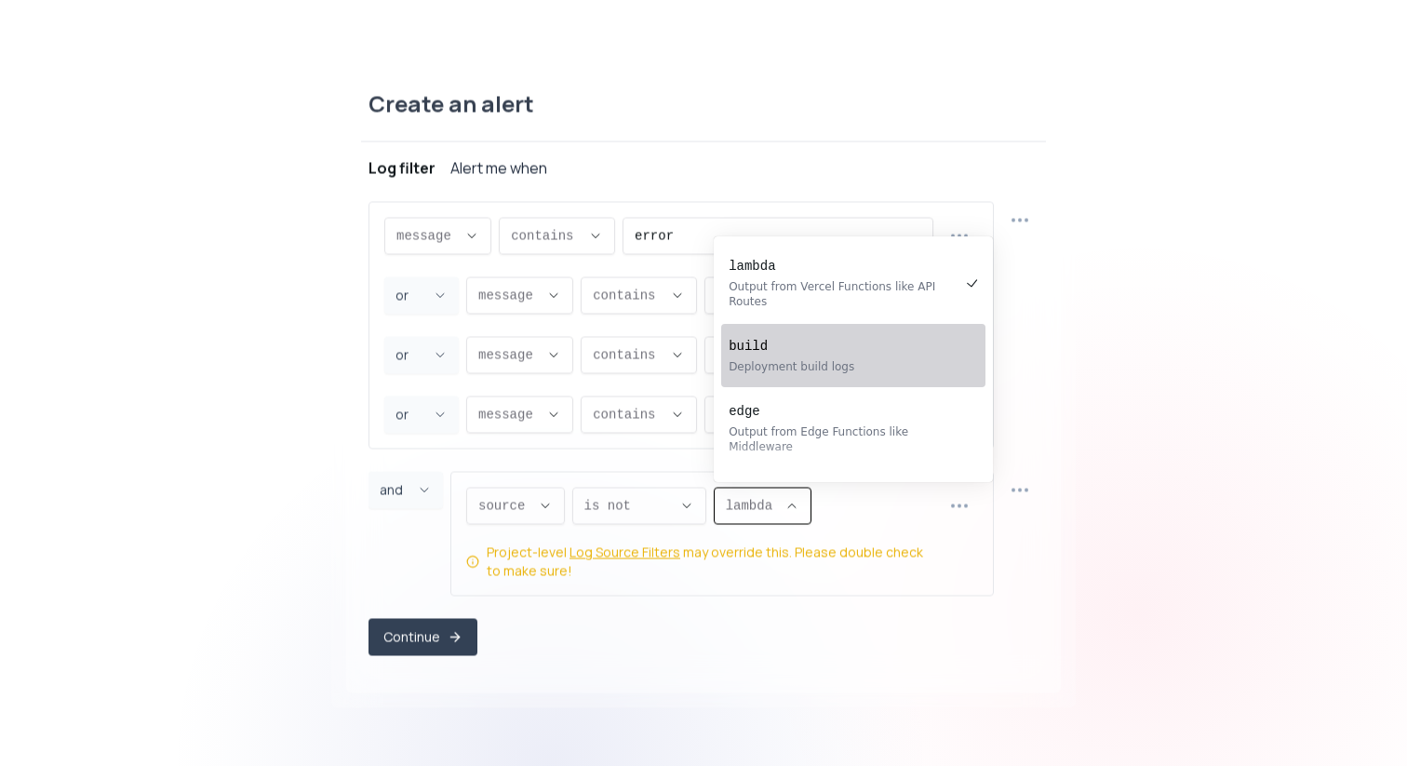
click at [809, 357] on div "build Deployment build logs" at bounding box center [844, 356] width 231 height 52
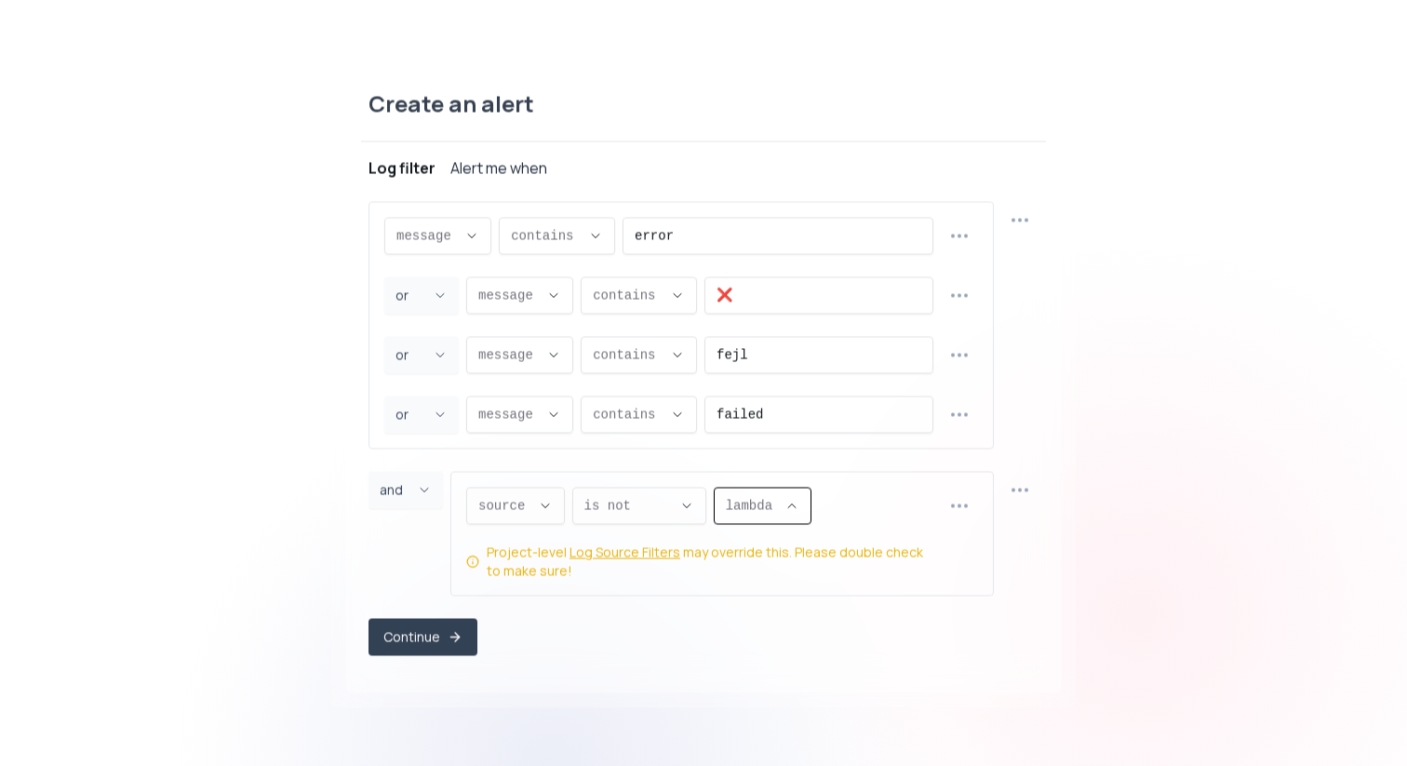
type input "build"
select select "build"
click at [925, 608] on div "message message message proxy.statusCode proxy.path proxy.host proxy.method sou…" at bounding box center [704, 428] width 670 height 454
click at [593, 574] on div "Project-level Log Source Filters may override this. Please double check to make…" at bounding box center [710, 561] width 447 height 37
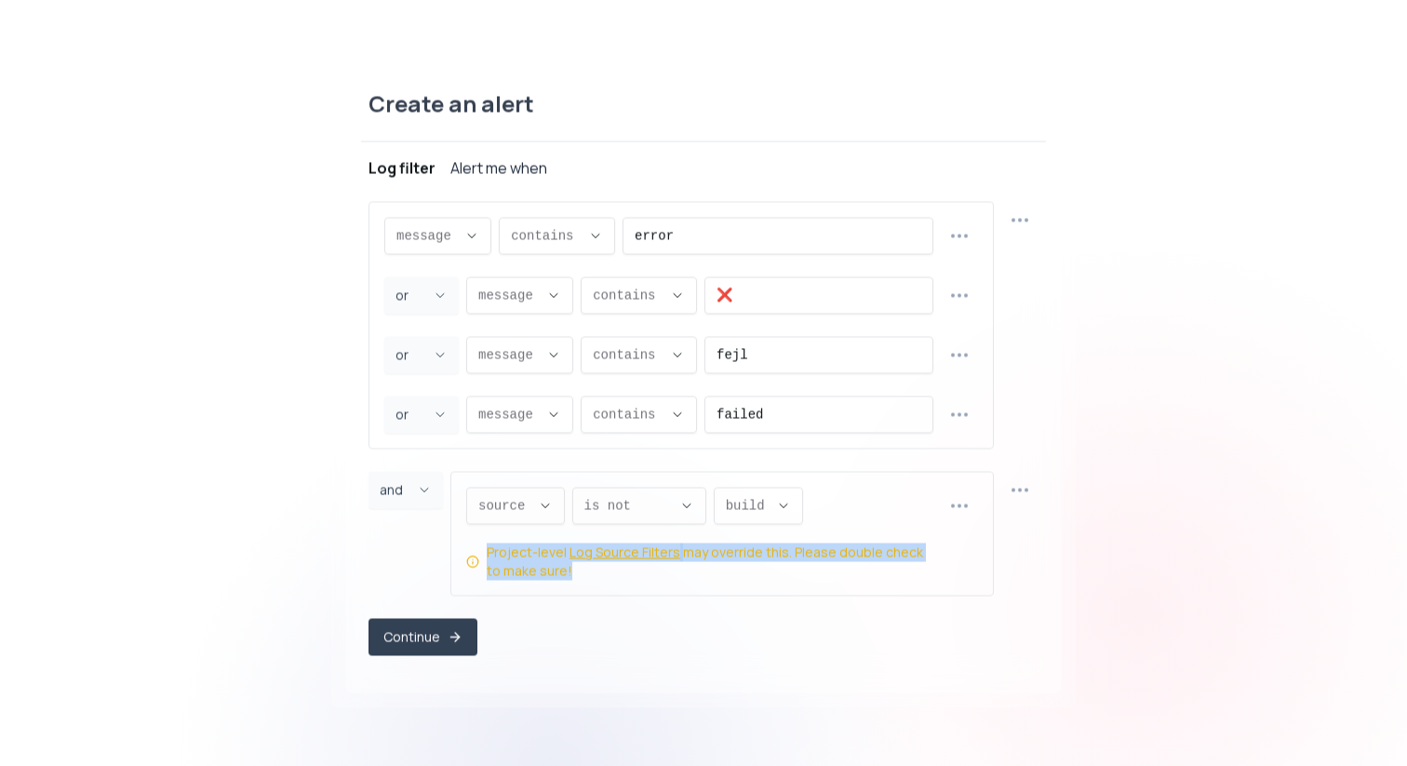
drag, startPoint x: 573, startPoint y: 574, endPoint x: 478, endPoint y: 546, distance: 99.9
click at [478, 546] on div "Project-level Log Source Filters may override this. Please double check to make…" at bounding box center [699, 561] width 467 height 37
copy div "Project-level Log Source Filters may override this. Please double check to make…"
click at [644, 550] on link "Log Source Filters" at bounding box center [625, 552] width 111 height 19
click at [438, 636] on button "Continue" at bounding box center [423, 636] width 109 height 37
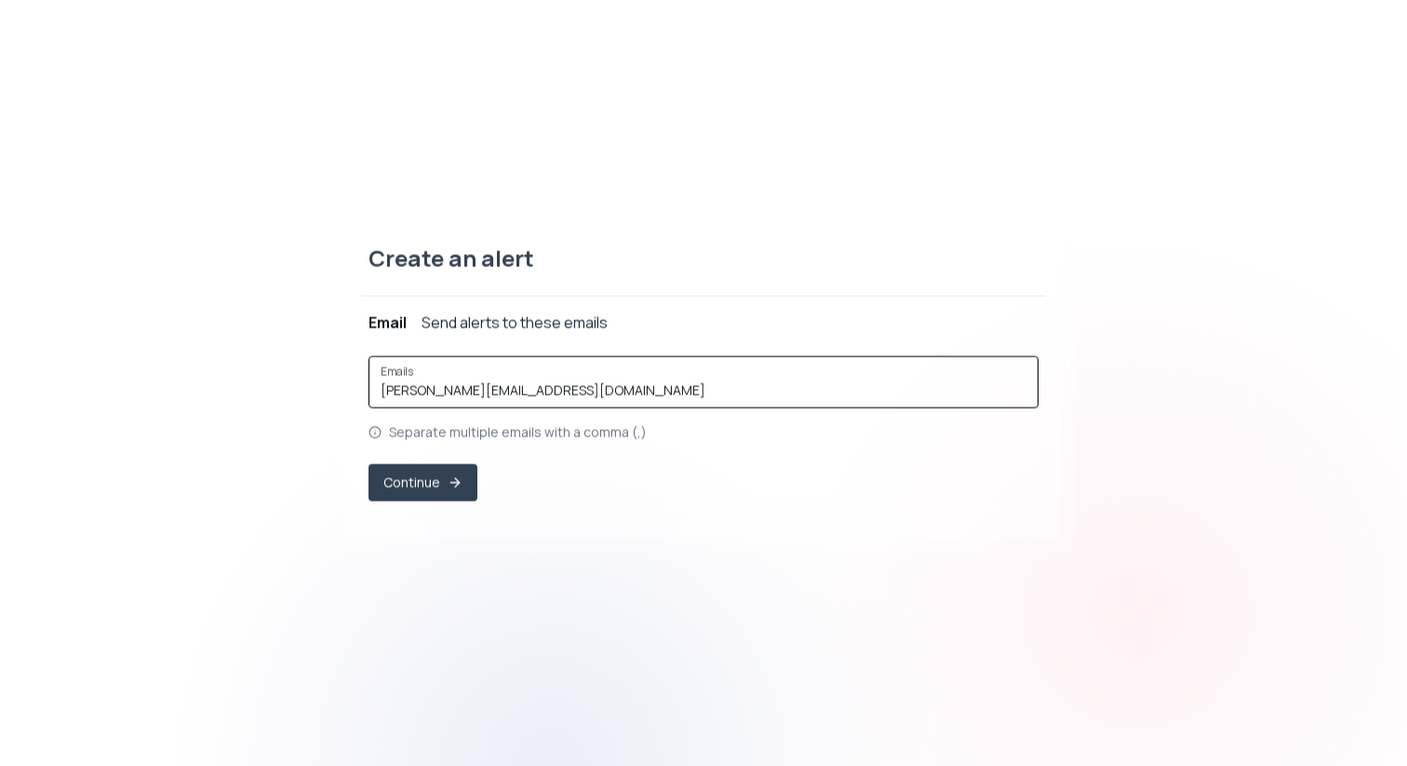
drag, startPoint x: 491, startPoint y: 394, endPoint x: 208, endPoint y: 390, distance: 283.9
click at [208, 390] on div "Create an alert Project ribe-hk Log filter ( (log message contains "error") OR …" at bounding box center [703, 383] width 1407 height 355
click at [532, 505] on div "Emails digitalads@nmic.dk Separate multiple emails with a comma (,) Continue" at bounding box center [704, 435] width 670 height 175
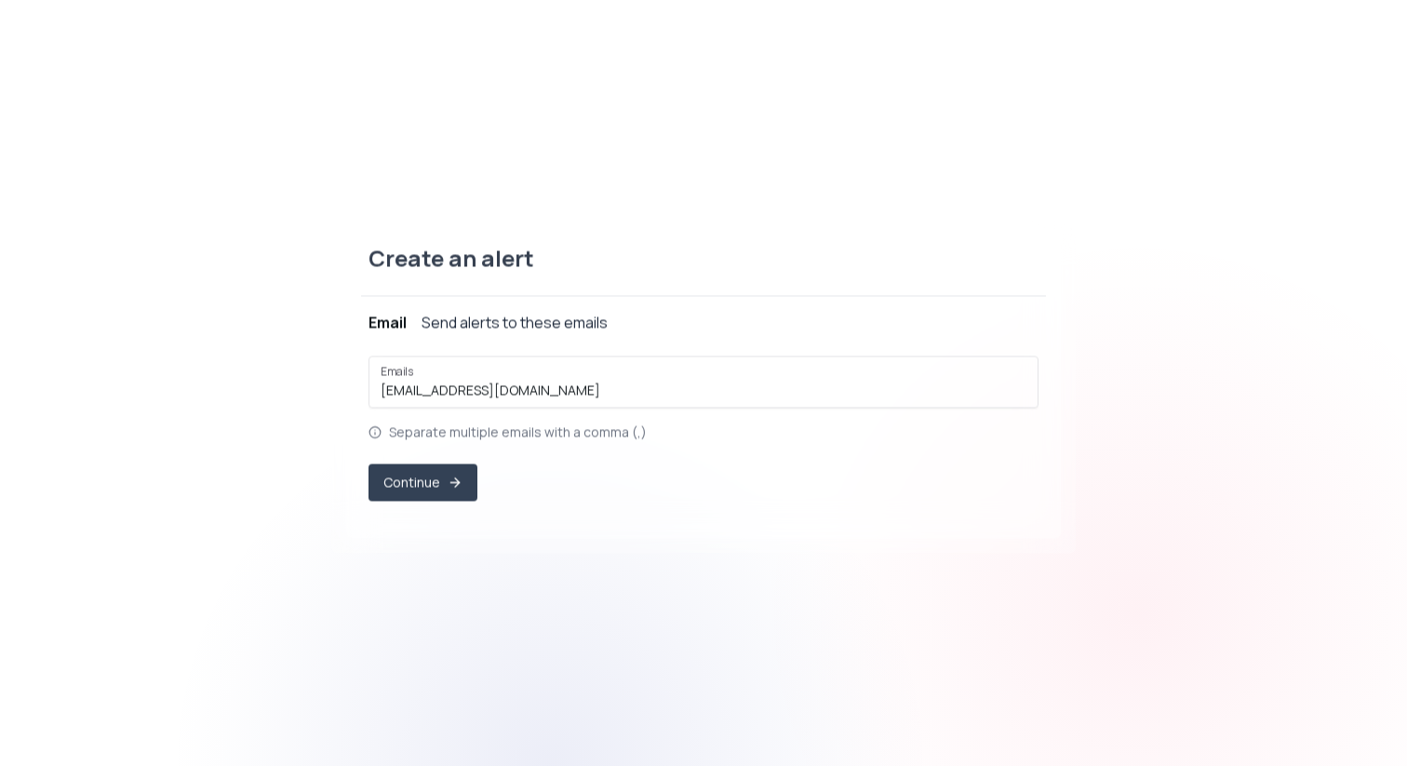
click at [535, 433] on p "Separate multiple emails with a comma (,)" at bounding box center [518, 432] width 258 height 19
click at [573, 388] on input "digitalads@nmic.dk" at bounding box center [704, 390] width 646 height 19
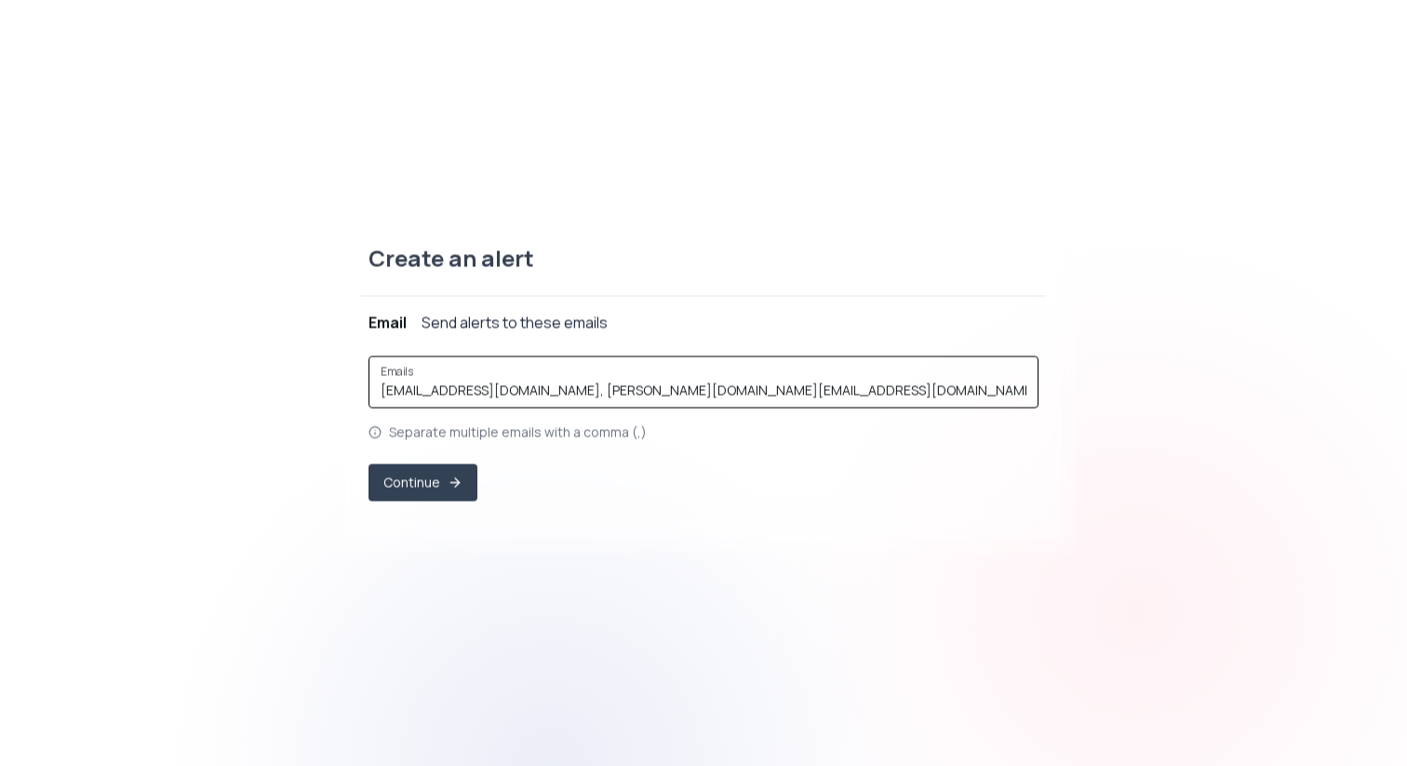
type input "digitalads@nmic.dk, sarah.english@nmic.dk"
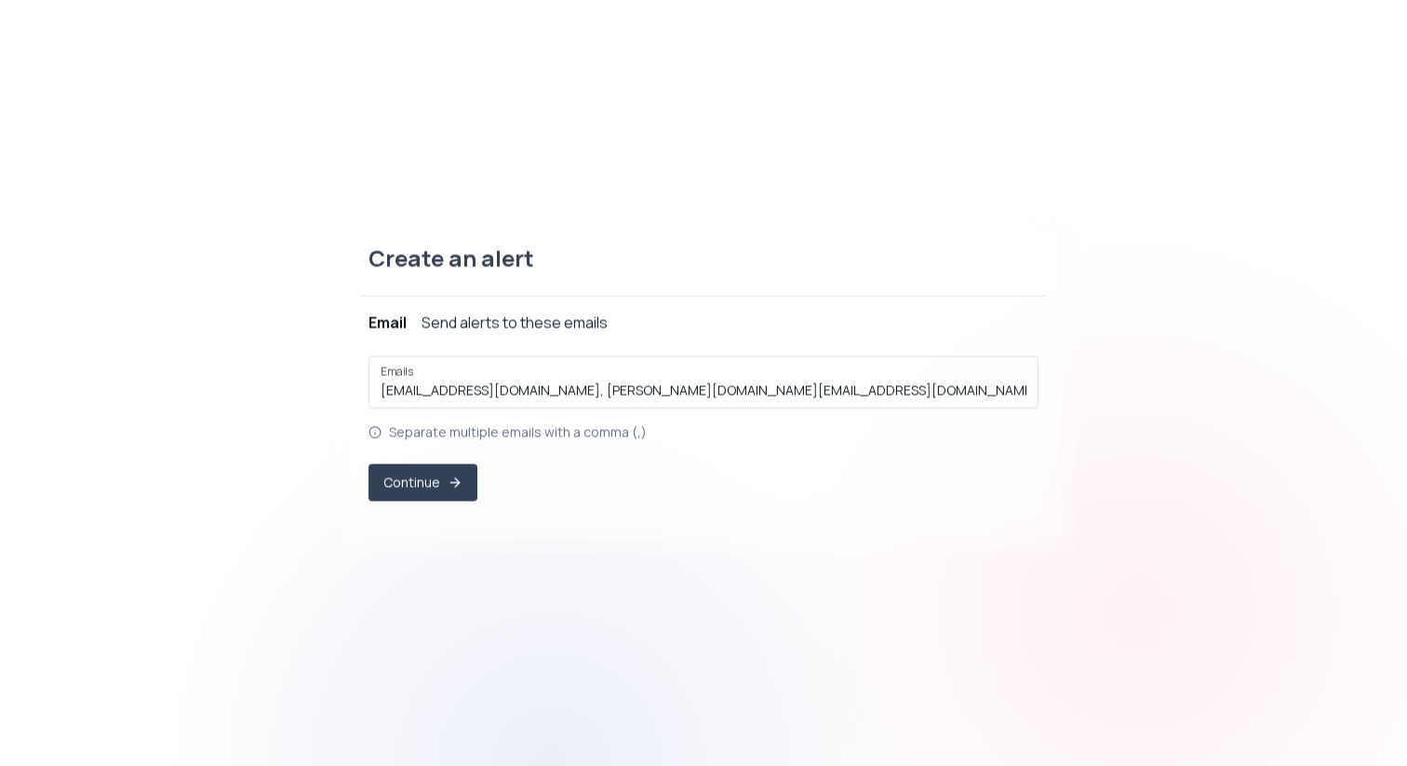
click at [639, 505] on div "Emails digitalads@nmic.dk, sarah.english@nmic.dk Separate multiple emails with …" at bounding box center [704, 435] width 670 height 175
click at [431, 483] on button "Continue" at bounding box center [423, 482] width 109 height 37
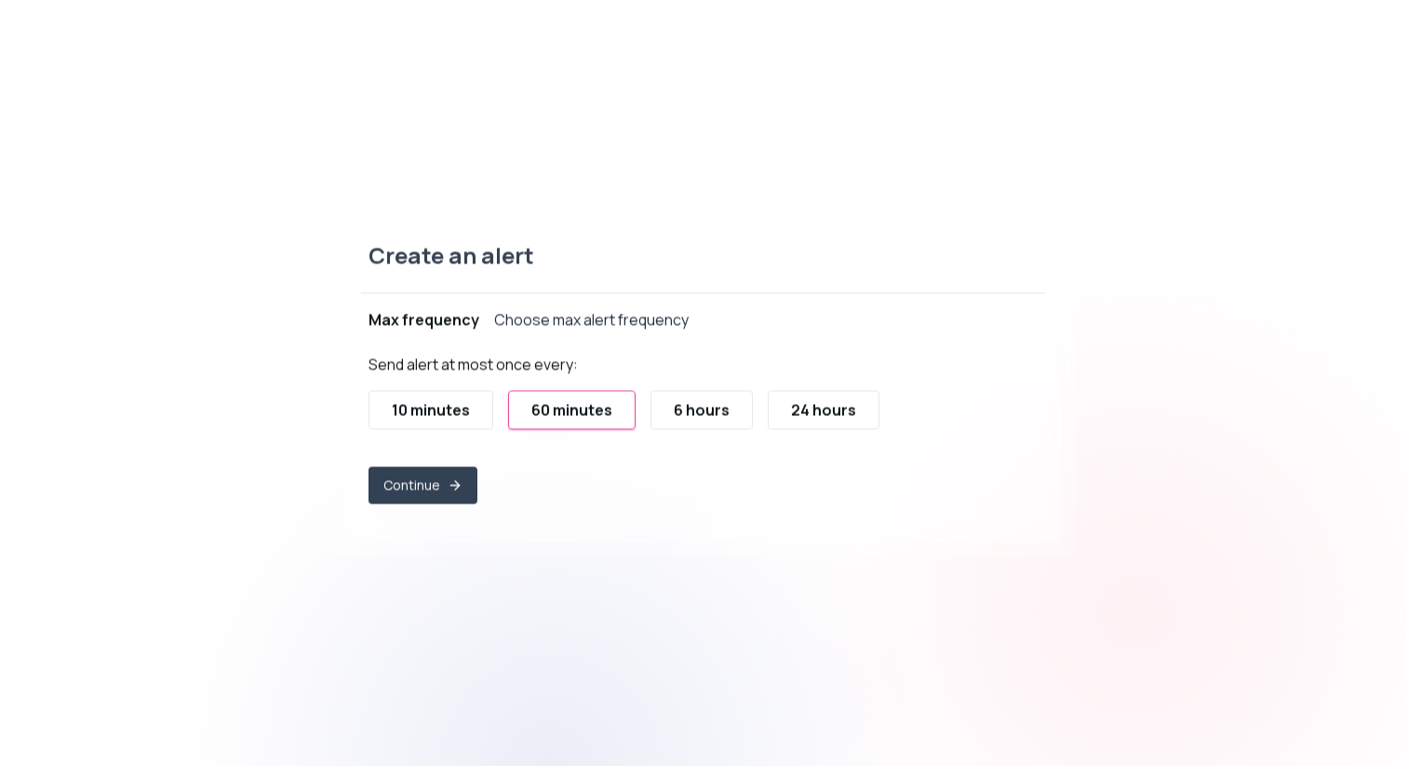
click at [573, 370] on label "Send alert at most once every:" at bounding box center [473, 364] width 209 height 20
click at [450, 490] on icon "button" at bounding box center [454, 485] width 15 height 15
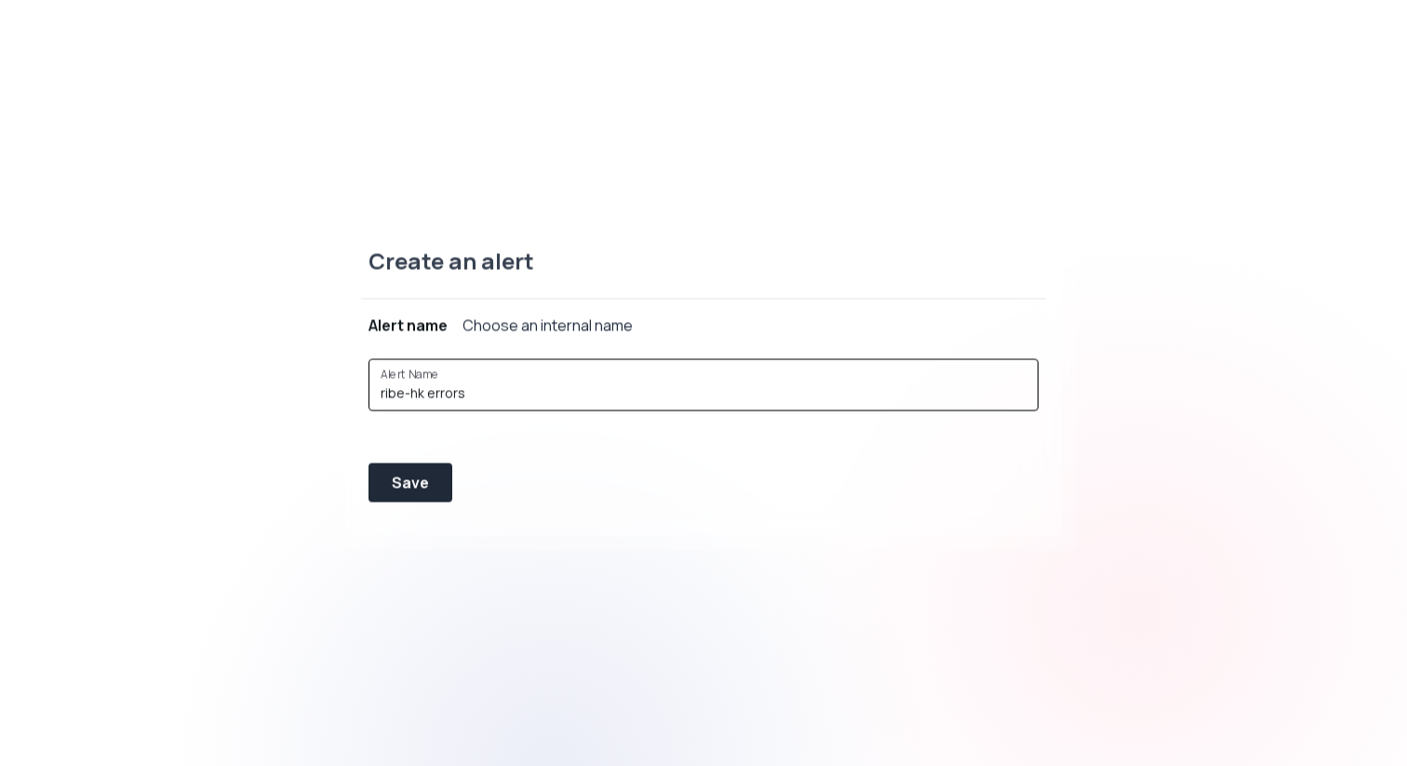
click at [489, 395] on input "ribe-hk errors" at bounding box center [704, 393] width 646 height 19
click at [403, 483] on div "Save" at bounding box center [410, 482] width 37 height 22
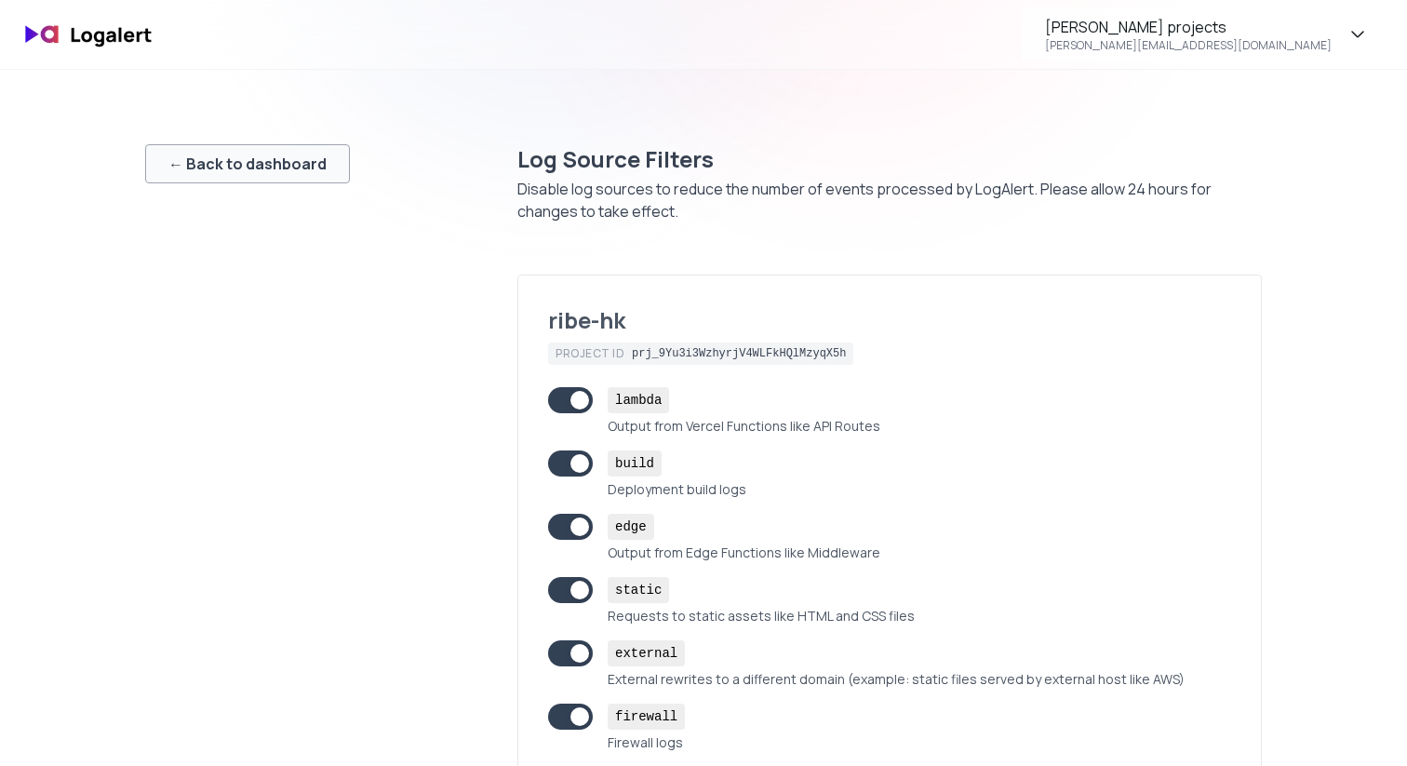
click at [290, 160] on div "← Back to dashboard" at bounding box center [247, 164] width 158 height 22
